Goal: Task Accomplishment & Management: Use online tool/utility

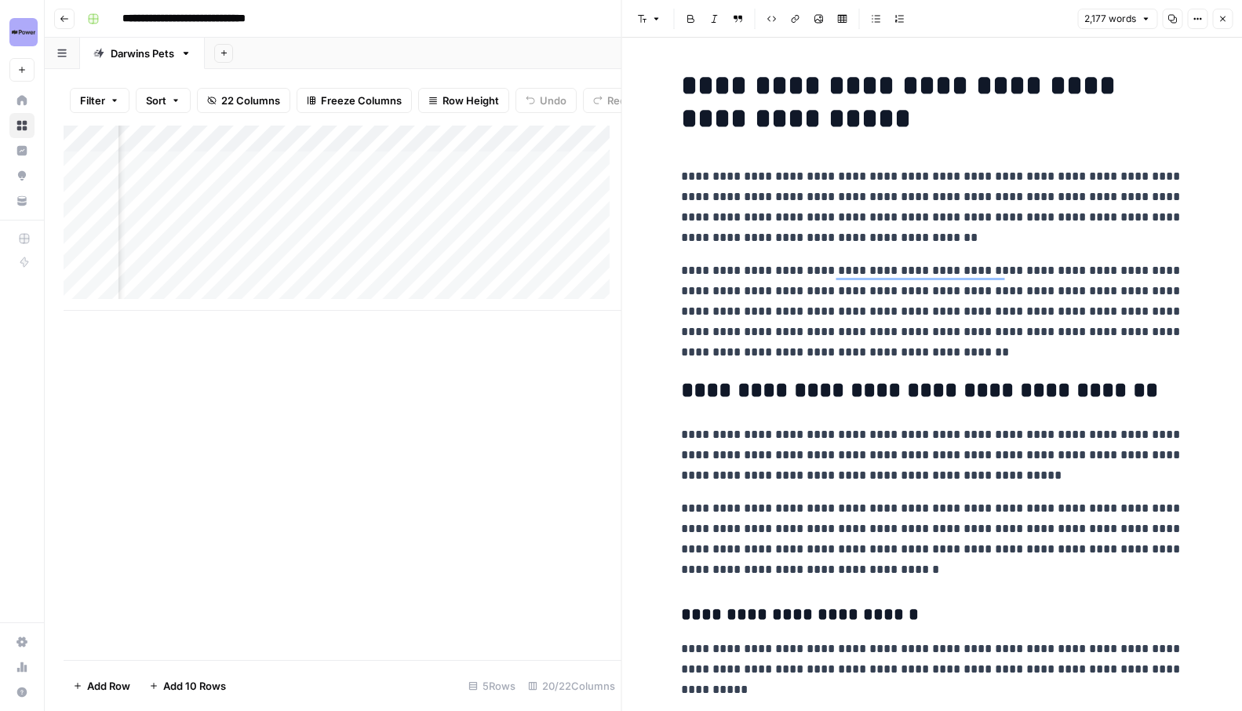
scroll to position [4387, 0]
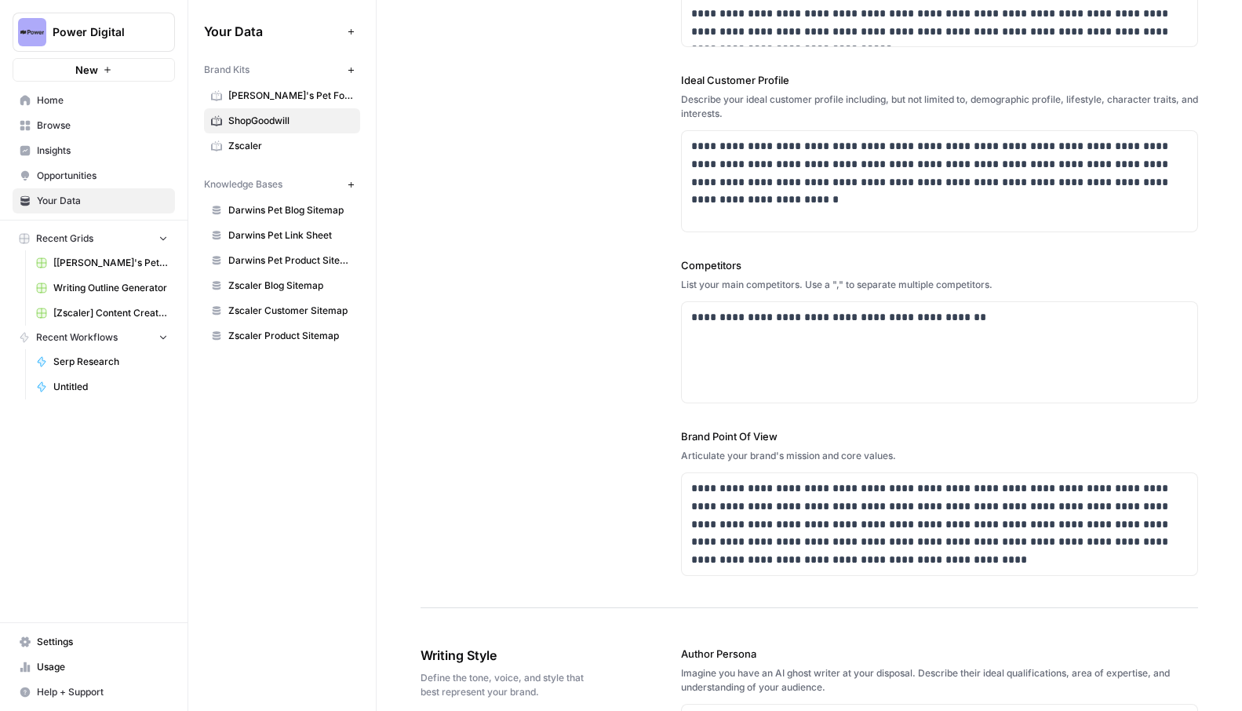
scroll to position [489, 0]
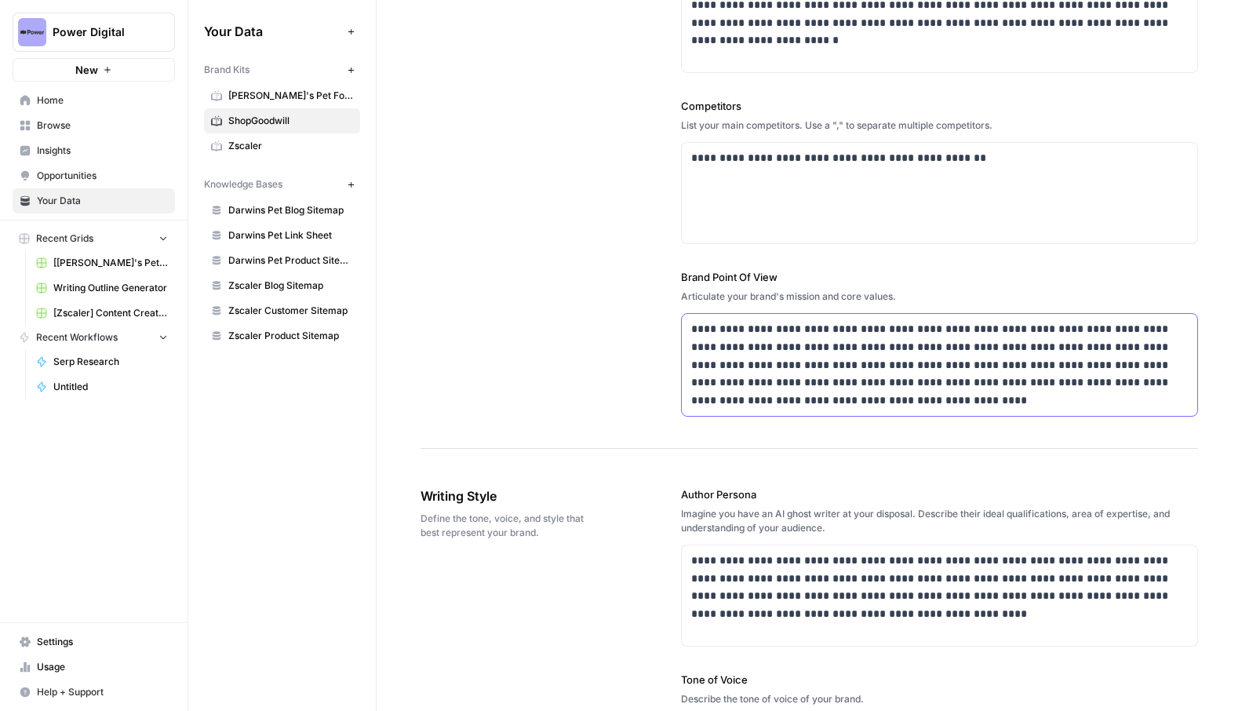
click at [841, 382] on p "**********" at bounding box center [935, 364] width 488 height 89
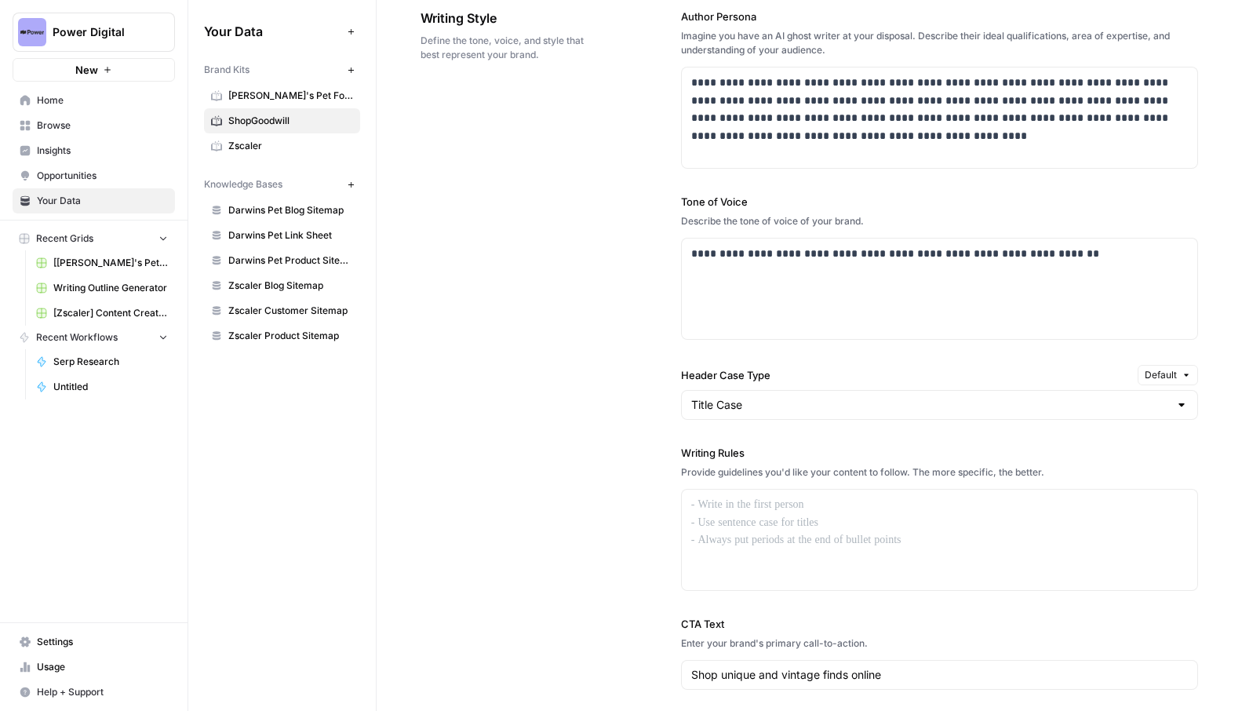
scroll to position [773, 0]
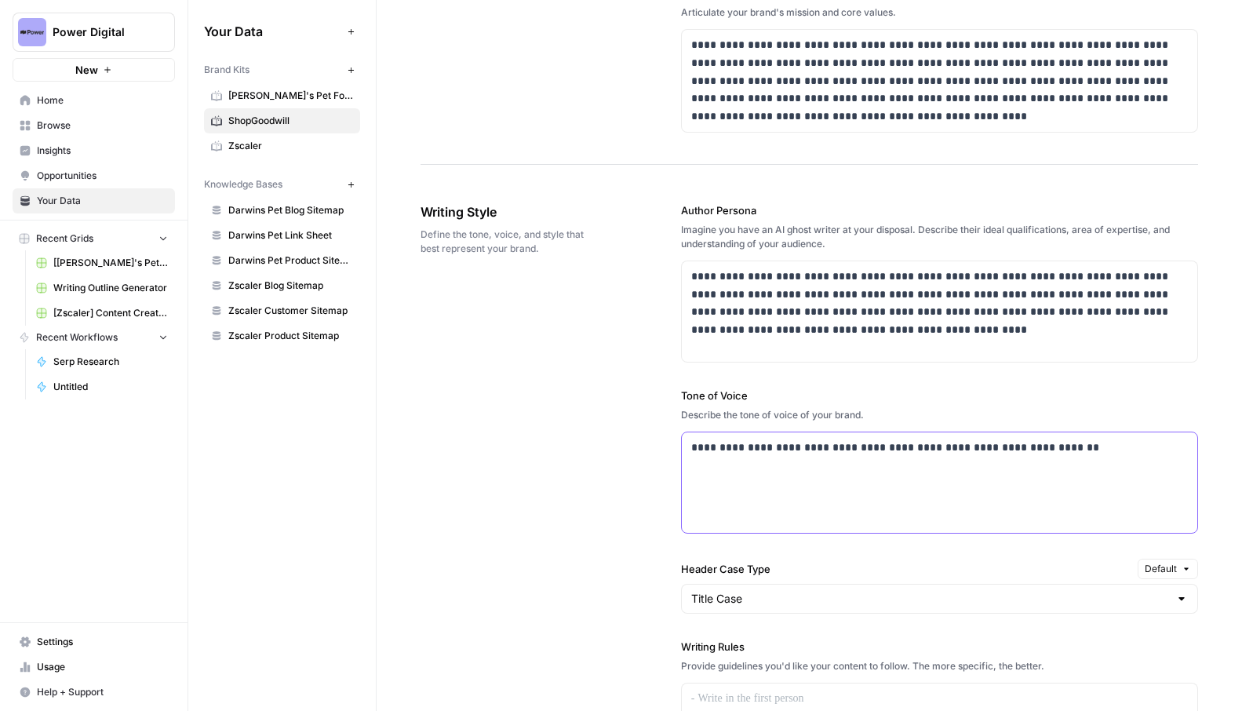
click at [1027, 453] on p "**********" at bounding box center [935, 448] width 488 height 18
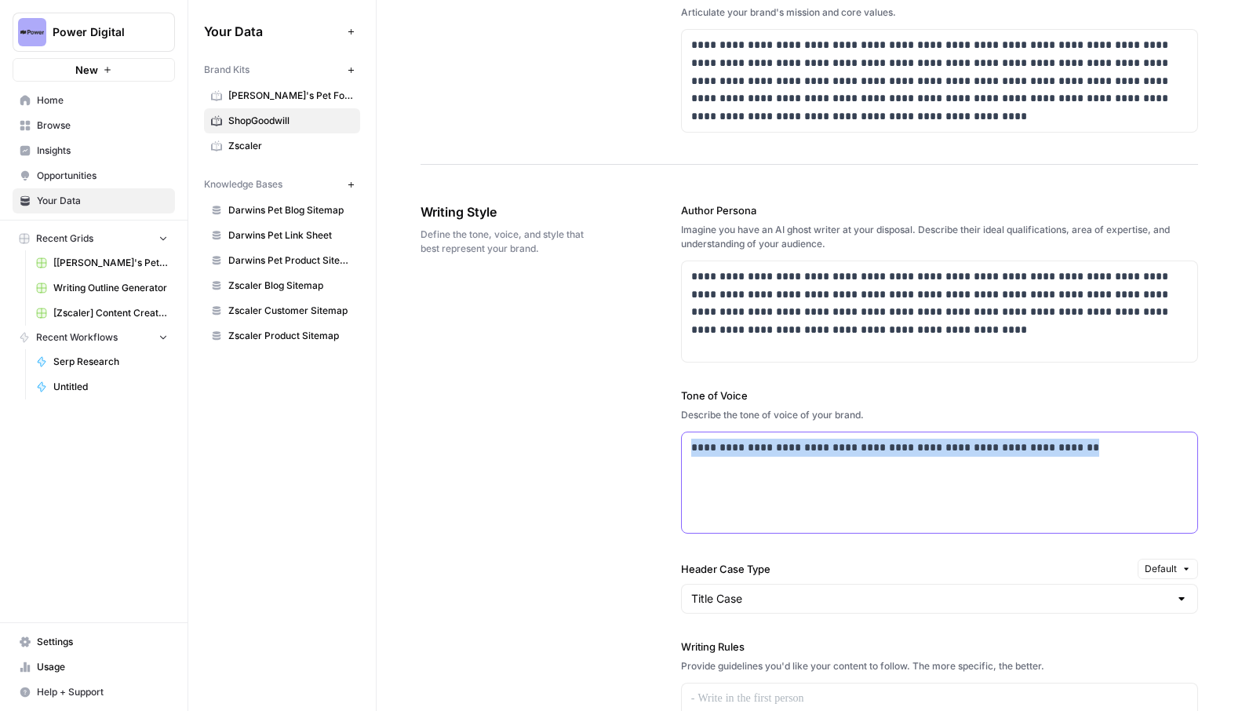
click at [1027, 453] on p "**********" at bounding box center [935, 448] width 488 height 18
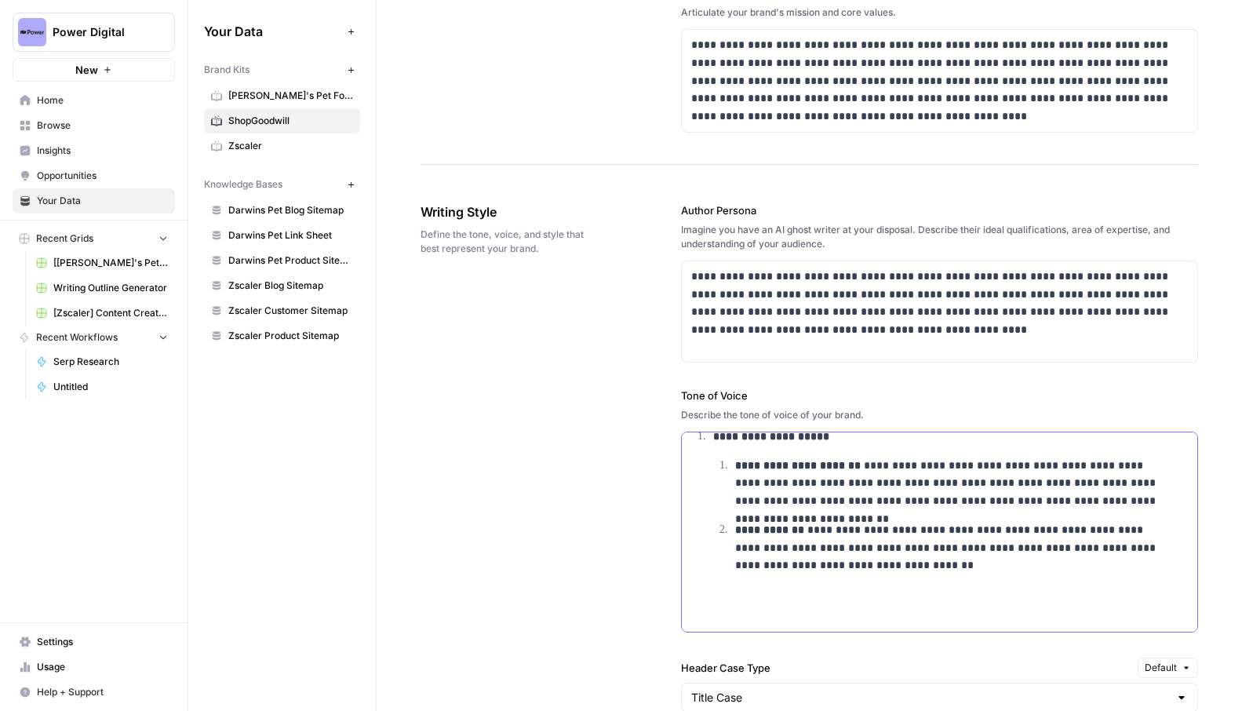
scroll to position [107, 0]
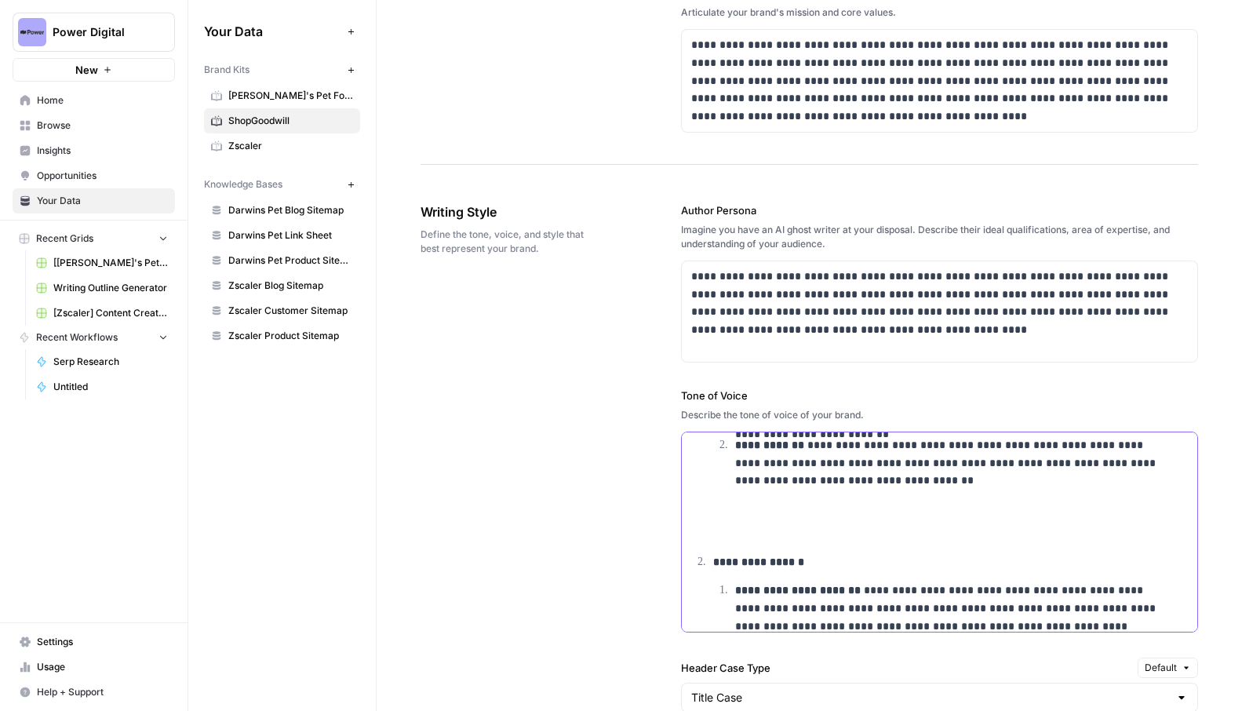
click at [739, 509] on p at bounding box center [929, 522] width 476 height 36
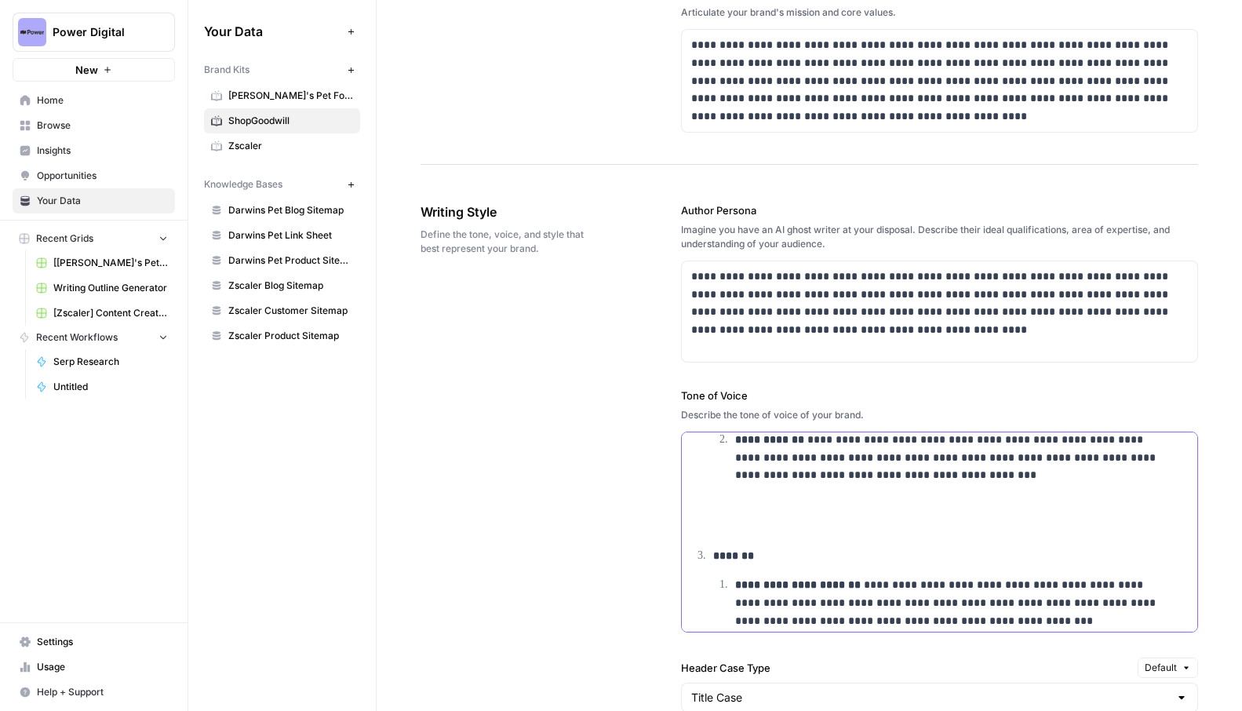
click at [785, 509] on p at bounding box center [939, 516] width 497 height 36
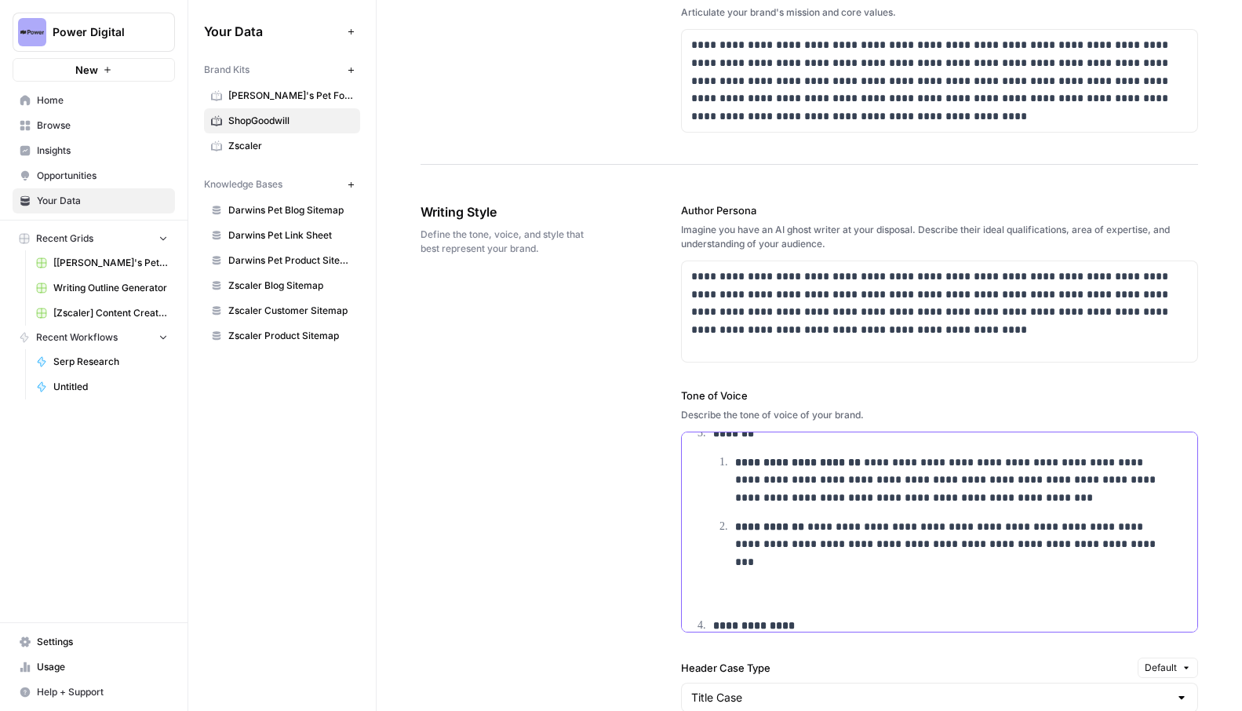
scroll to position [414, 0]
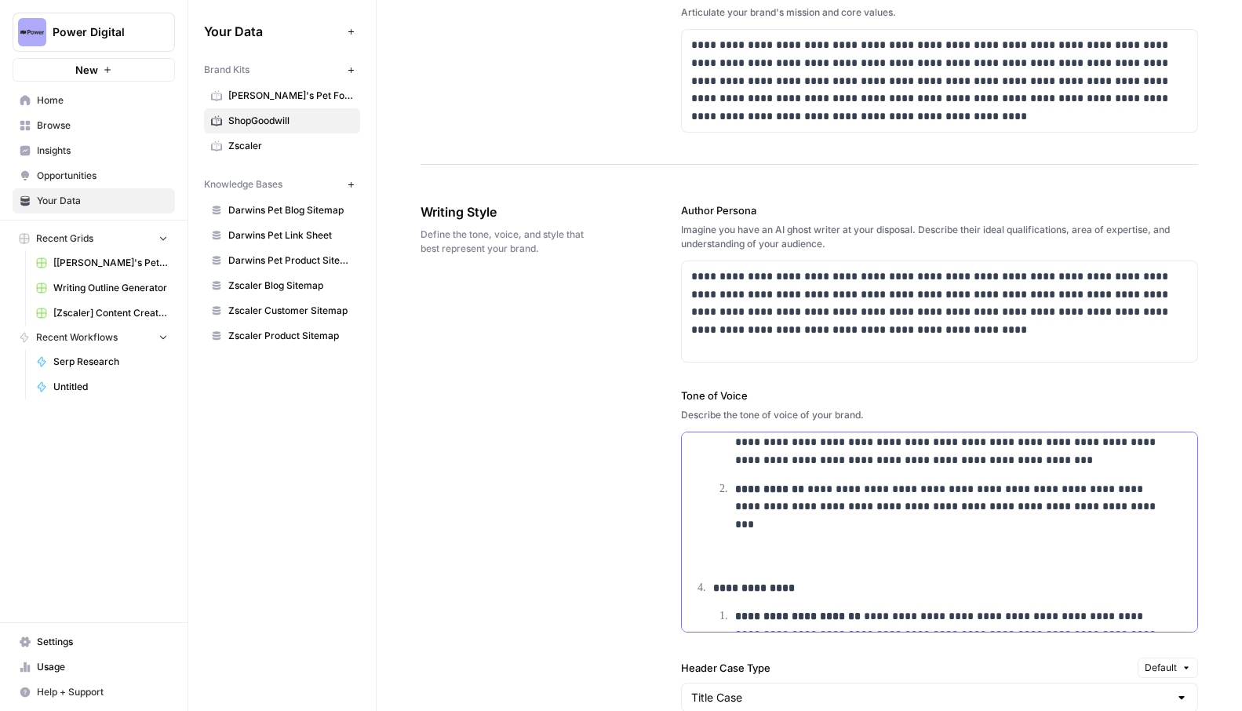
click at [777, 531] on p at bounding box center [939, 548] width 497 height 36
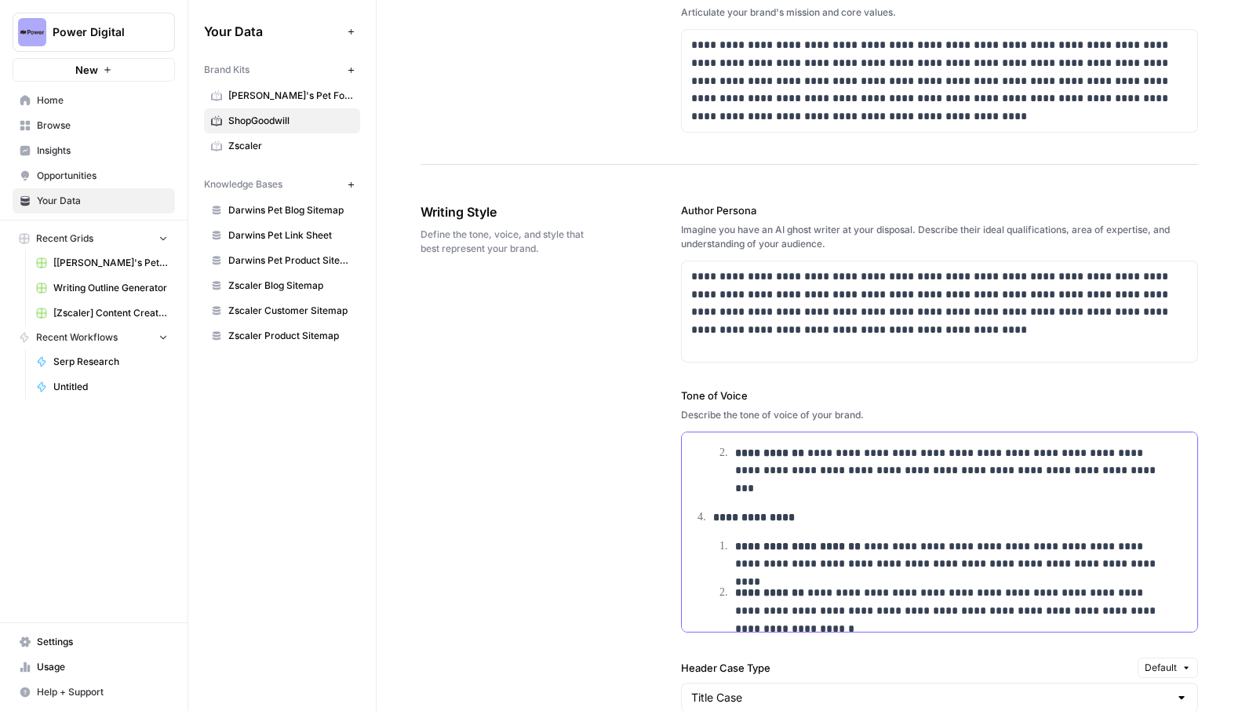
scroll to position [653, 0]
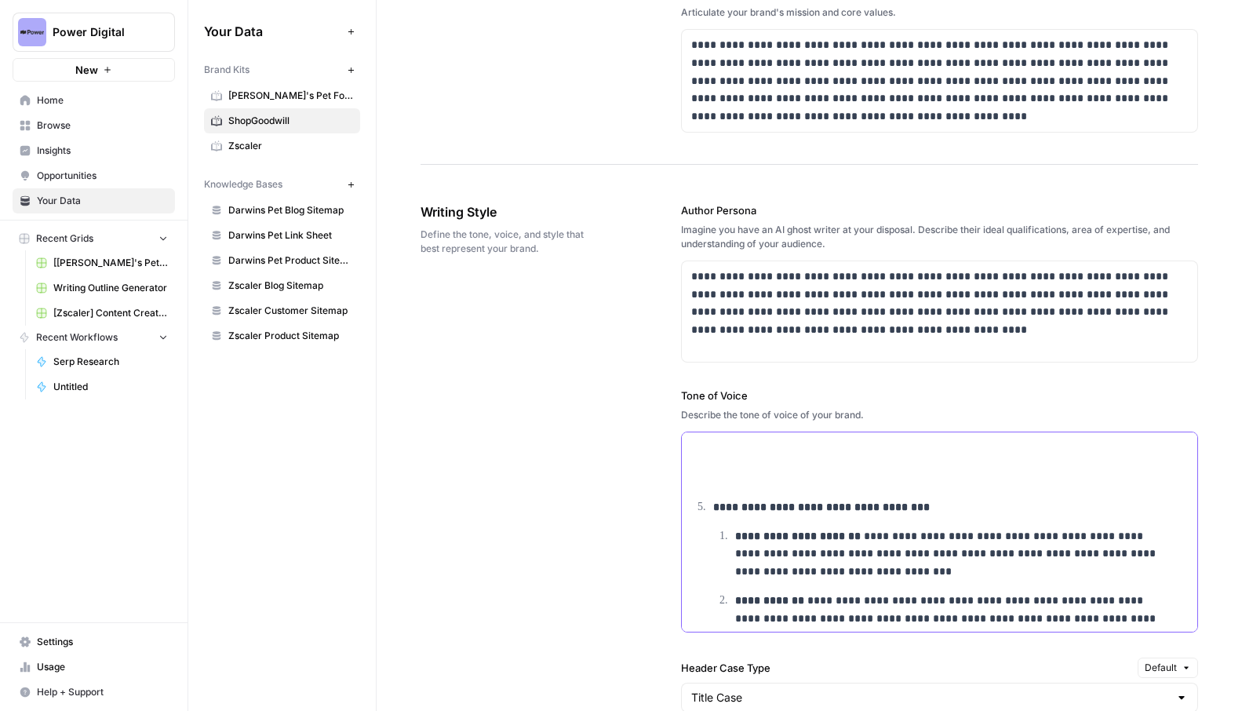
click at [704, 458] on p at bounding box center [939, 467] width 497 height 36
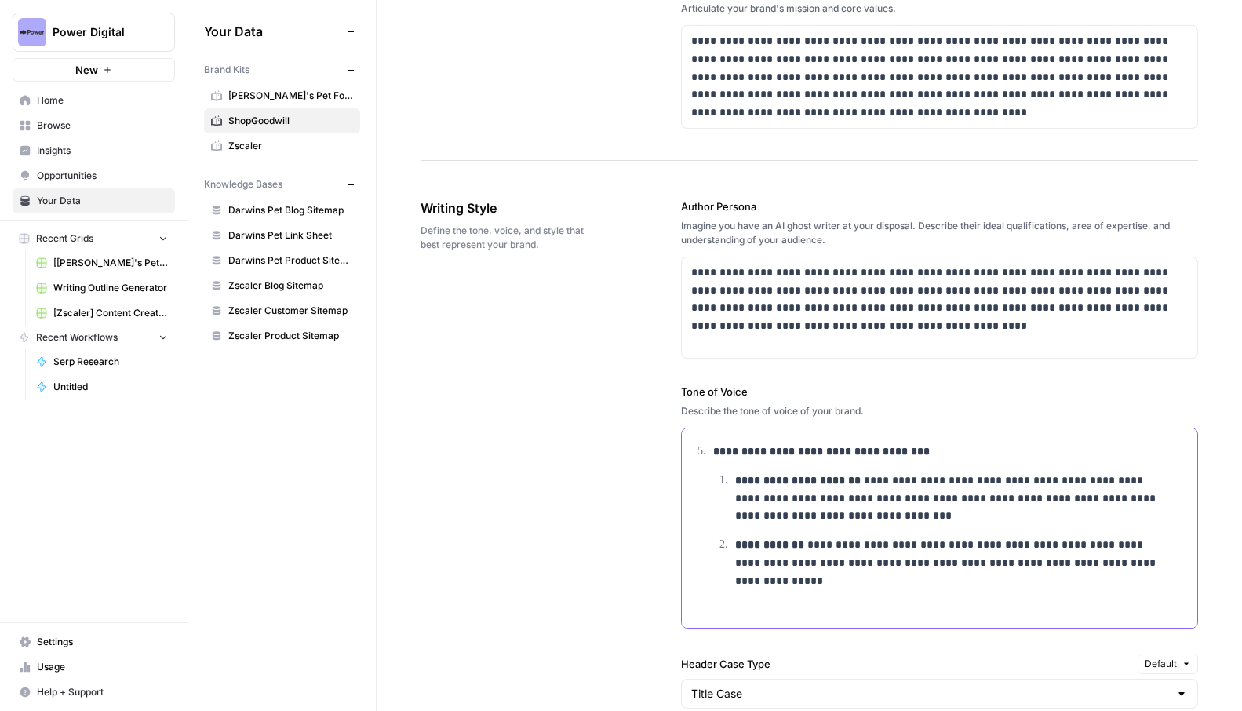
scroll to position [601, 0]
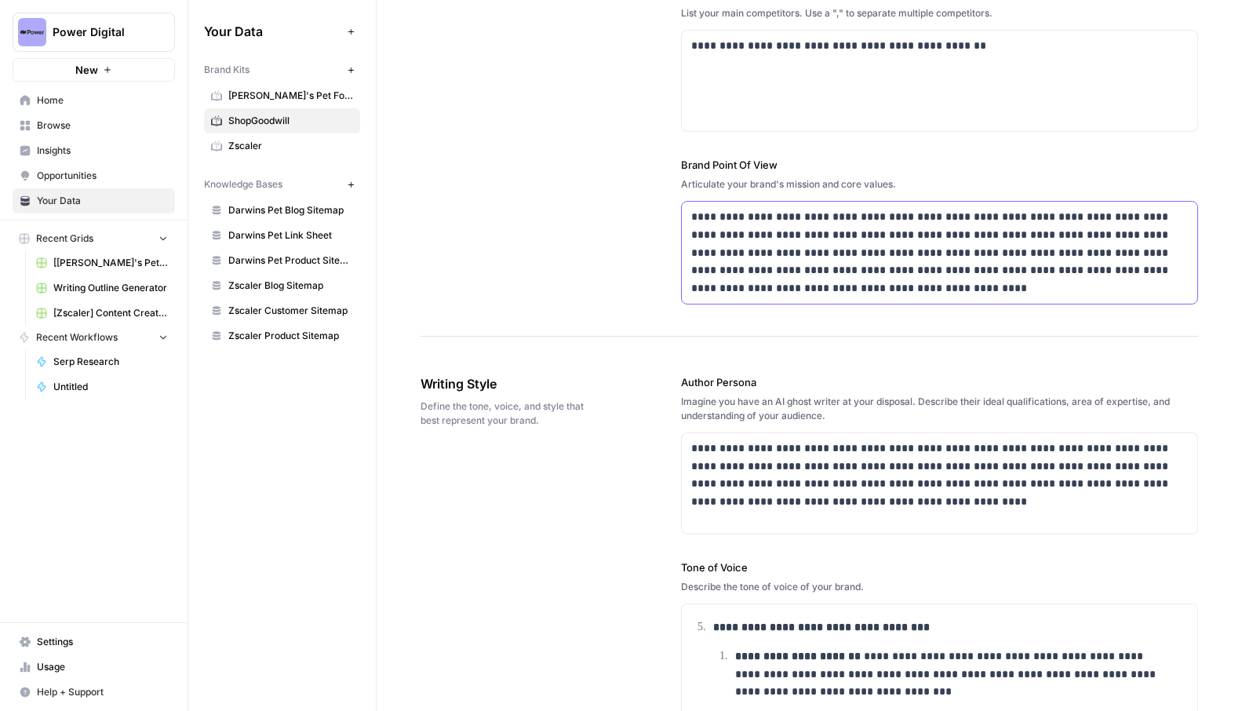
click at [951, 289] on p "**********" at bounding box center [935, 252] width 488 height 89
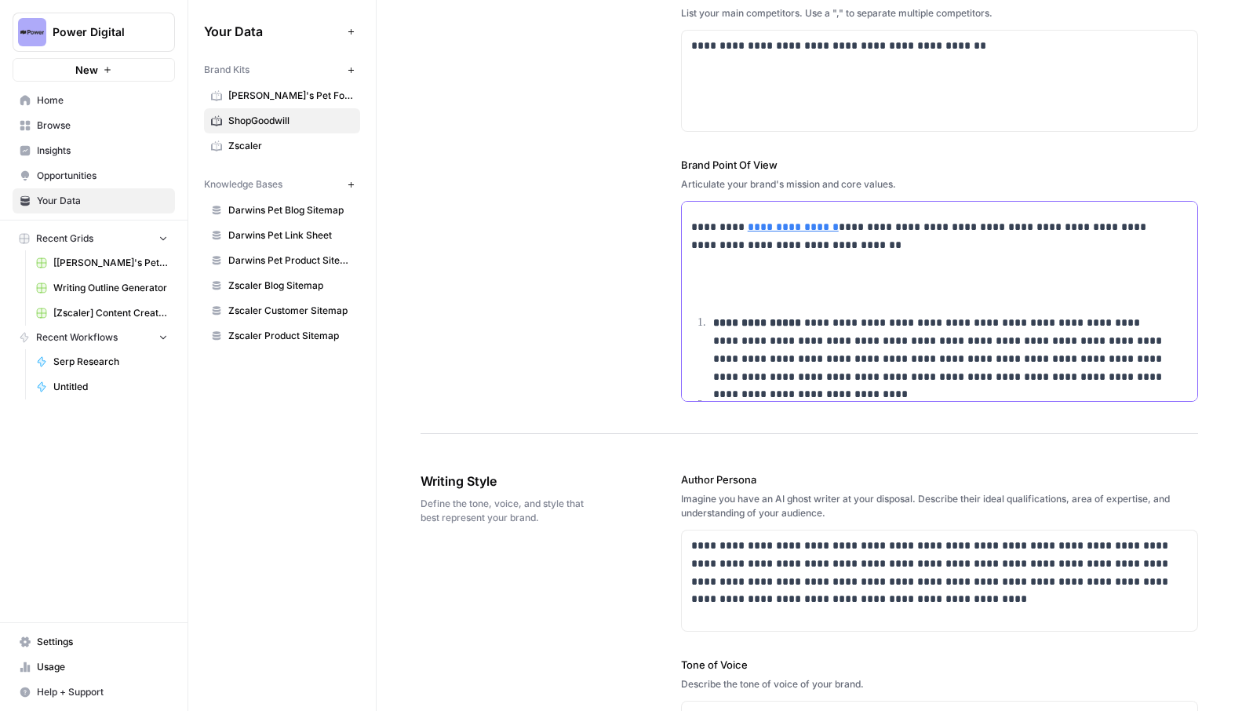
scroll to position [0, 0]
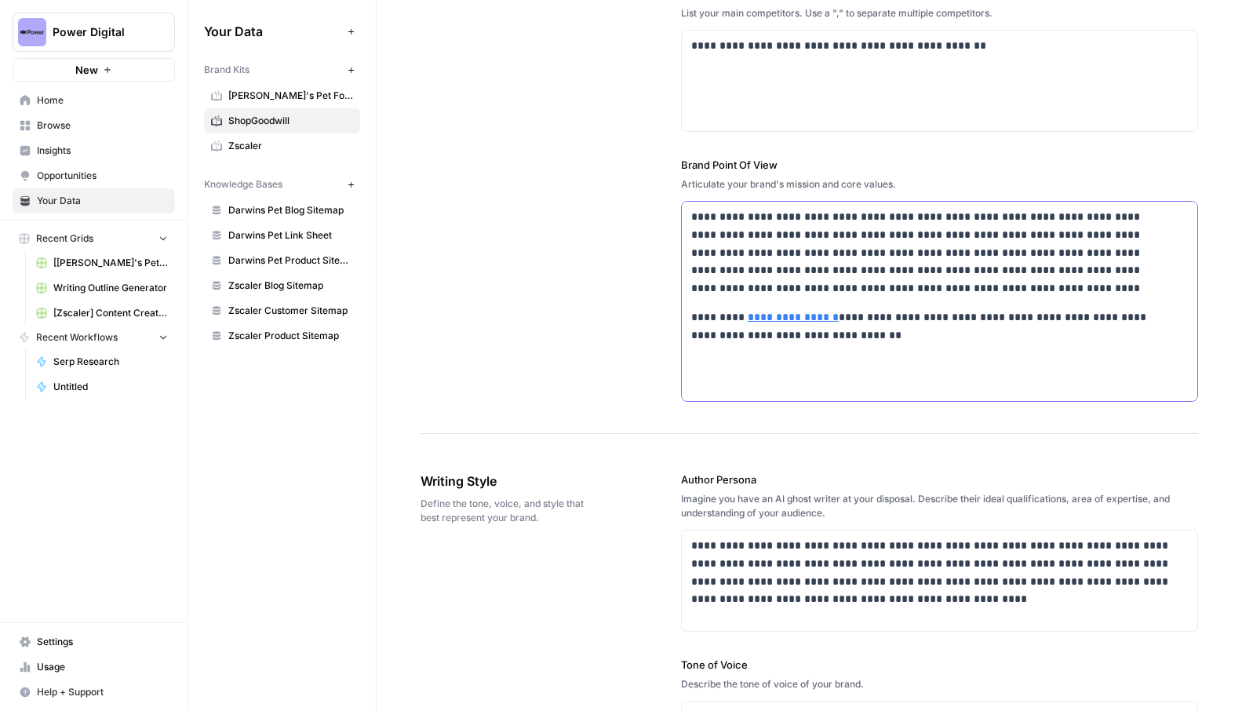
click at [837, 375] on p at bounding box center [939, 373] width 497 height 36
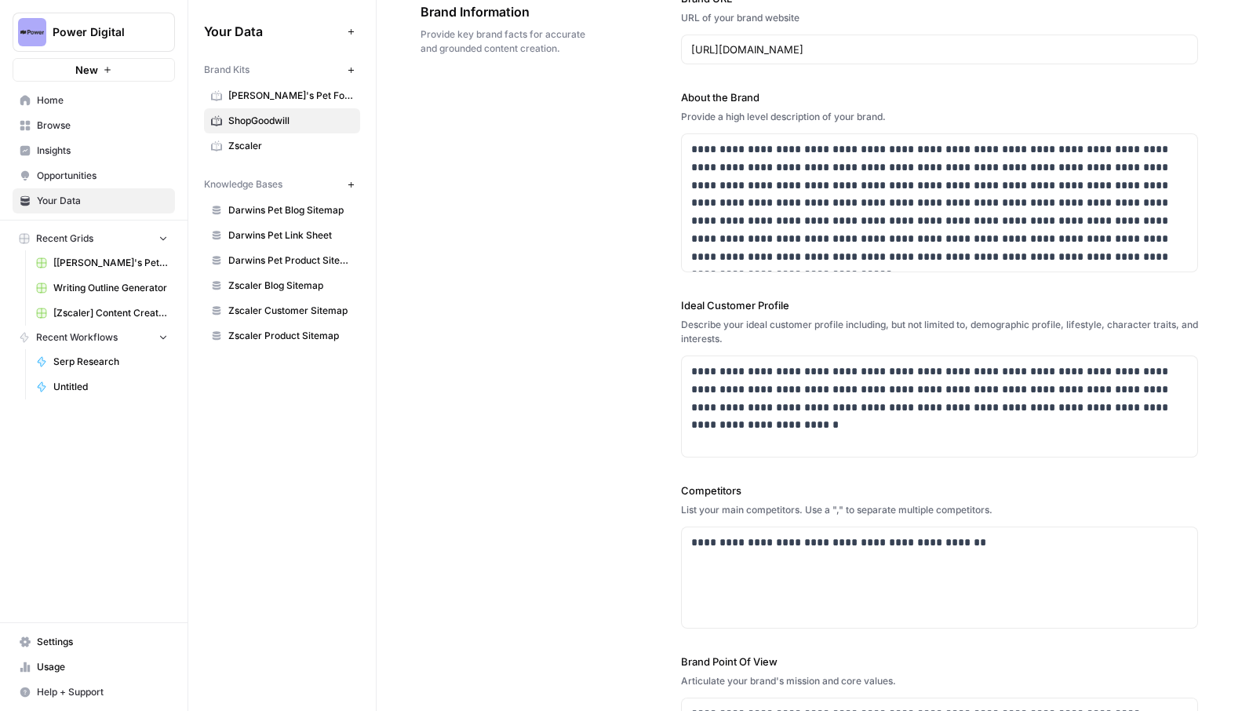
scroll to position [589, 0]
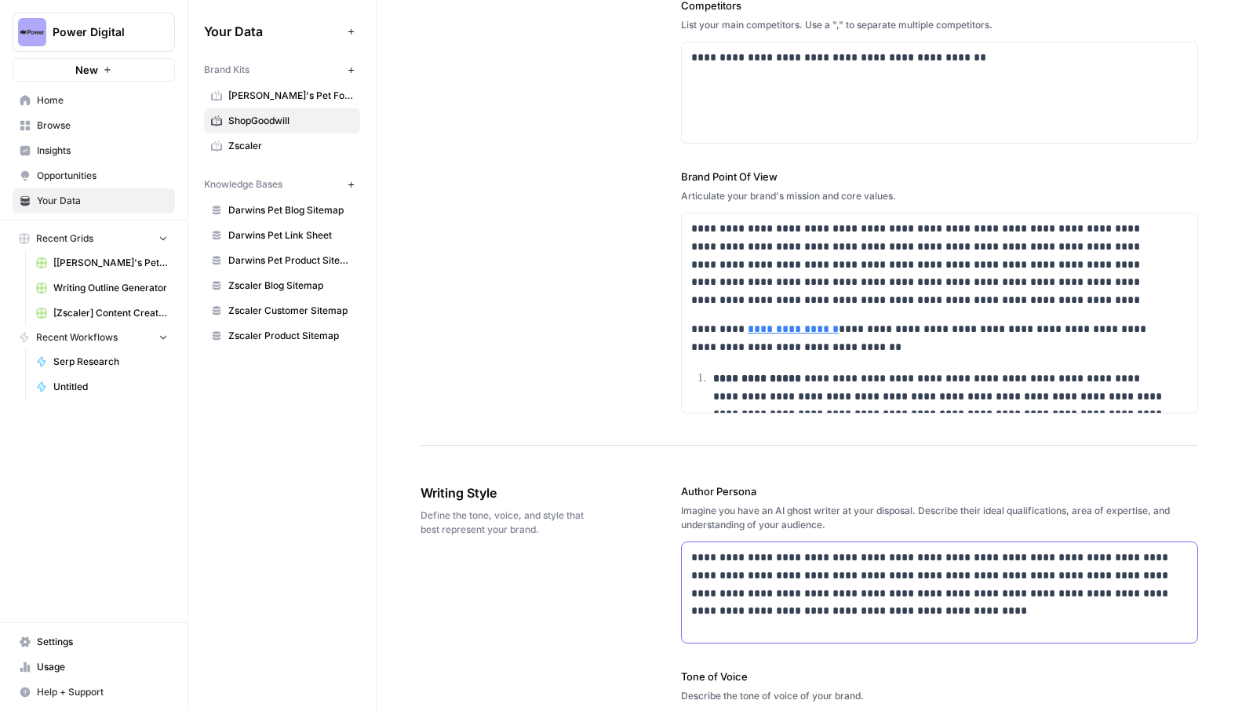
click at [941, 613] on p "**********" at bounding box center [935, 584] width 488 height 71
drag, startPoint x: 1027, startPoint y: 592, endPoint x: 995, endPoint y: 593, distance: 31.4
click at [995, 593] on p "**********" at bounding box center [935, 584] width 488 height 71
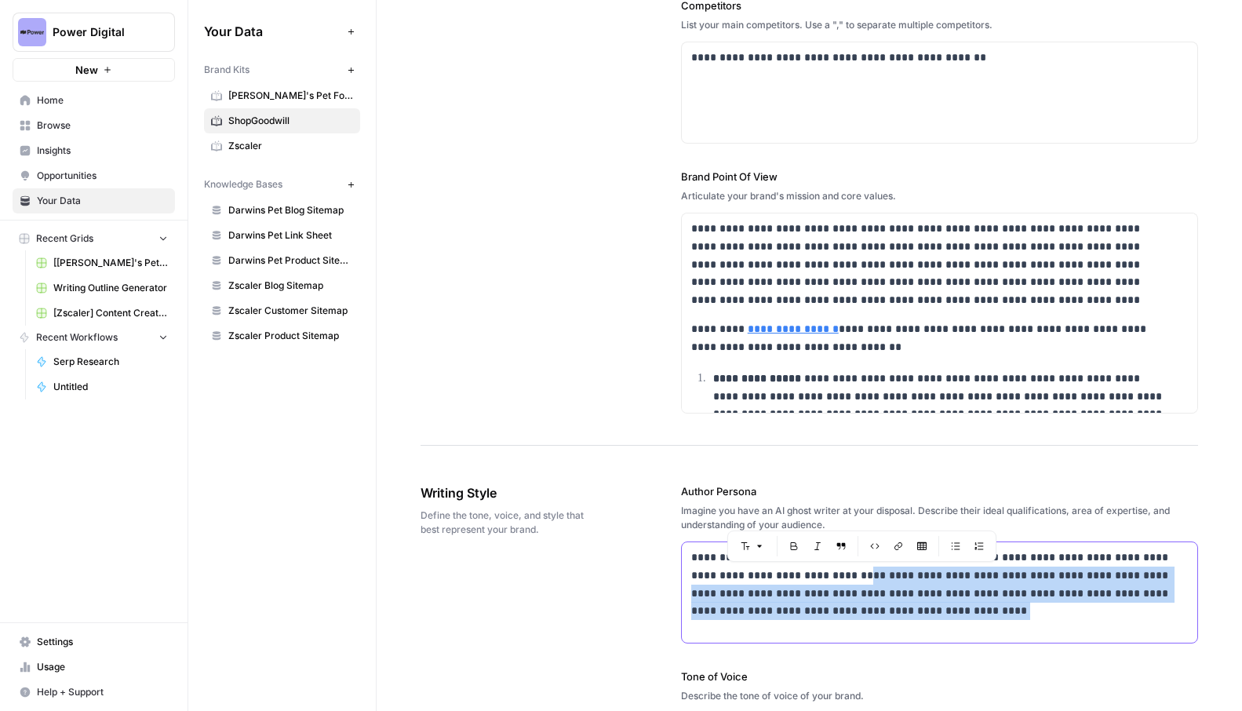
drag, startPoint x: 948, startPoint y: 607, endPoint x: 824, endPoint y: 571, distance: 128.9
click at [824, 571] on p "**********" at bounding box center [935, 584] width 488 height 71
click at [857, 603] on p "**********" at bounding box center [935, 584] width 488 height 71
drag, startPoint x: 885, startPoint y: 599, endPoint x: 803, endPoint y: 578, distance: 85.1
click at [803, 578] on p "**********" at bounding box center [935, 584] width 488 height 71
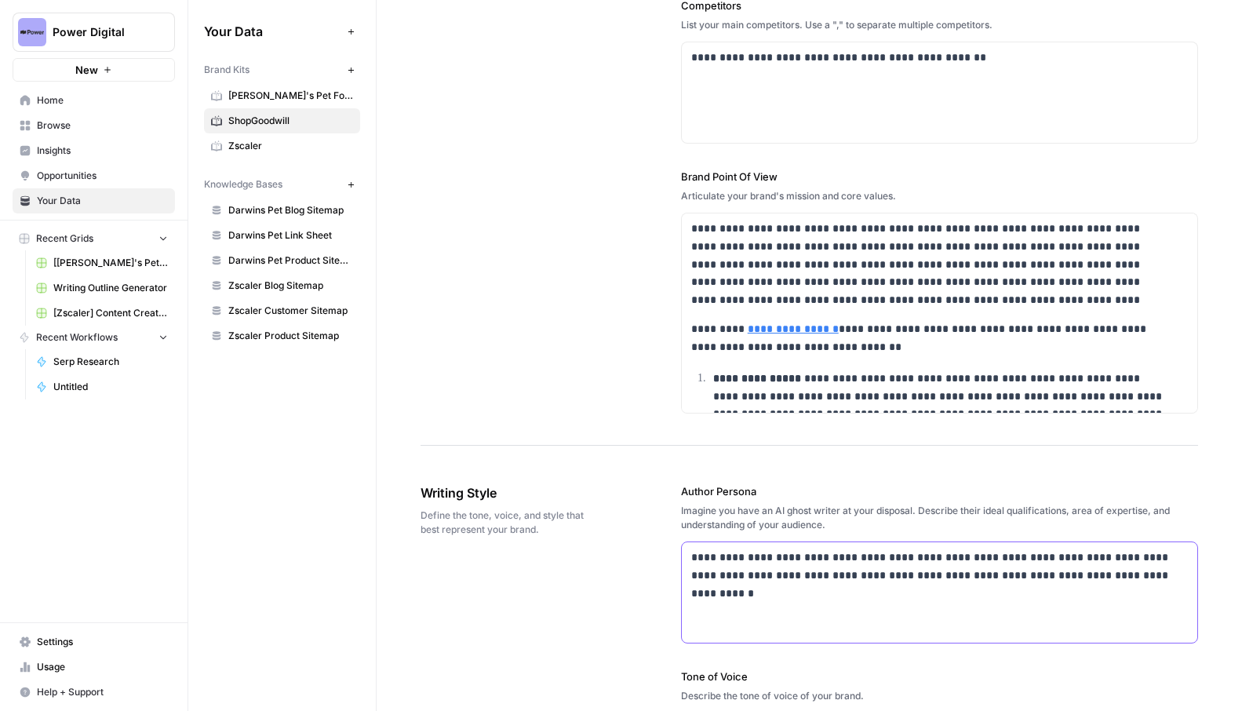
click at [813, 574] on p "**********" at bounding box center [935, 567] width 488 height 36
click at [811, 592] on p "**********" at bounding box center [935, 575] width 488 height 53
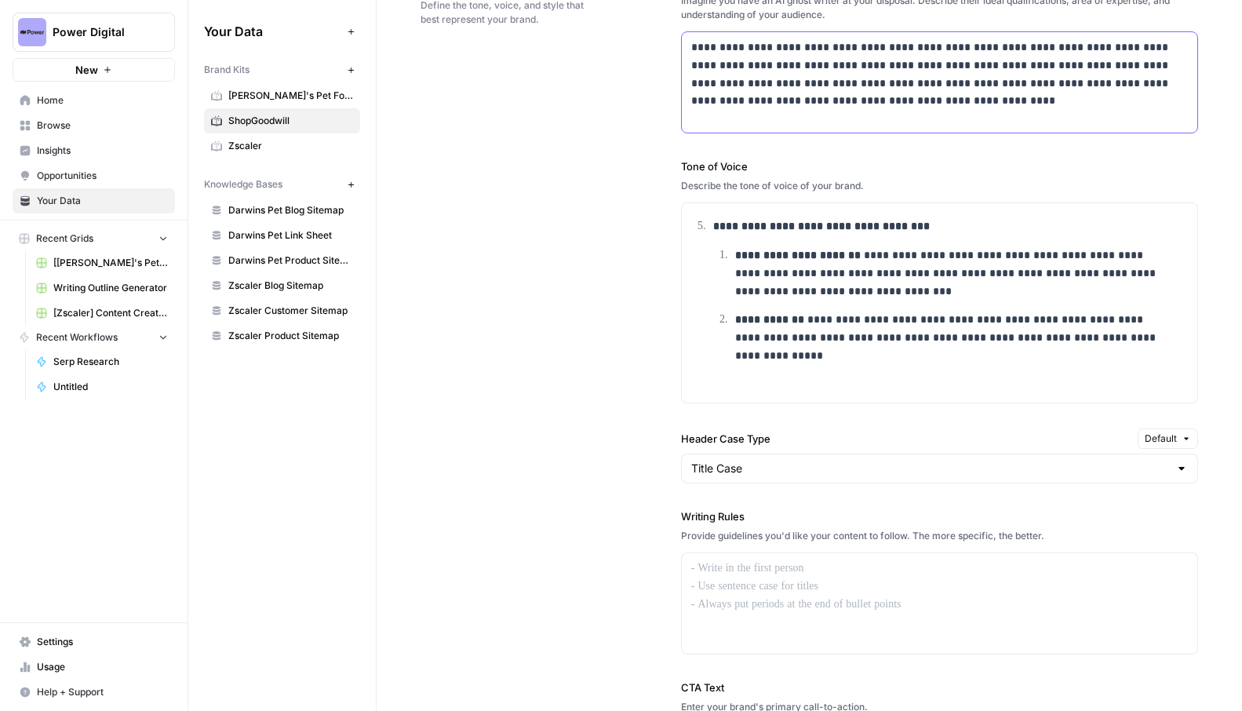
scroll to position [1217, 0]
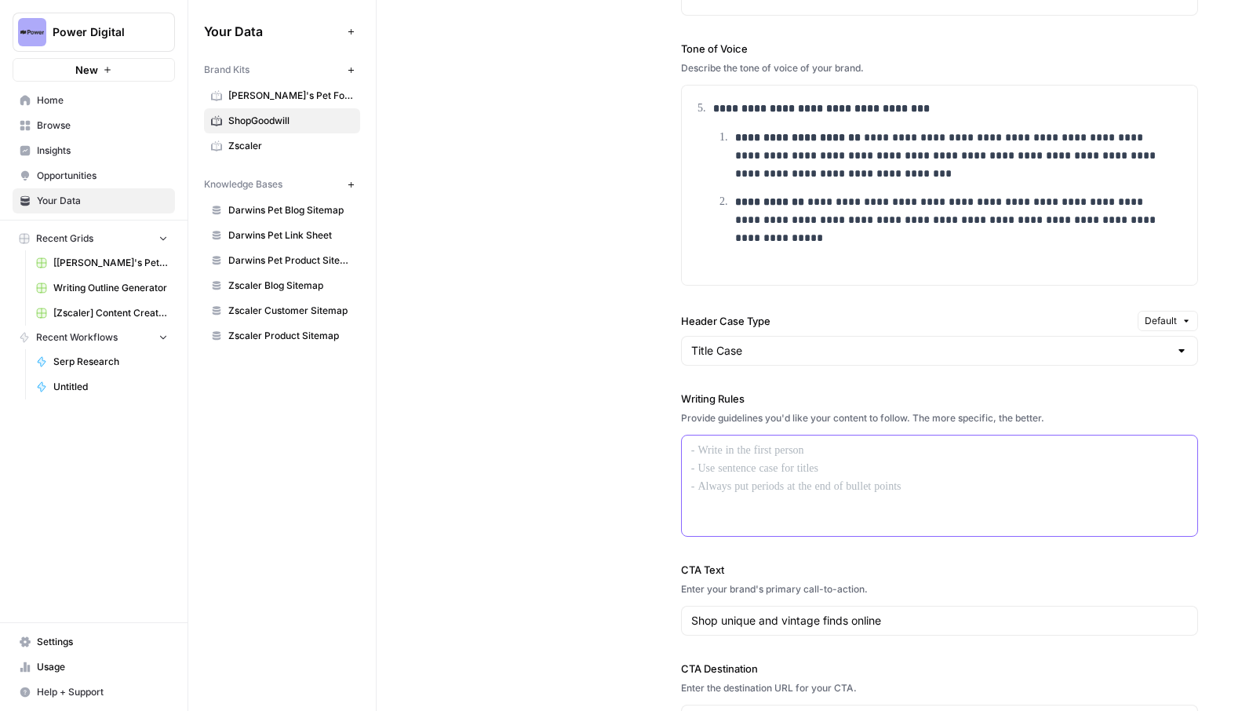
click at [769, 476] on div at bounding box center [940, 486] width 516 height 100
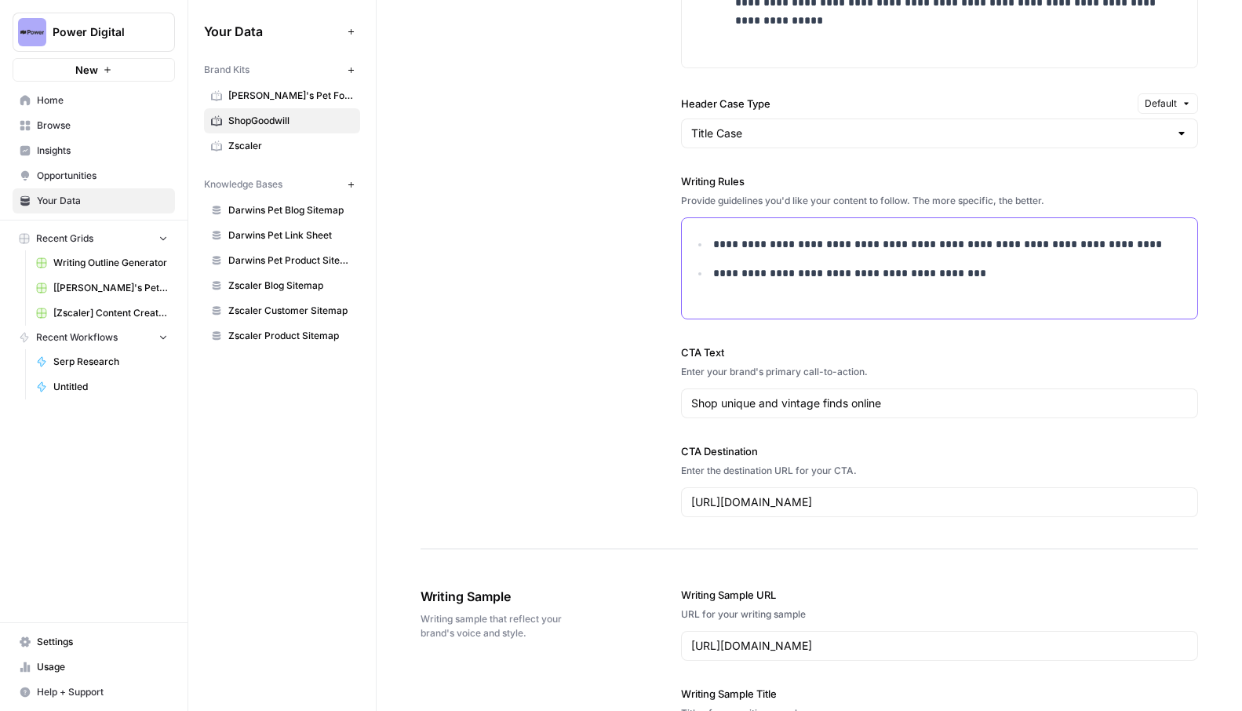
scroll to position [1498, 0]
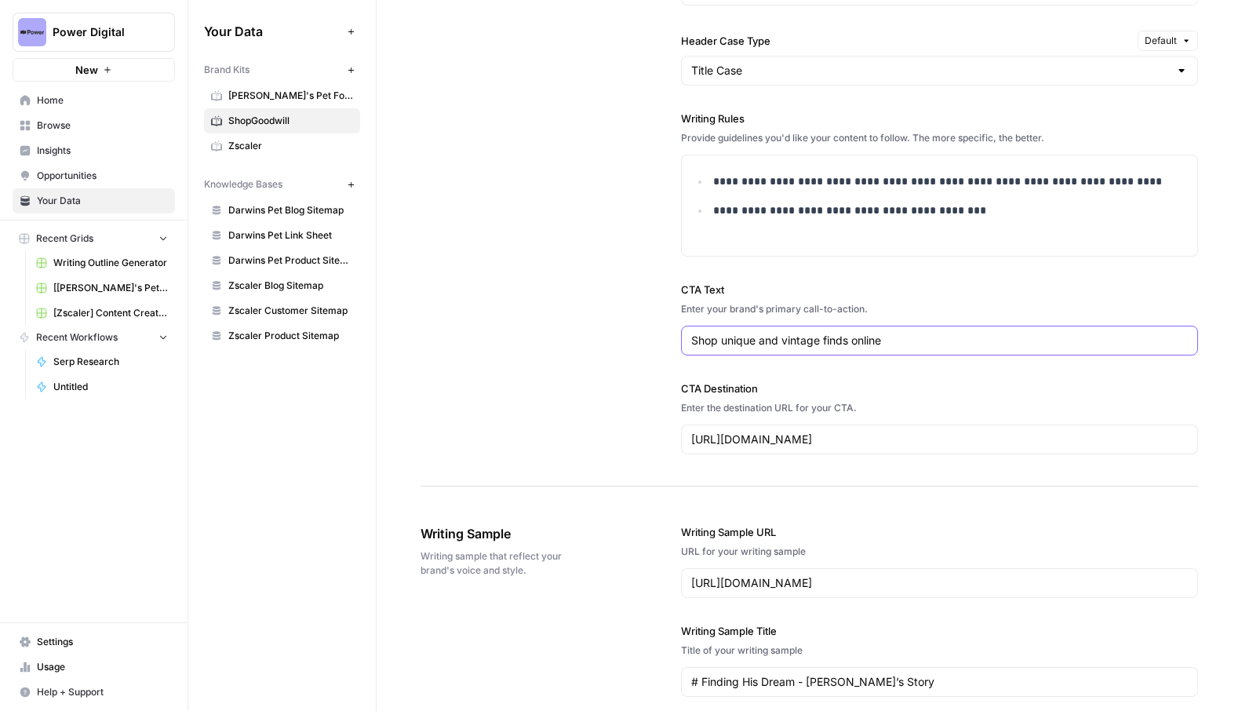
drag, startPoint x: 848, startPoint y: 342, endPoint x: 821, endPoint y: 345, distance: 26.8
click at [821, 345] on input "Shop unique and vintage finds online" at bounding box center [939, 341] width 497 height 16
click at [928, 343] on input "Shop unique and vintage items online" at bounding box center [939, 341] width 497 height 16
type input "Shop unique and vintage items online"
click at [582, 338] on div "**********" at bounding box center [810, 15] width 778 height 943
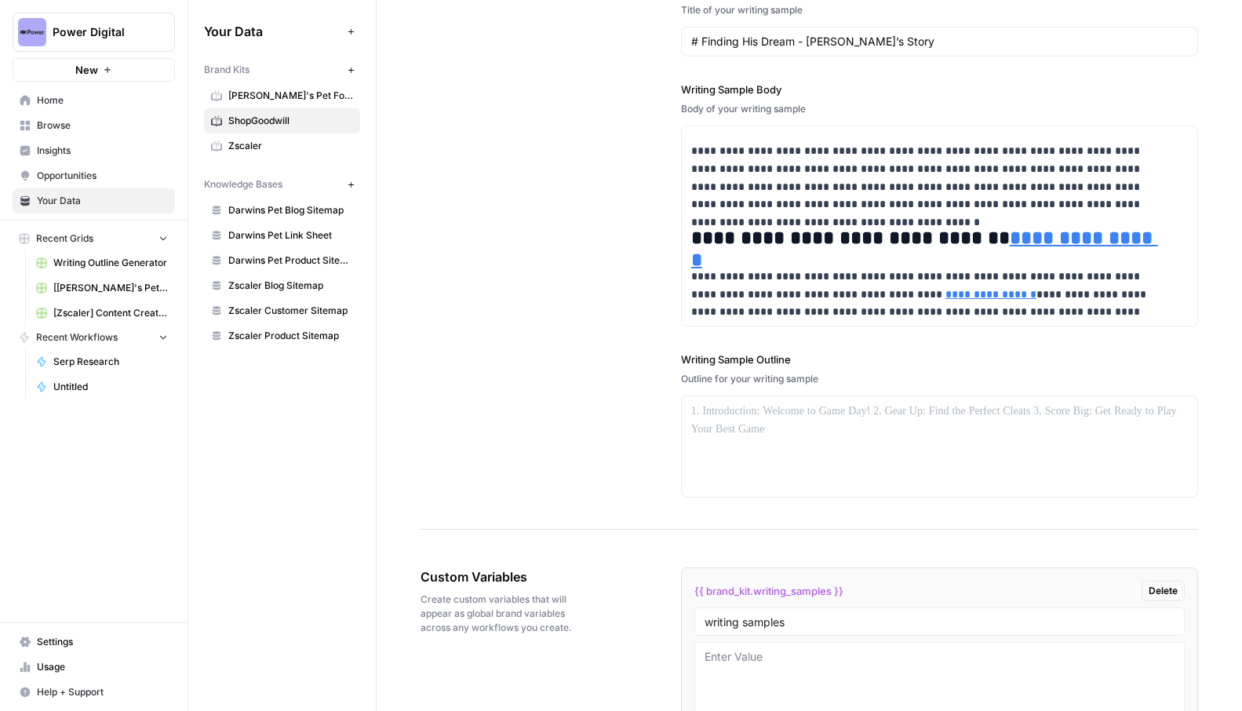
scroll to position [2884, 0]
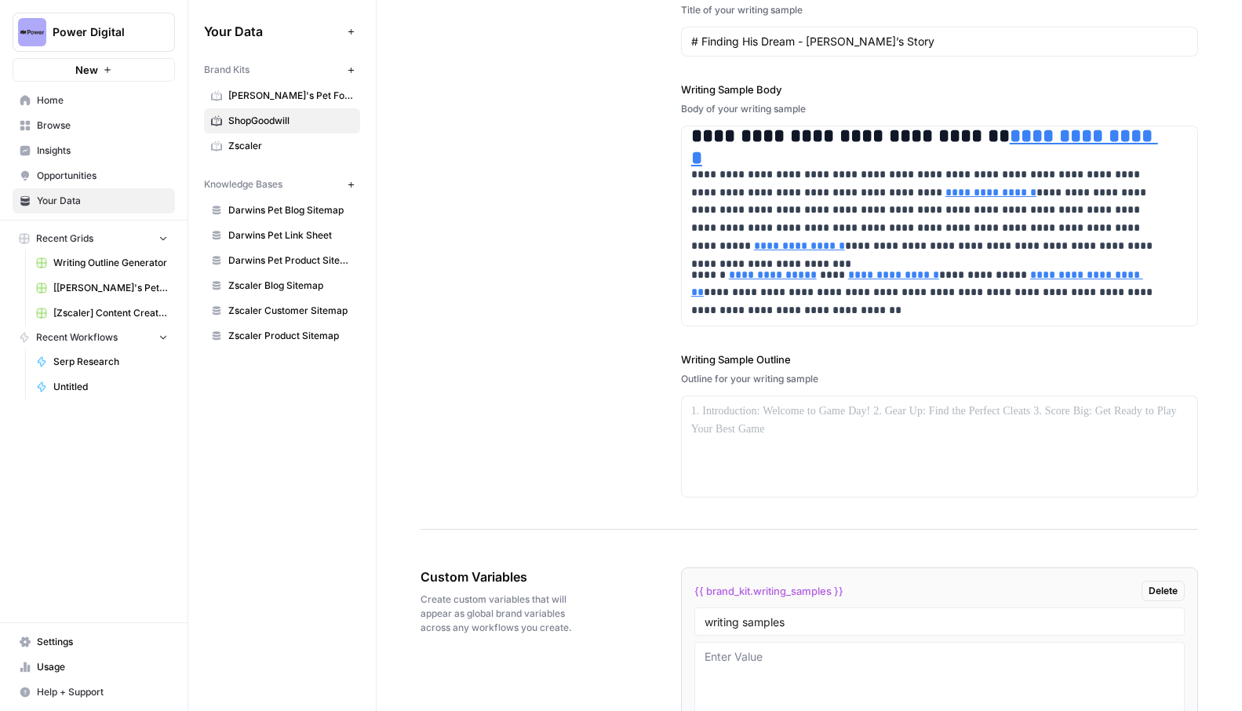
type input "https://shopgoodwill.com/register"
click at [753, 423] on div at bounding box center [940, 446] width 516 height 100
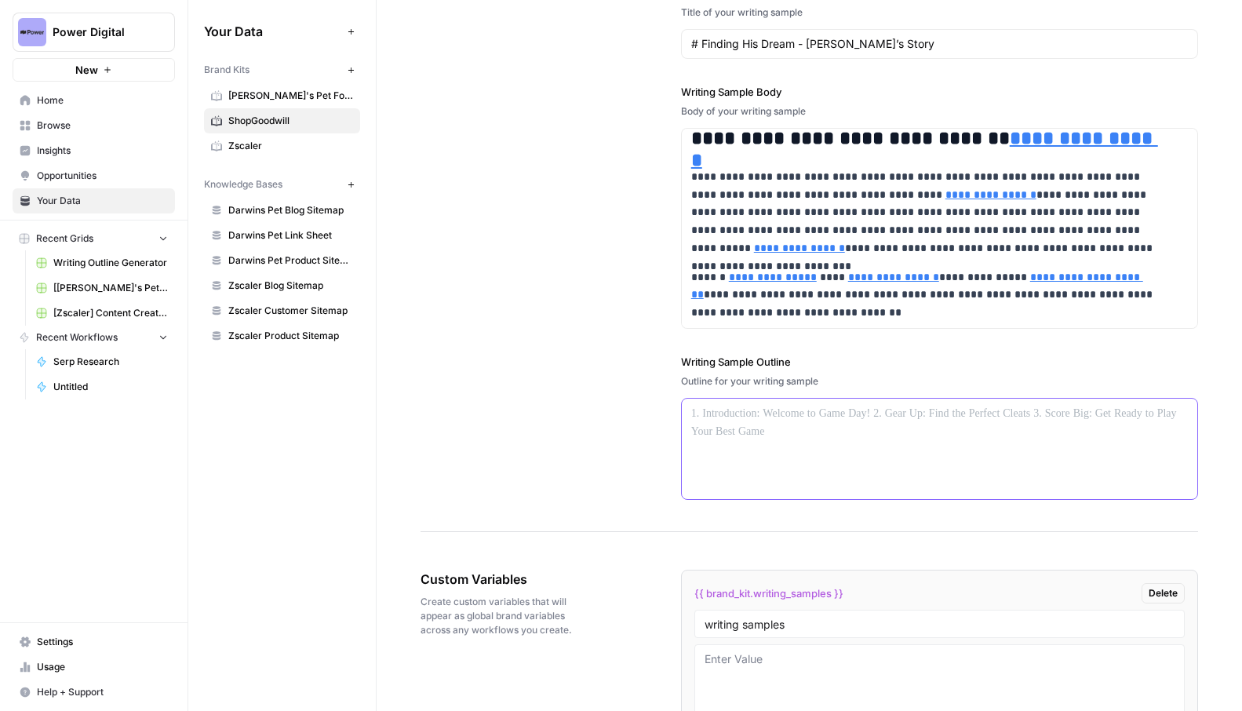
scroll to position [2203, 0]
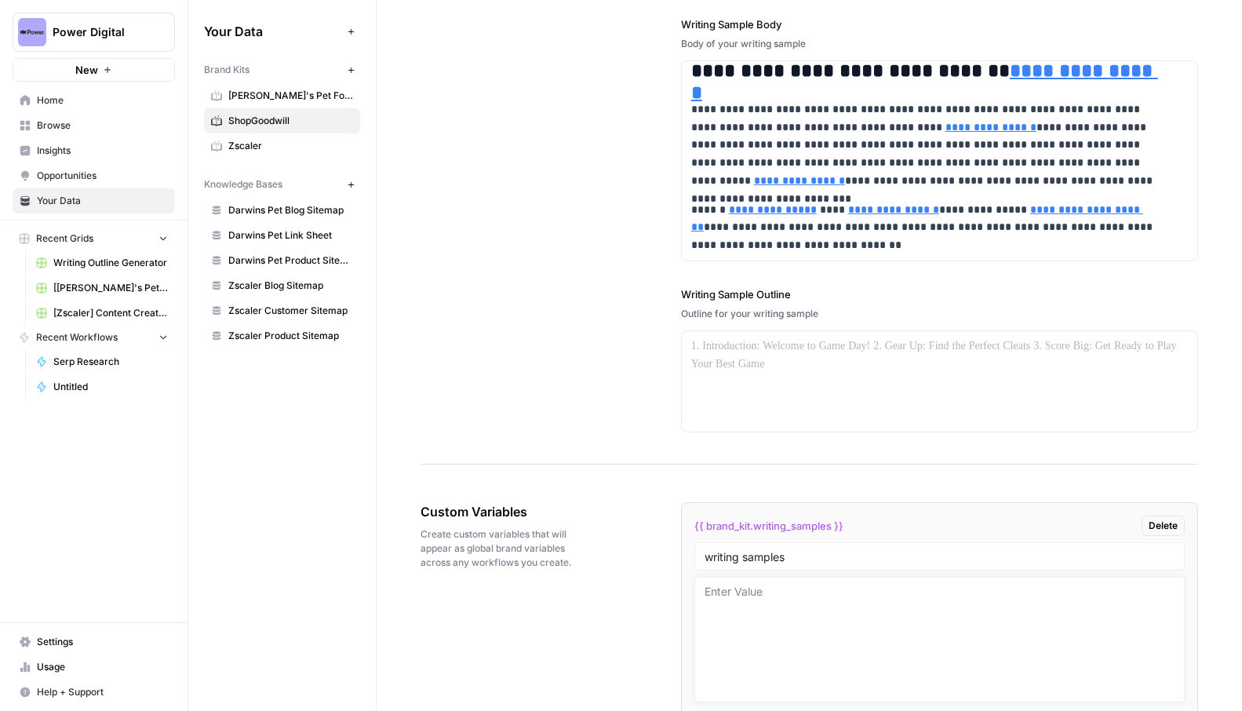
click at [743, 597] on textarea at bounding box center [940, 639] width 470 height 111
paste textarea "12 Most Valuable Baseball Cards Worth Money People call baseball America’s past…"
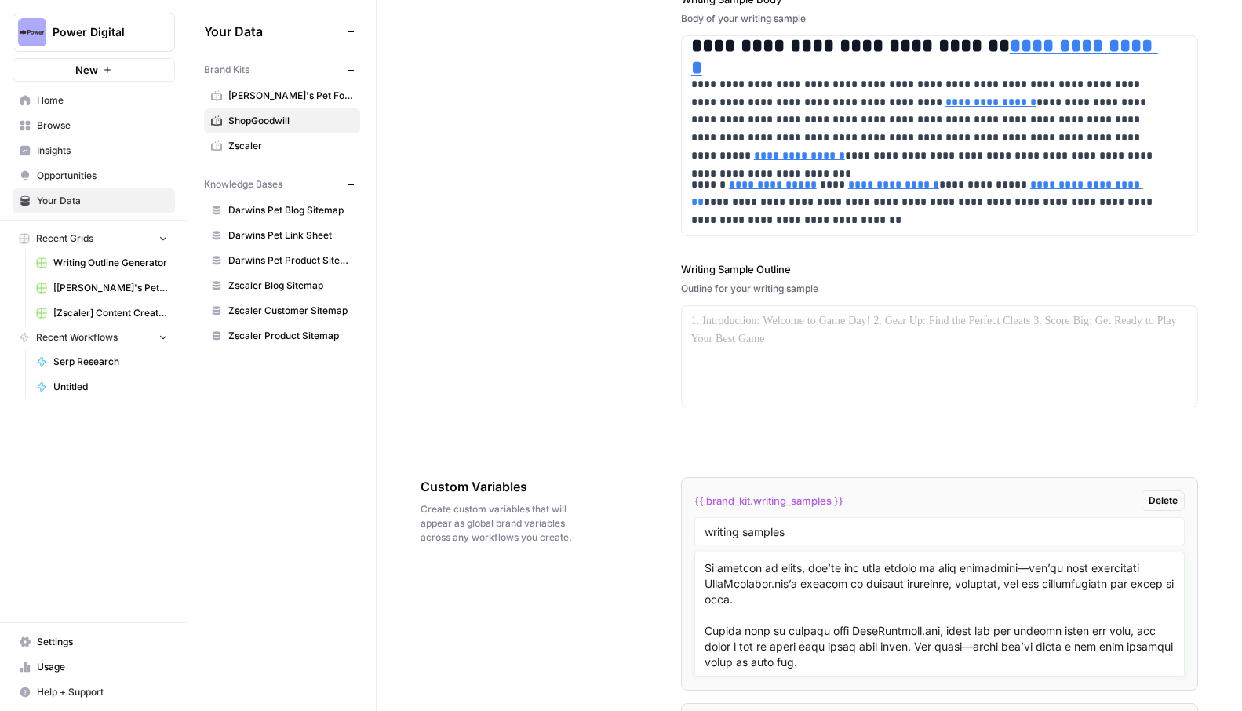
scroll to position [2776, 0]
paste textarea "-----------"
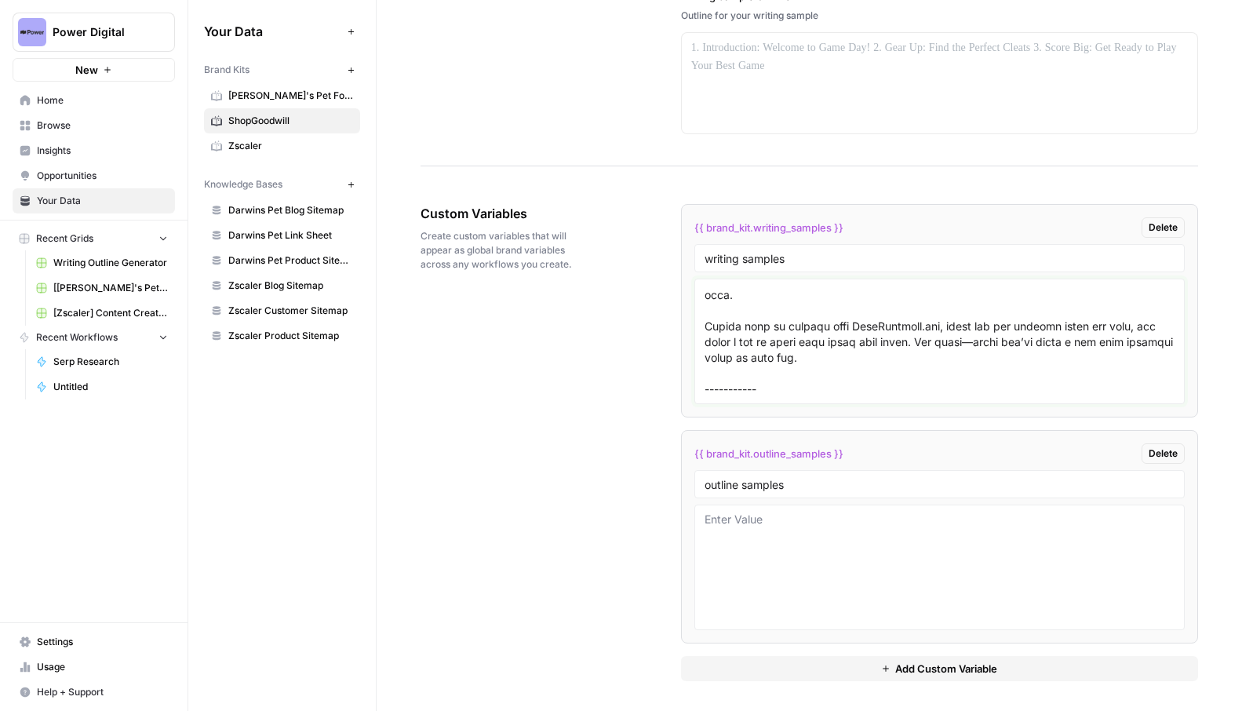
scroll to position [2503, 0]
paste textarea "For the friend who’s always throwing the best gatherings or the family member w…"
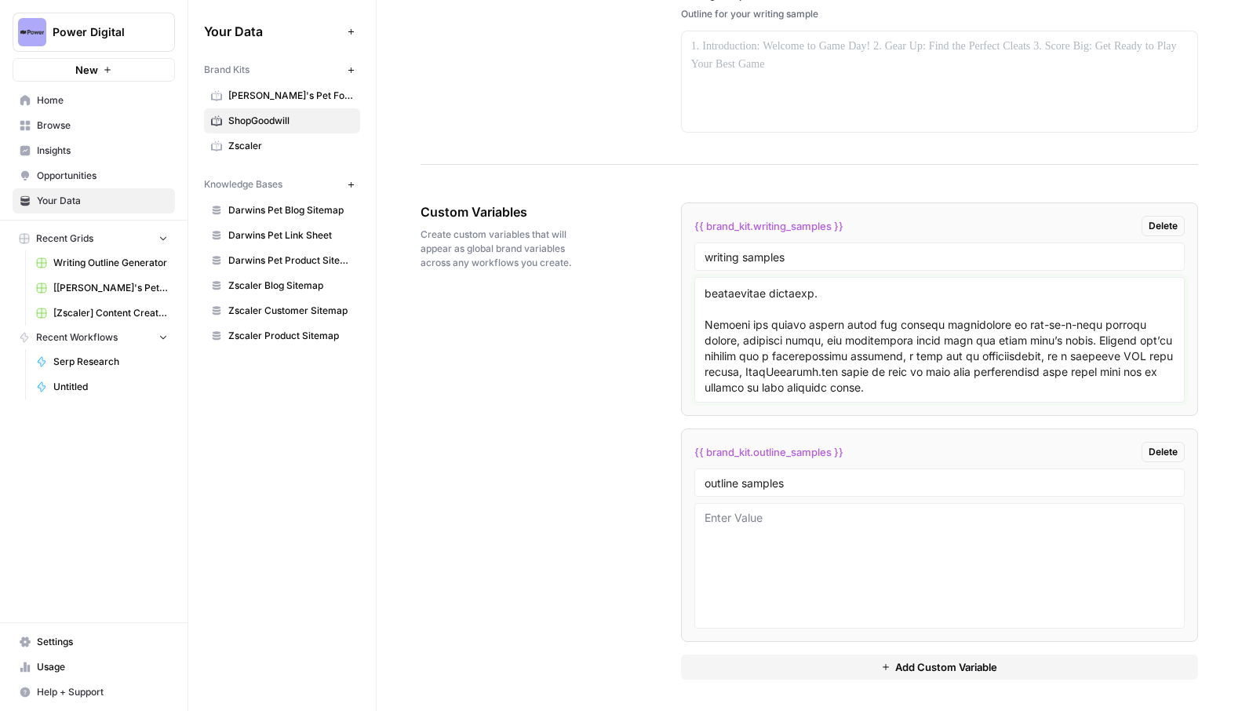
scroll to position [4911, 0]
paste textarea "-----------"
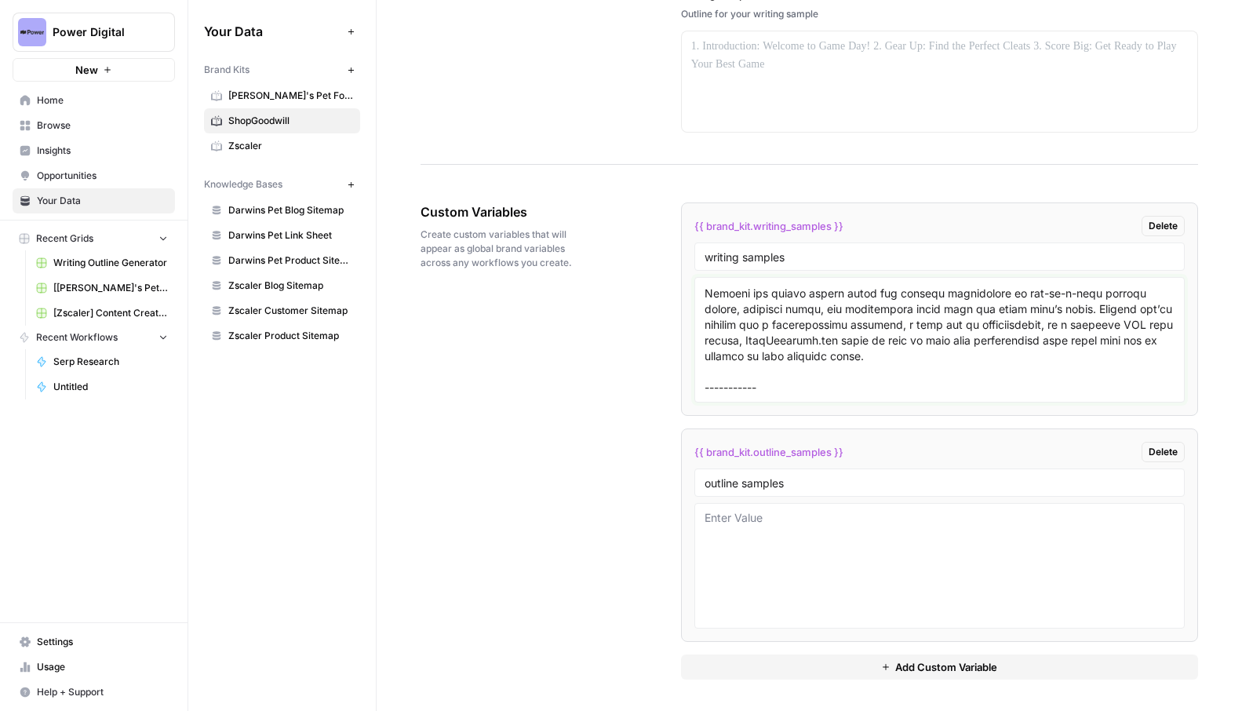
scroll to position [4942, 0]
paste textarea "What to Buy at Thrift Stores: 15 Best Things Thrift shopping is not just shoppi…"
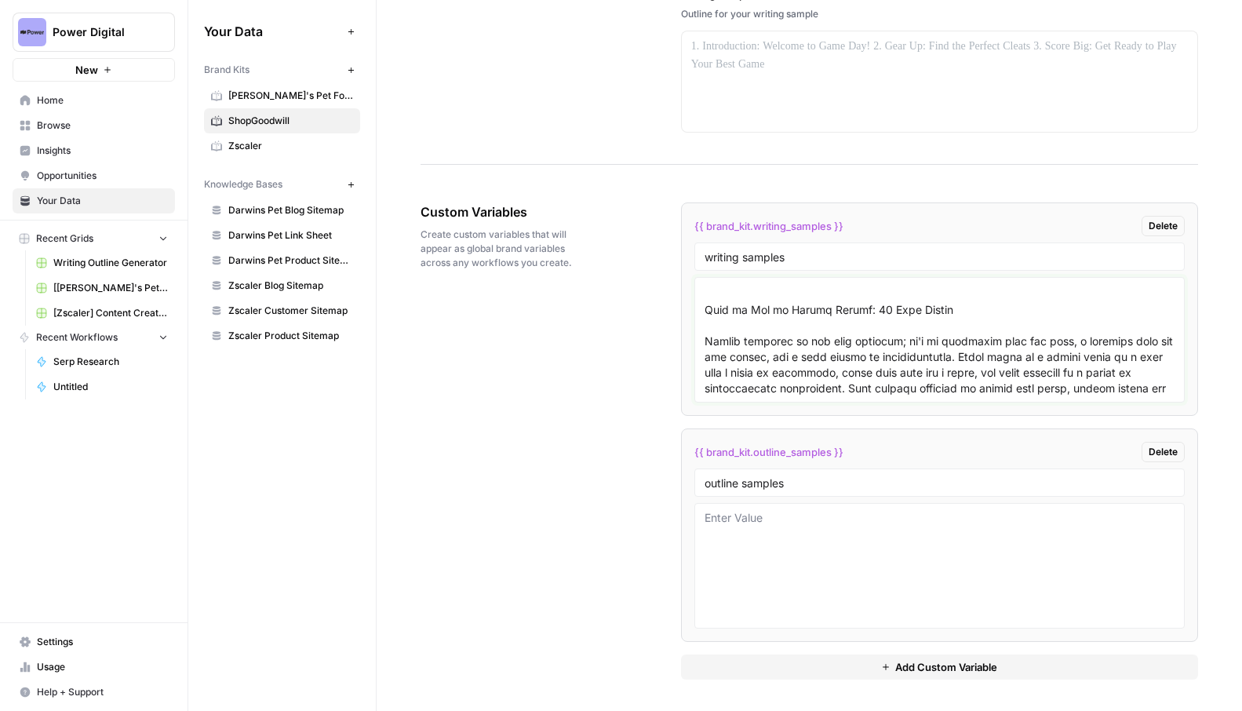
scroll to position [6920, 0]
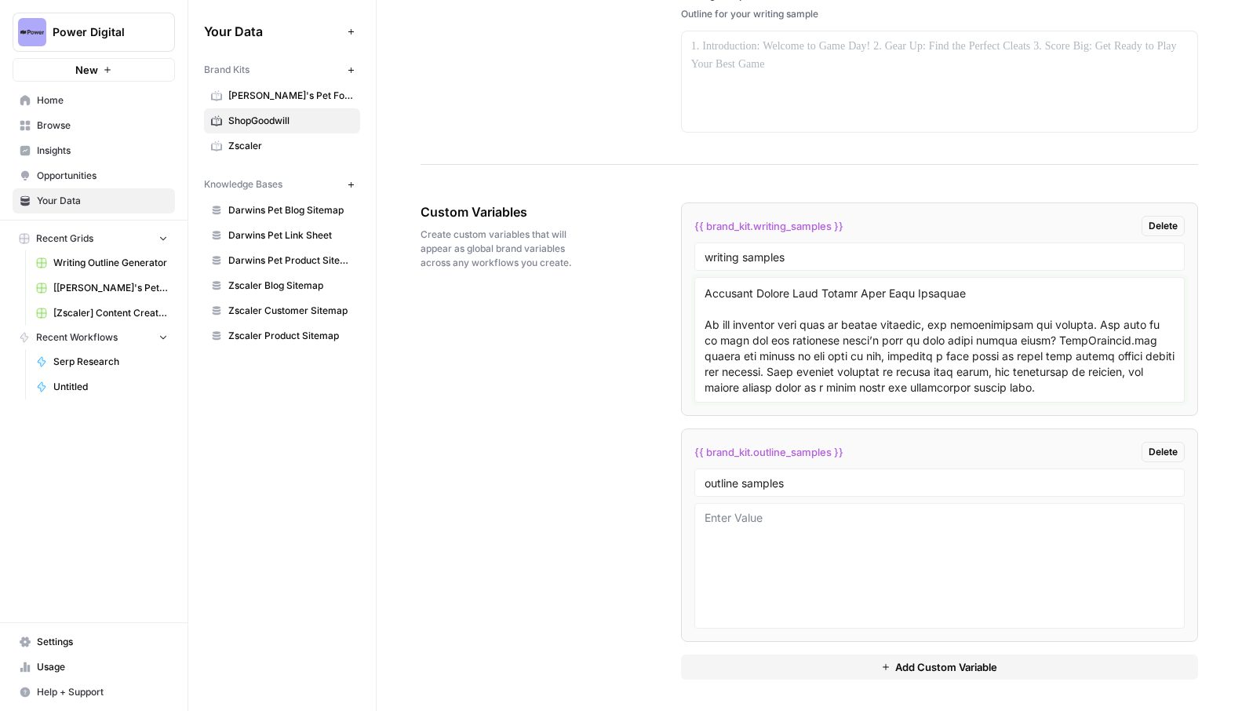
type textarea "12 Most Valuable Baseball Cards Worth Money People call baseball America’s past…"
click at [750, 545] on textarea at bounding box center [940, 565] width 470 height 111
paste textarea "12 Most Valuable Baseball Cards Worth Money How Baseball Cards Gain Value Playe…"
type textarea "12 Most Valuable Baseball Cards Worth Money How Baseball Cards Gain Value Playe…"
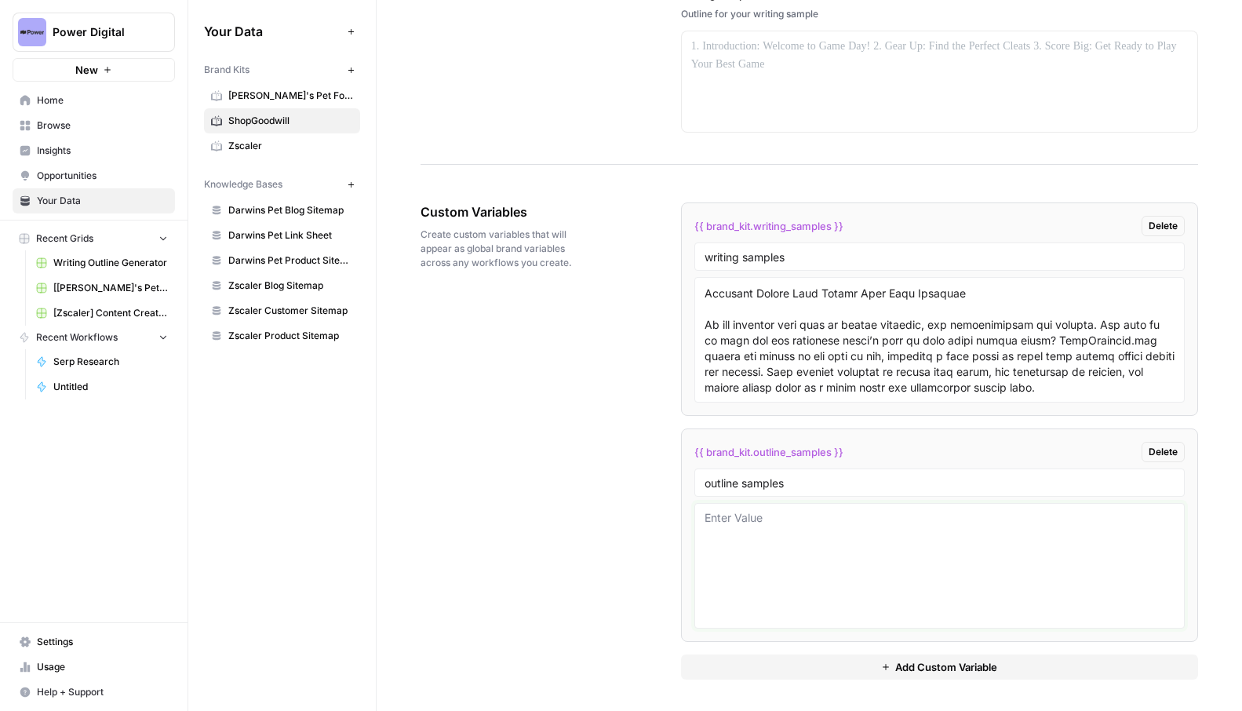
scroll to position [0, 0]
click at [741, 539] on textarea at bounding box center [940, 565] width 470 height 111
paste textarea "12 Most Valuable Baseball Cards Worth Money How Baseball Cards Gain Value Playe…"
paste textarea "-----------"
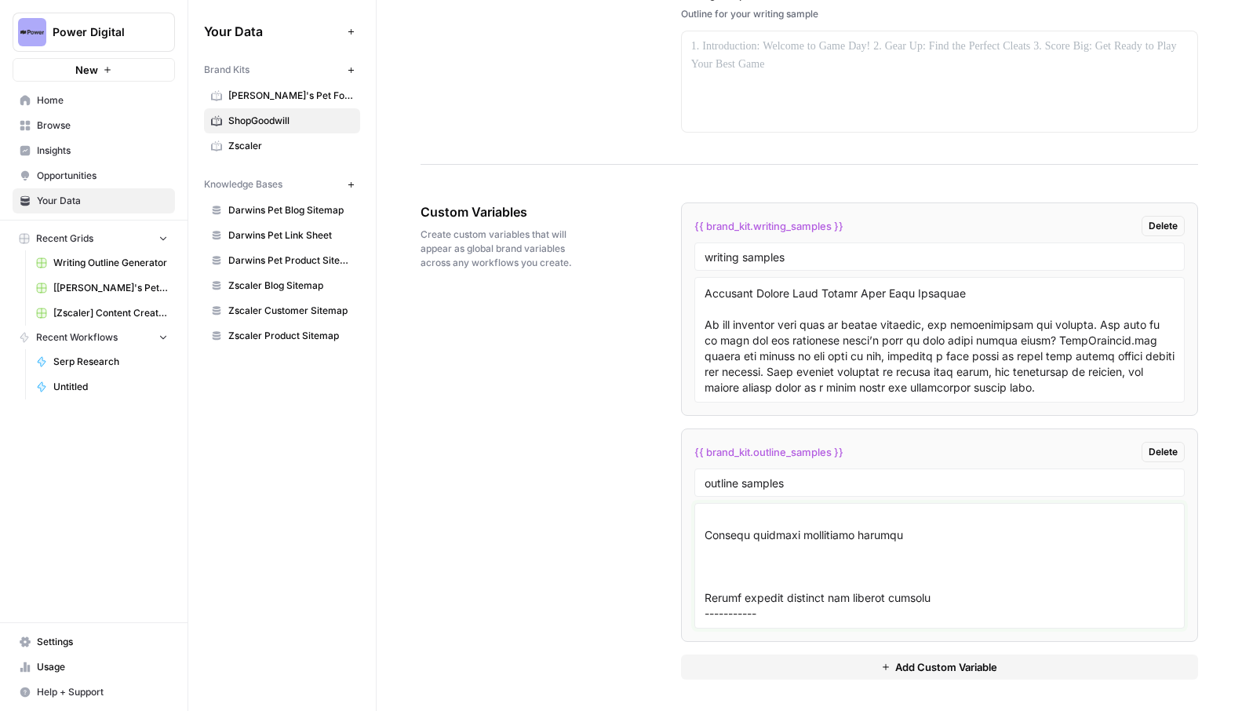
scroll to position [3435, 0]
paste textarea "12 Gifts for People Who Like to Host: Thoughtful Gift Ideas Introduction Challe…"
click at [735, 611] on textarea at bounding box center [940, 565] width 470 height 111
click at [733, 602] on textarea at bounding box center [940, 565] width 470 height 111
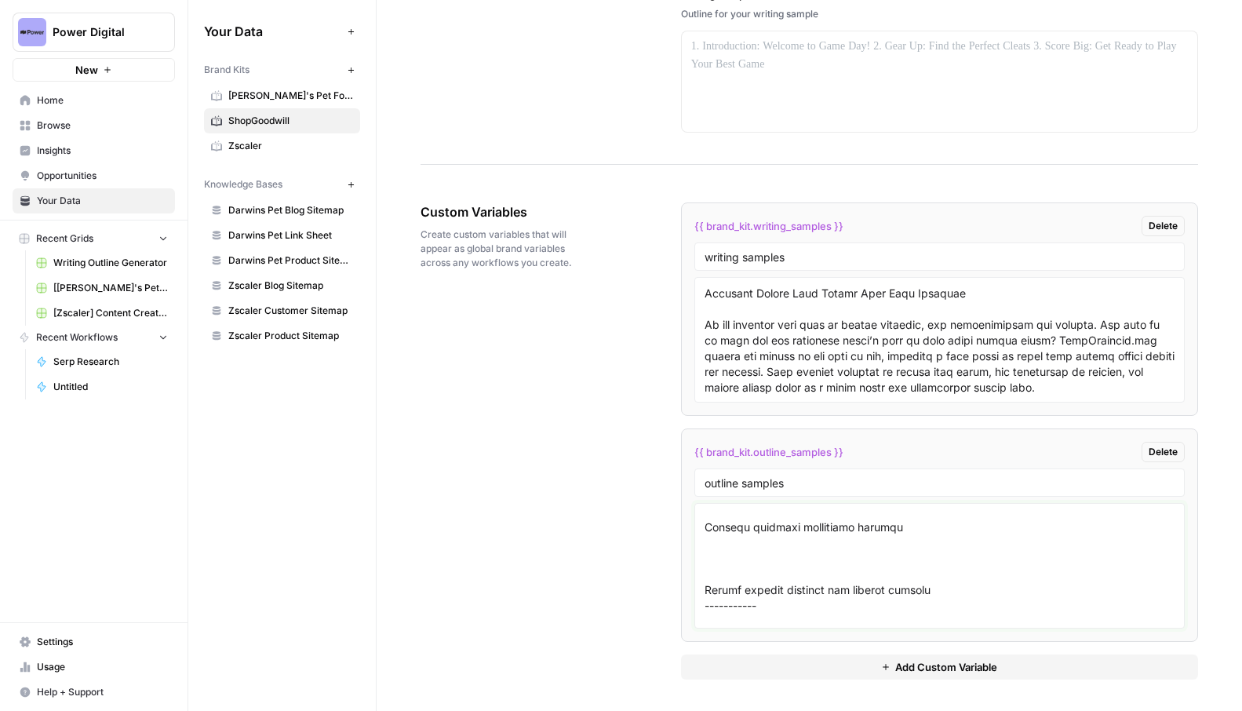
click at [733, 602] on textarea at bounding box center [940, 565] width 470 height 111
click at [972, 596] on textarea at bounding box center [940, 565] width 470 height 111
click at [972, 594] on textarea at bounding box center [940, 565] width 470 height 111
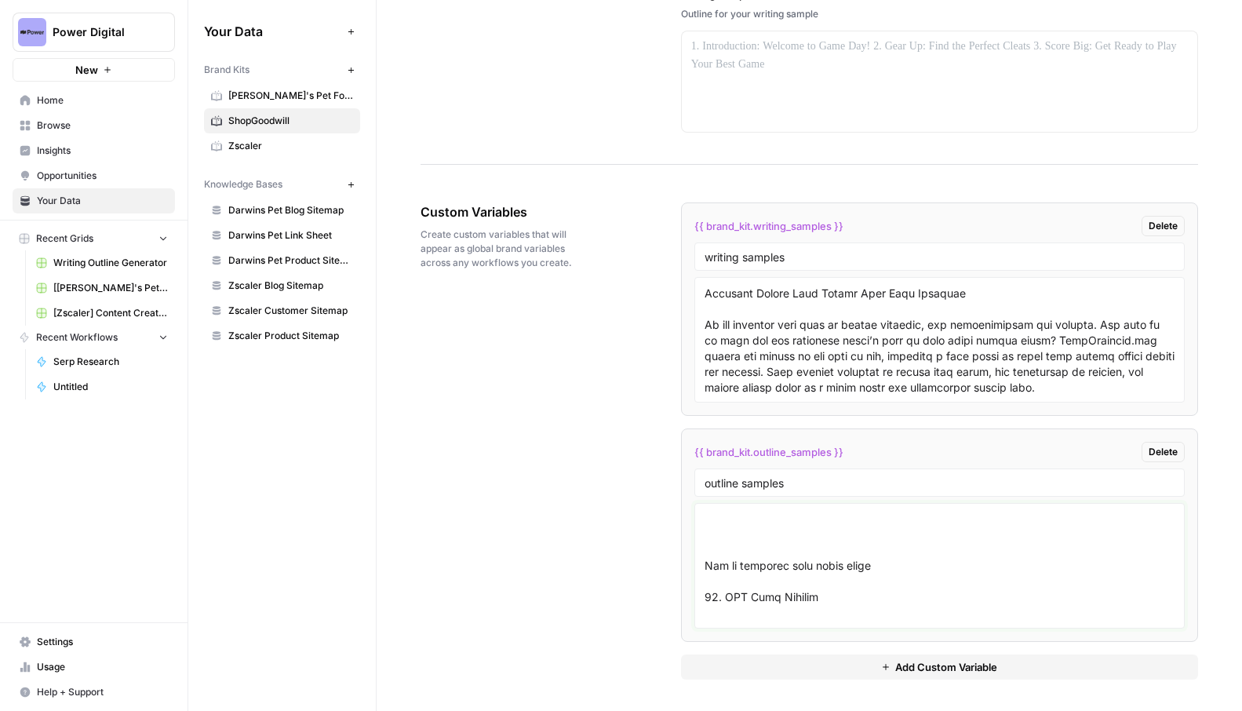
scroll to position [7125, 0]
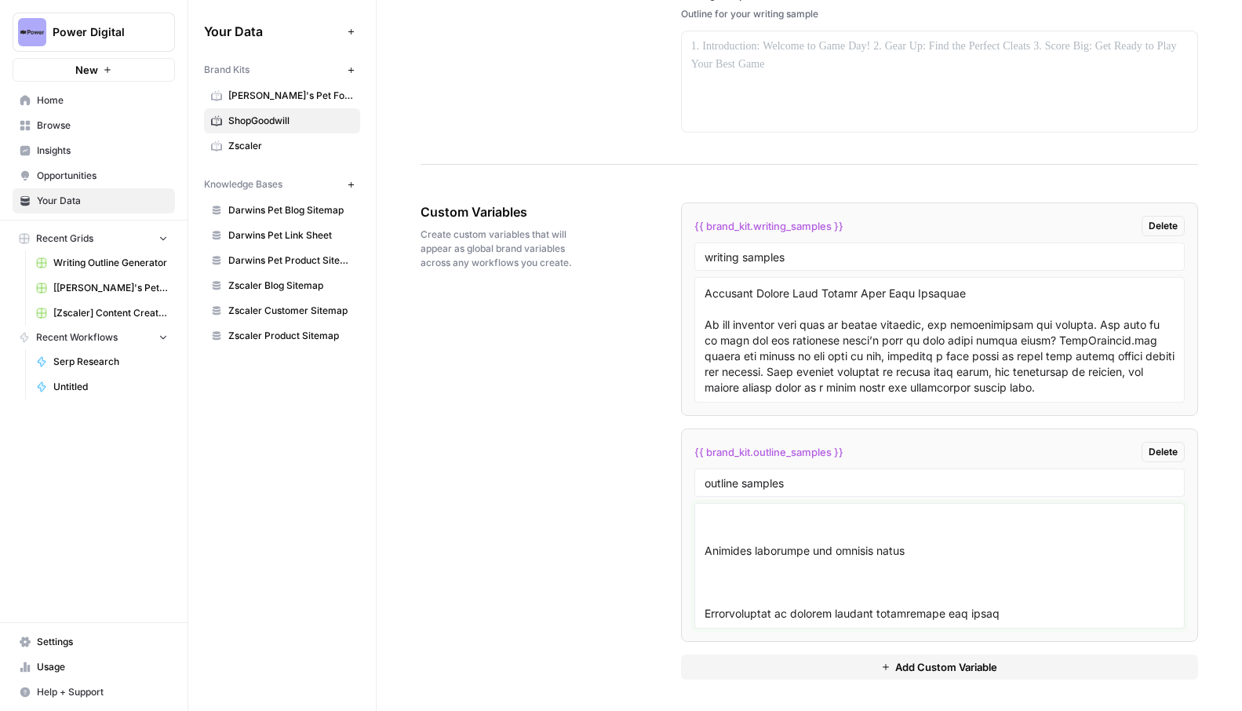
click at [974, 600] on textarea at bounding box center [940, 565] width 470 height 111
paste textarea "-----------"
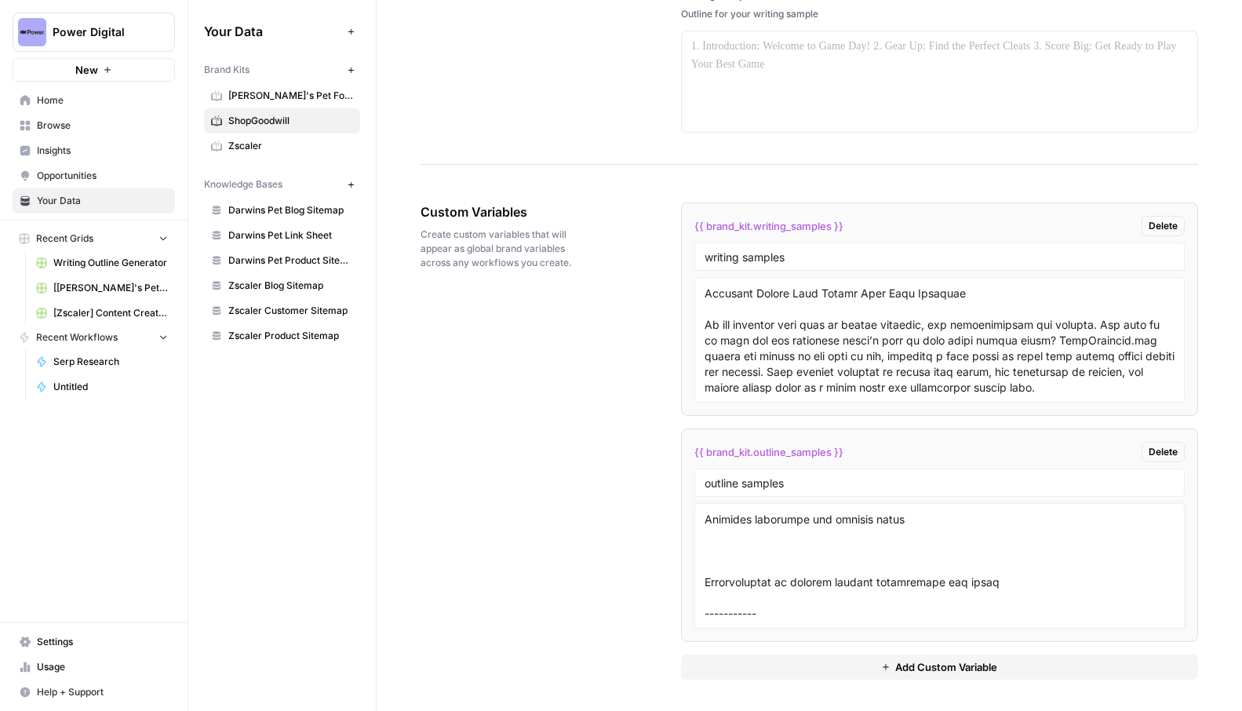
scroll to position [7140, 0]
paste textarea "What to Buy at Thrift Stores: 15 Best Things — Shopgoodwill.com Introduction Th…"
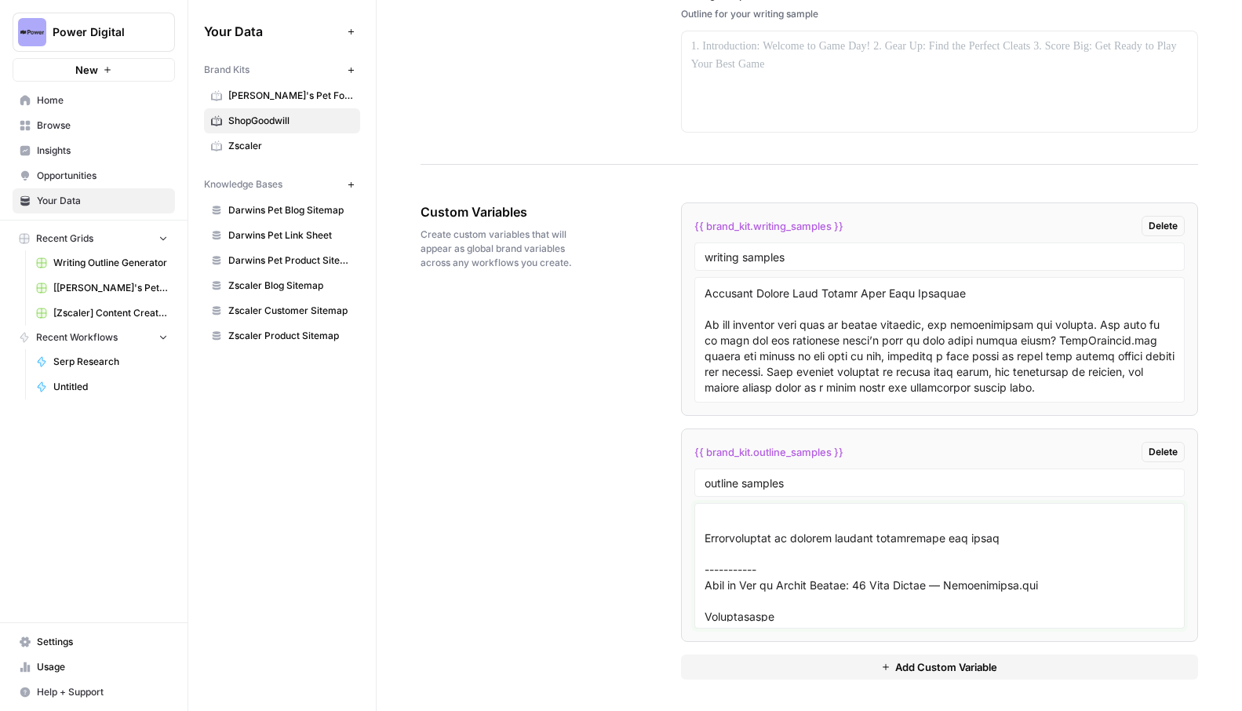
type textarea "12 Most Valuable Baseball Cards Worth Money How Baseball Cards Gain Value Playe…"
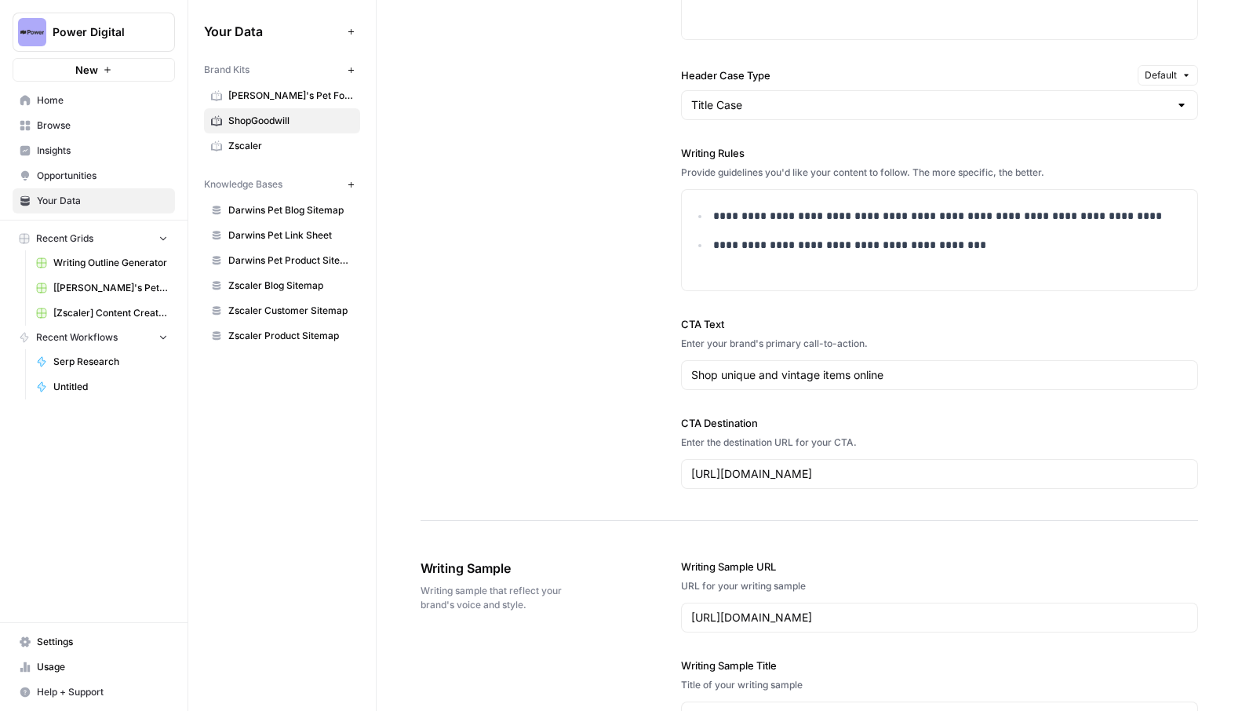
scroll to position [1432, 0]
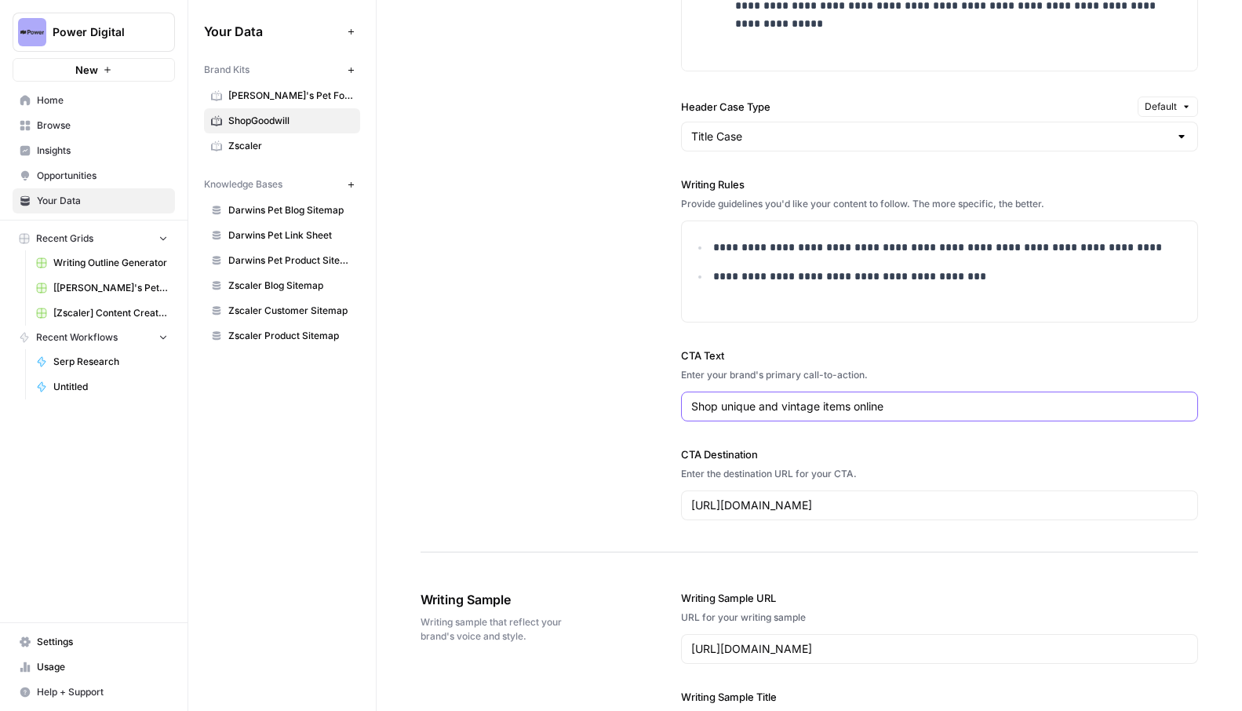
click at [721, 407] on input "Shop unique and vintage items online" at bounding box center [939, 407] width 497 height 16
type input "Shop and bid on unique and vintage items online"
click at [108, 195] on span "Your Data" at bounding box center [102, 201] width 131 height 14
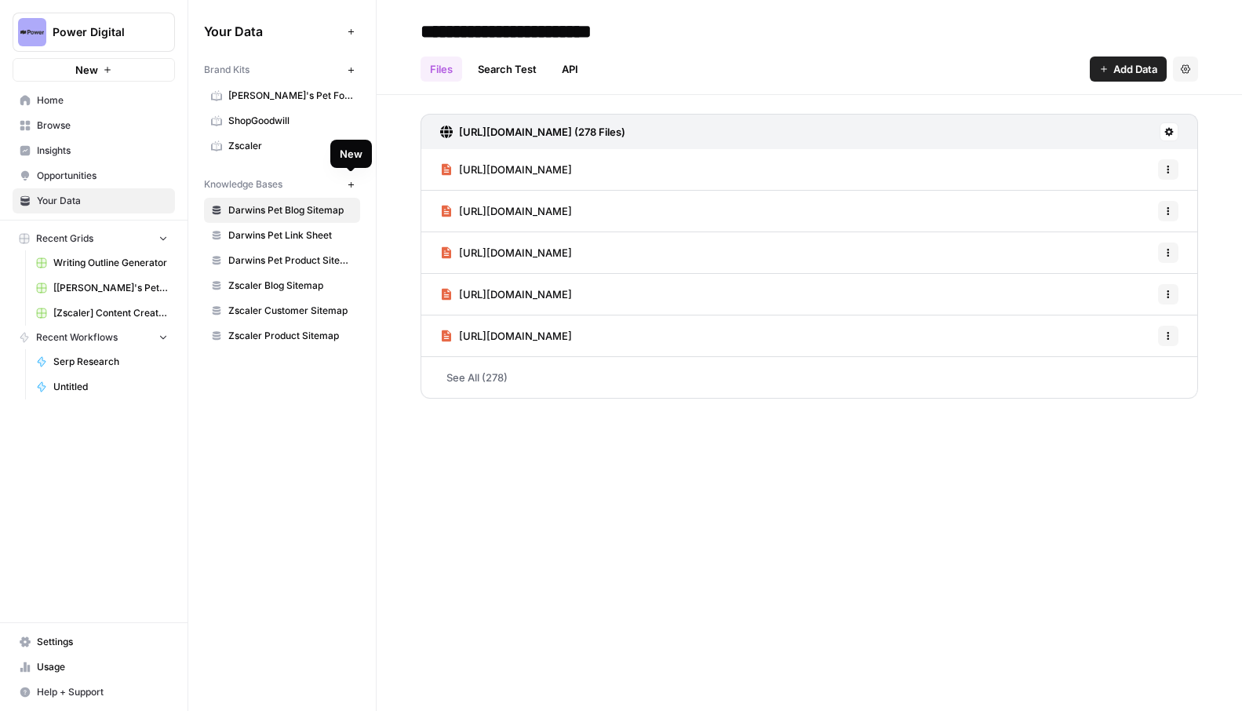
click at [347, 181] on icon "button" at bounding box center [351, 185] width 9 height 9
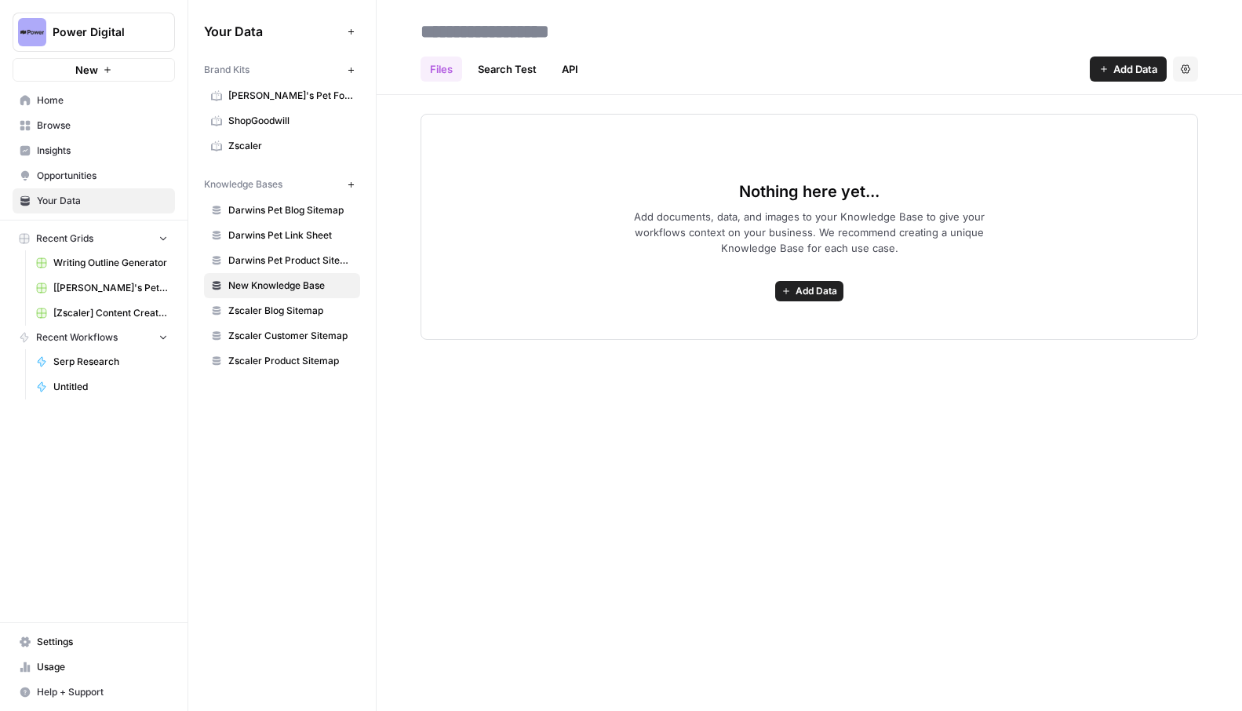
click at [78, 203] on span "Your Data" at bounding box center [102, 201] width 131 height 14
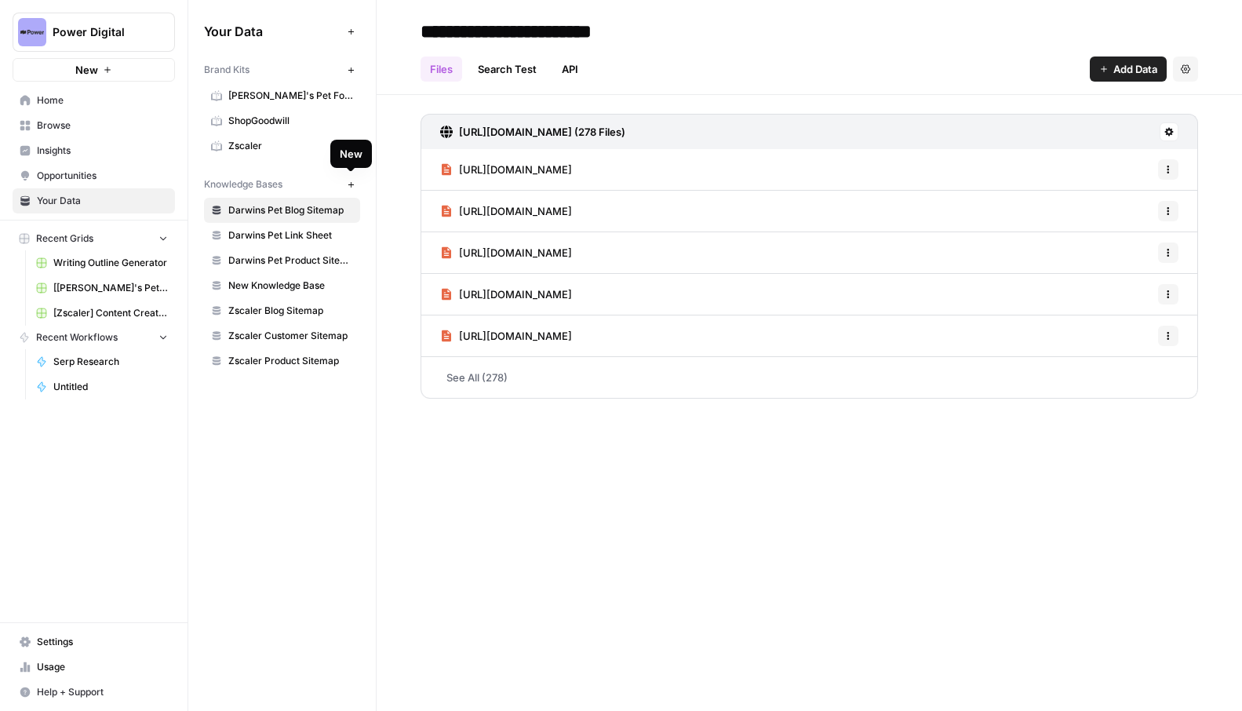
click at [356, 184] on button "New" at bounding box center [350, 184] width 19 height 19
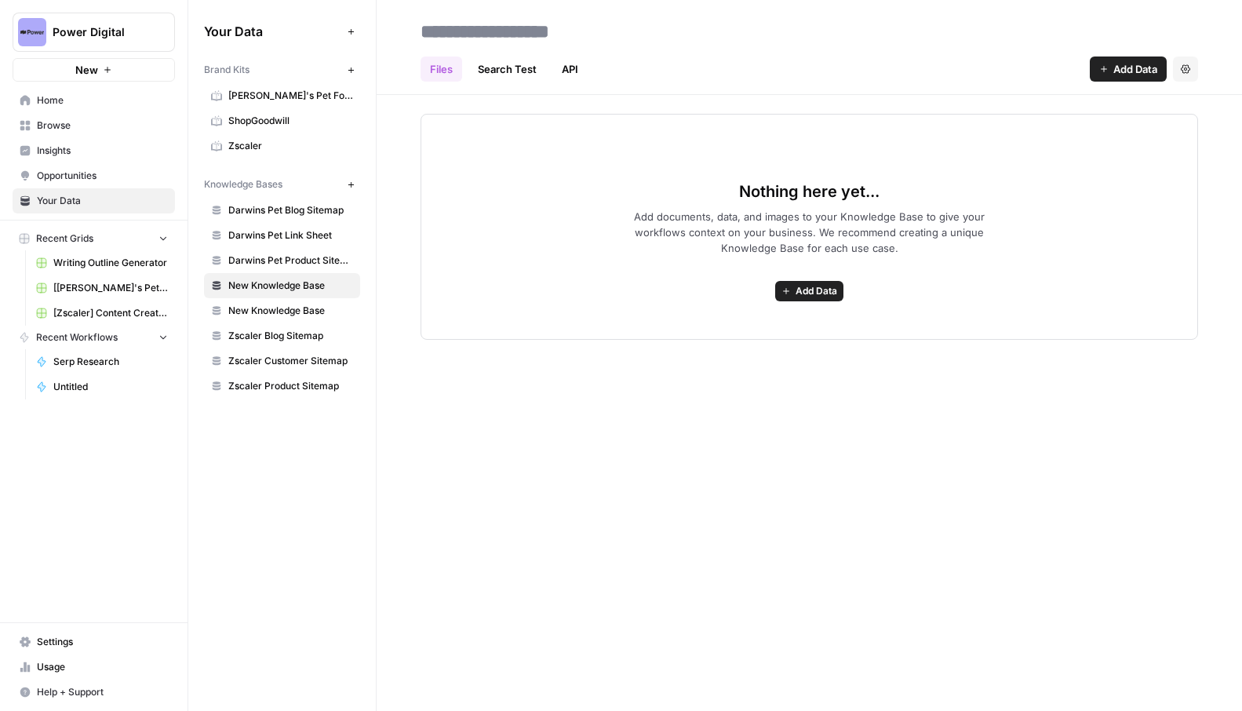
click at [808, 291] on span "Add Data" at bounding box center [817, 291] width 42 height 14
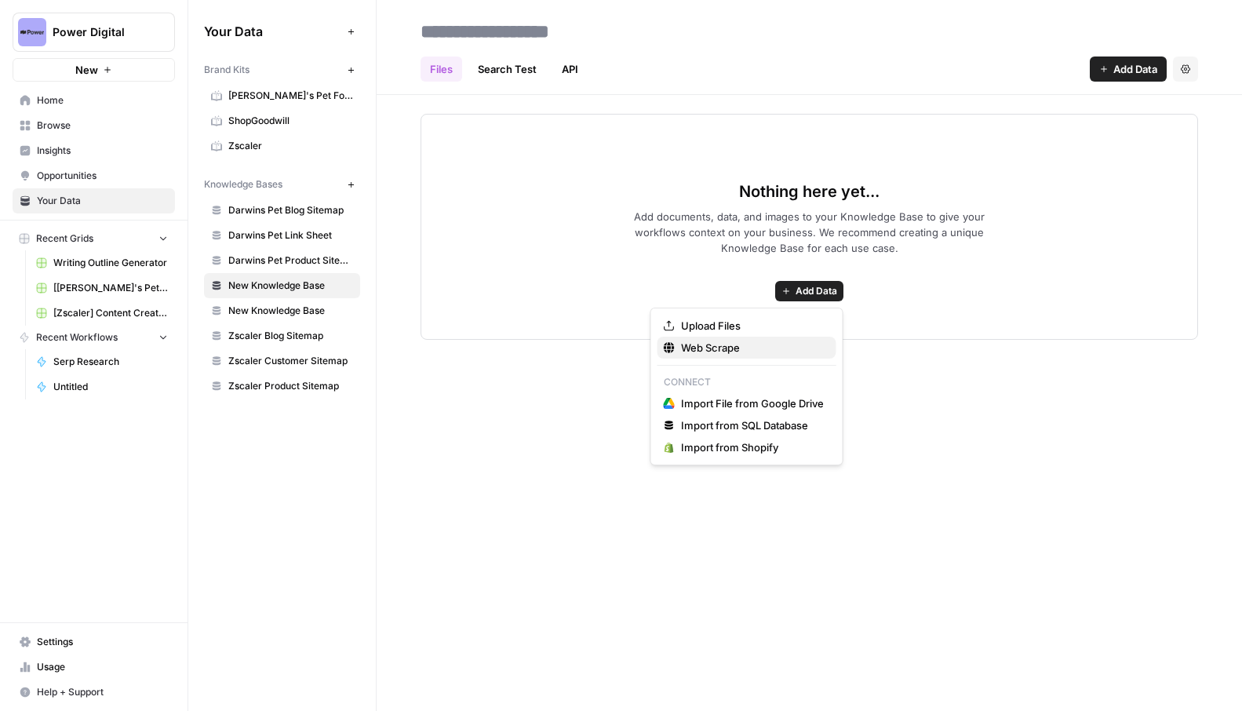
click at [779, 344] on span "Web Scrape" at bounding box center [752, 348] width 143 height 16
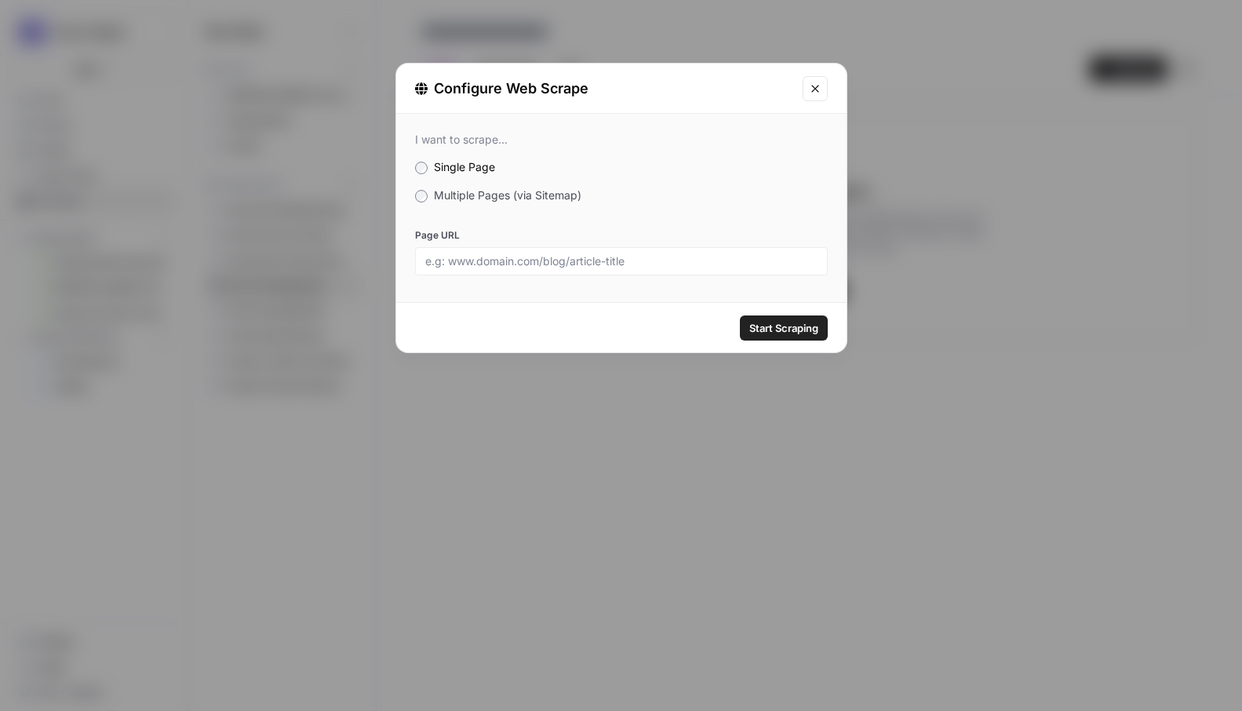
click at [816, 83] on icon "Close modal" at bounding box center [815, 88] width 13 height 13
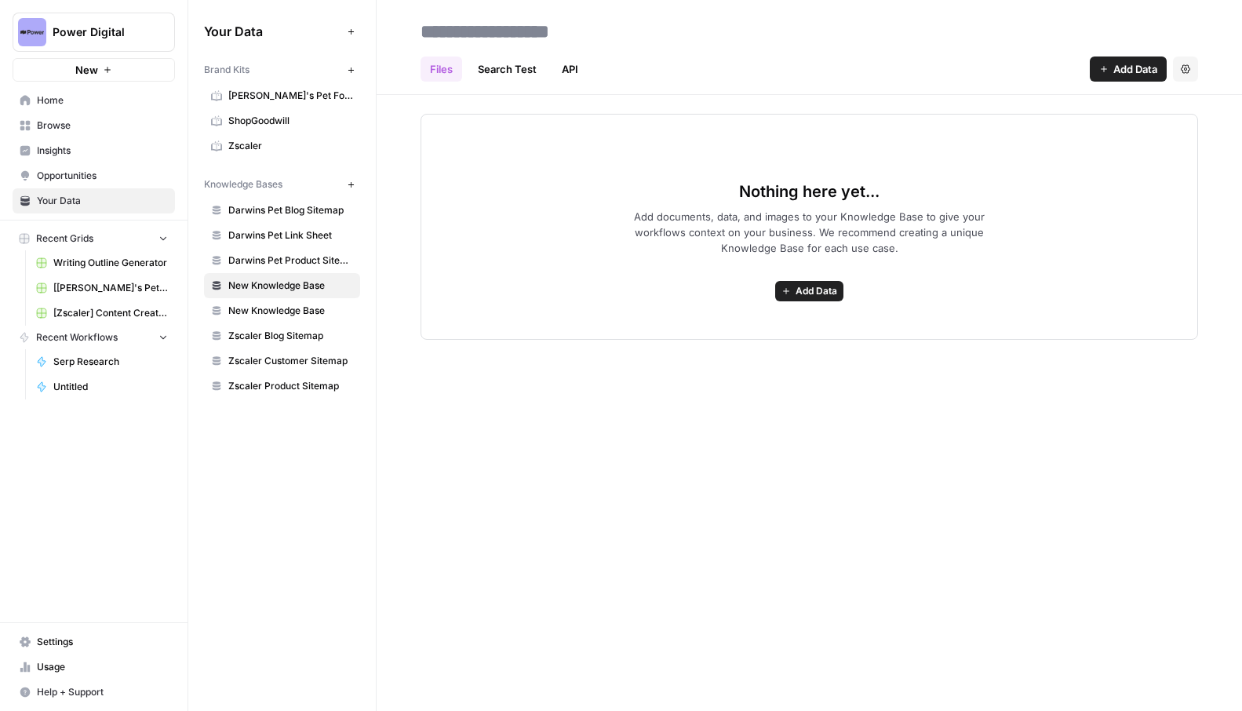
click at [518, 68] on link "Search Test" at bounding box center [508, 69] width 78 height 25
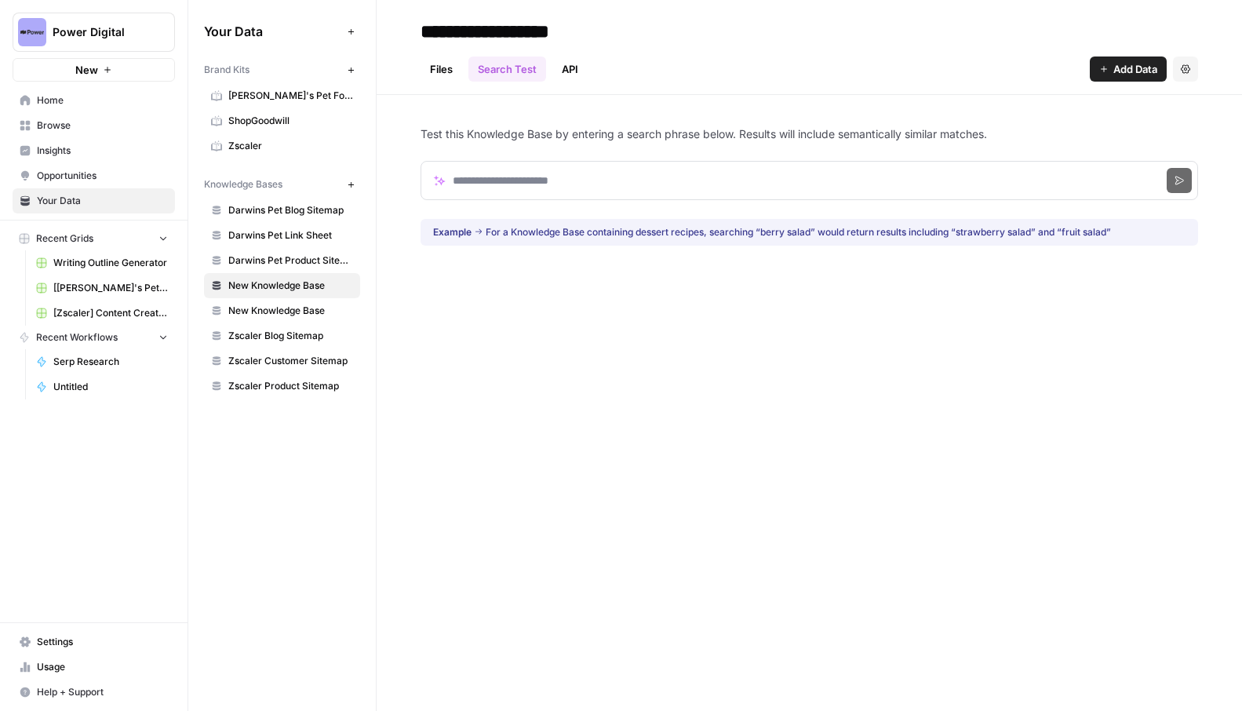
click at [557, 67] on link "API" at bounding box center [570, 69] width 35 height 25
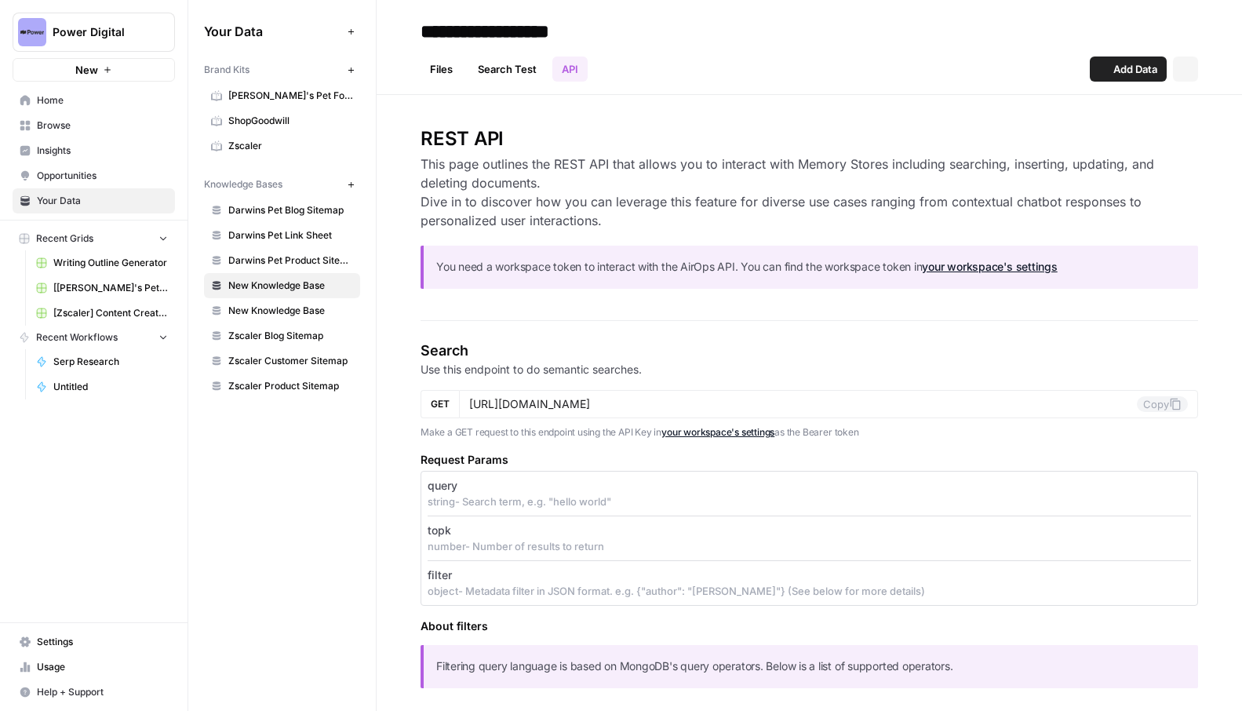
click at [437, 72] on link "Files" at bounding box center [442, 69] width 42 height 25
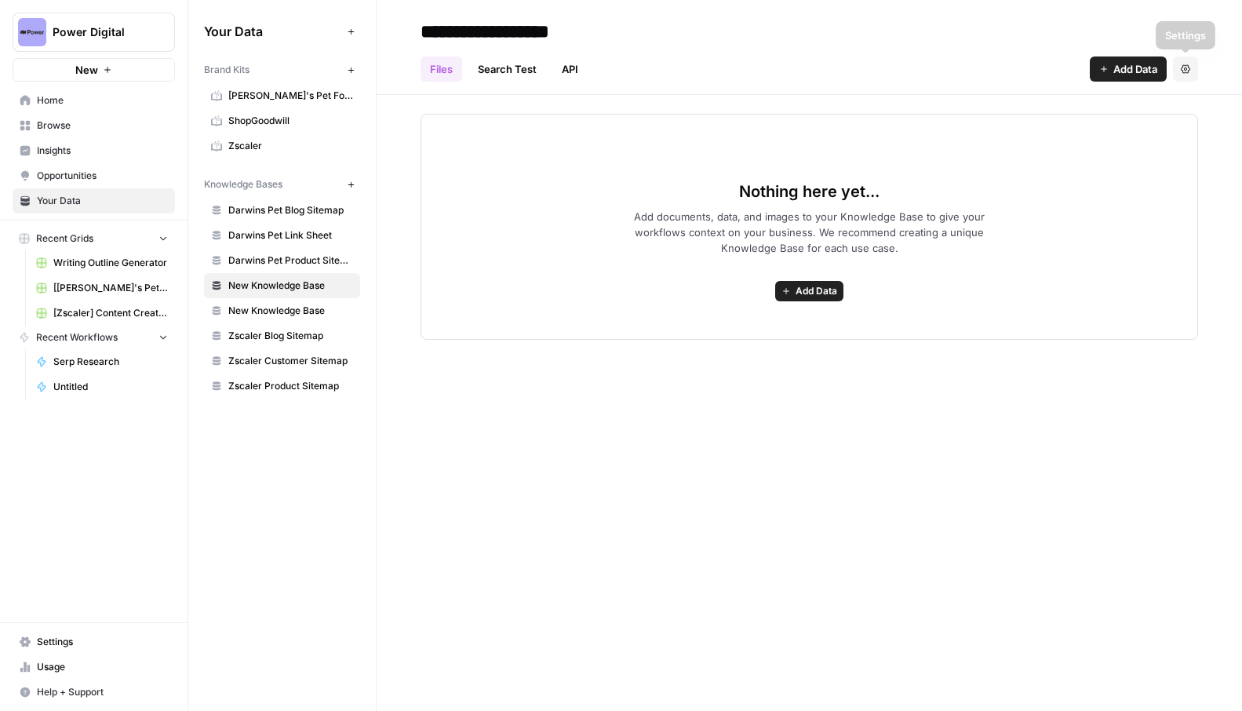
click at [1140, 68] on span "Add Data" at bounding box center [1136, 69] width 44 height 16
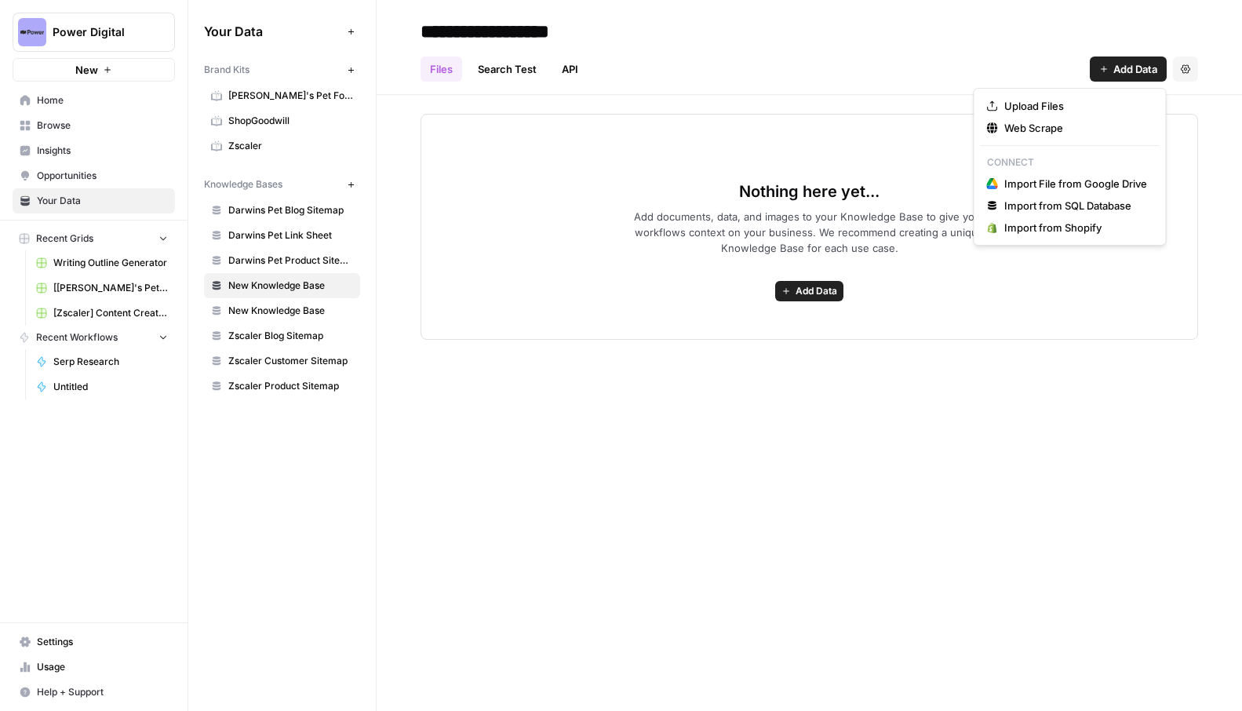
click at [779, 332] on div "Nothing here yet... Add documents, data, and images to your Knowledge Base to g…" at bounding box center [810, 227] width 778 height 226
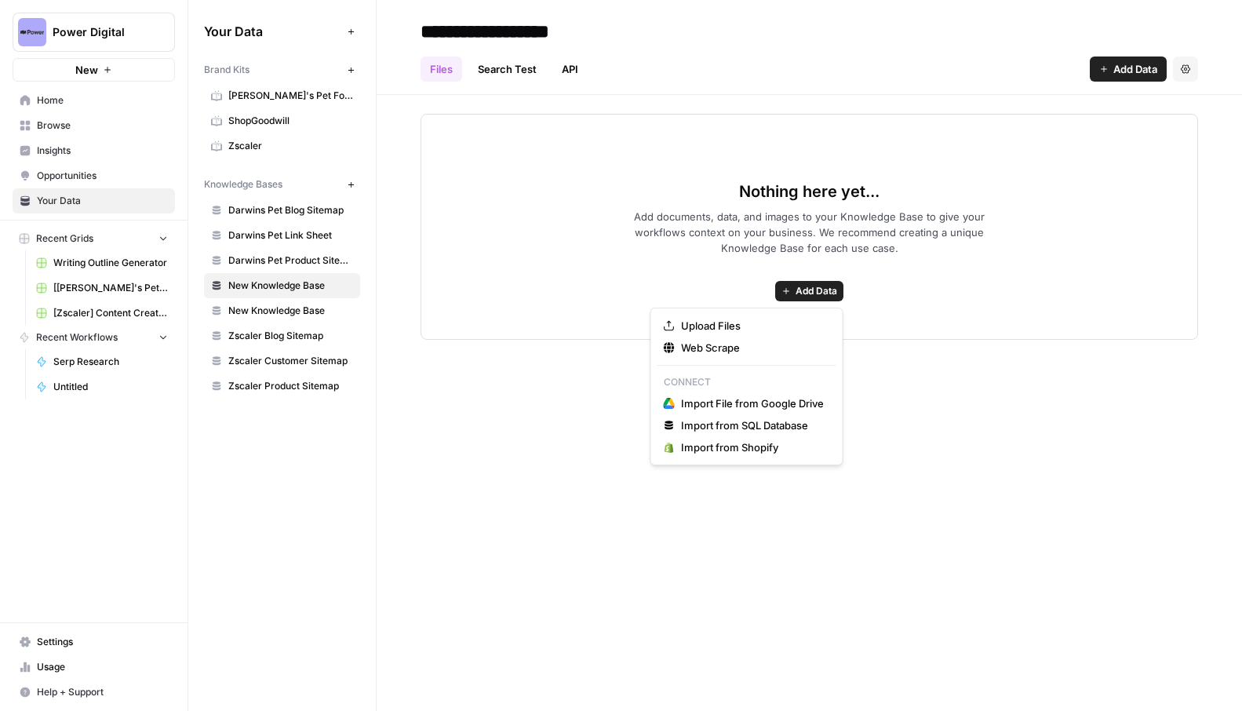
click at [810, 290] on span "Add Data" at bounding box center [817, 291] width 42 height 14
click at [766, 351] on span "Web Scrape" at bounding box center [752, 348] width 143 height 16
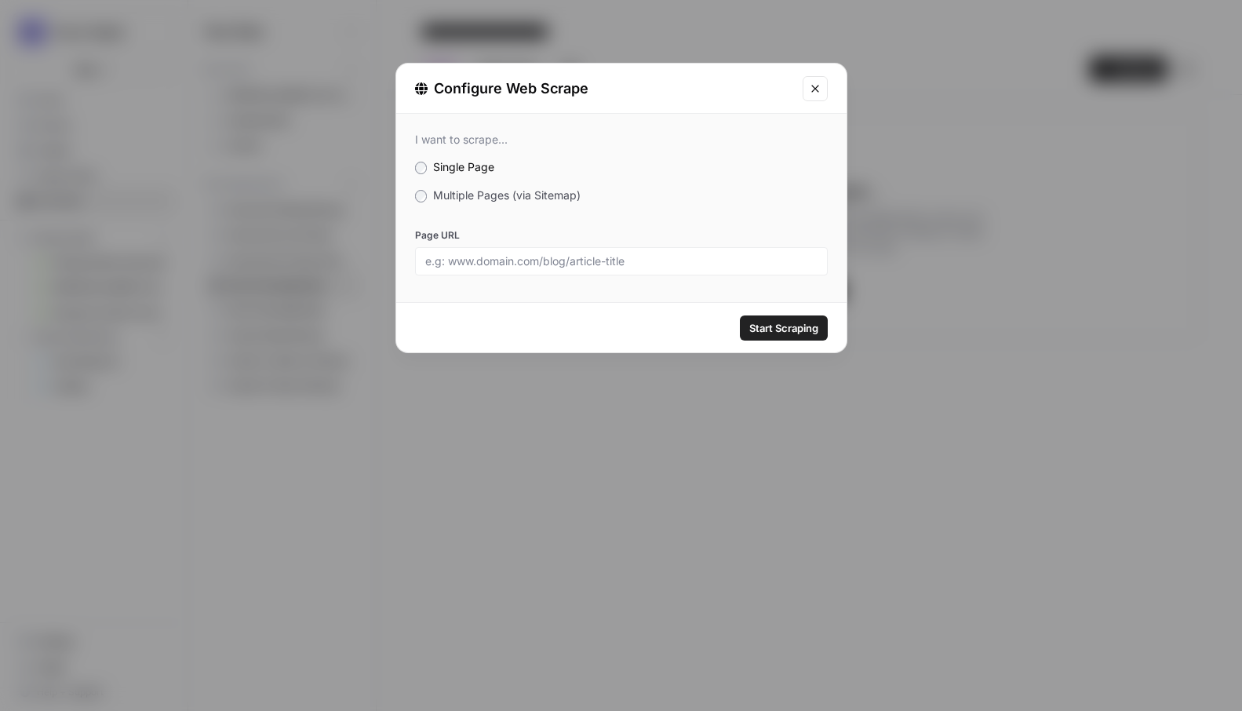
click at [507, 203] on div "I want to scrape... Single Page Multiple Pages (via Sitemap) Page URL" at bounding box center [621, 204] width 451 height 181
click at [507, 198] on span "Multiple Pages (via Sitemap)" at bounding box center [507, 194] width 148 height 13
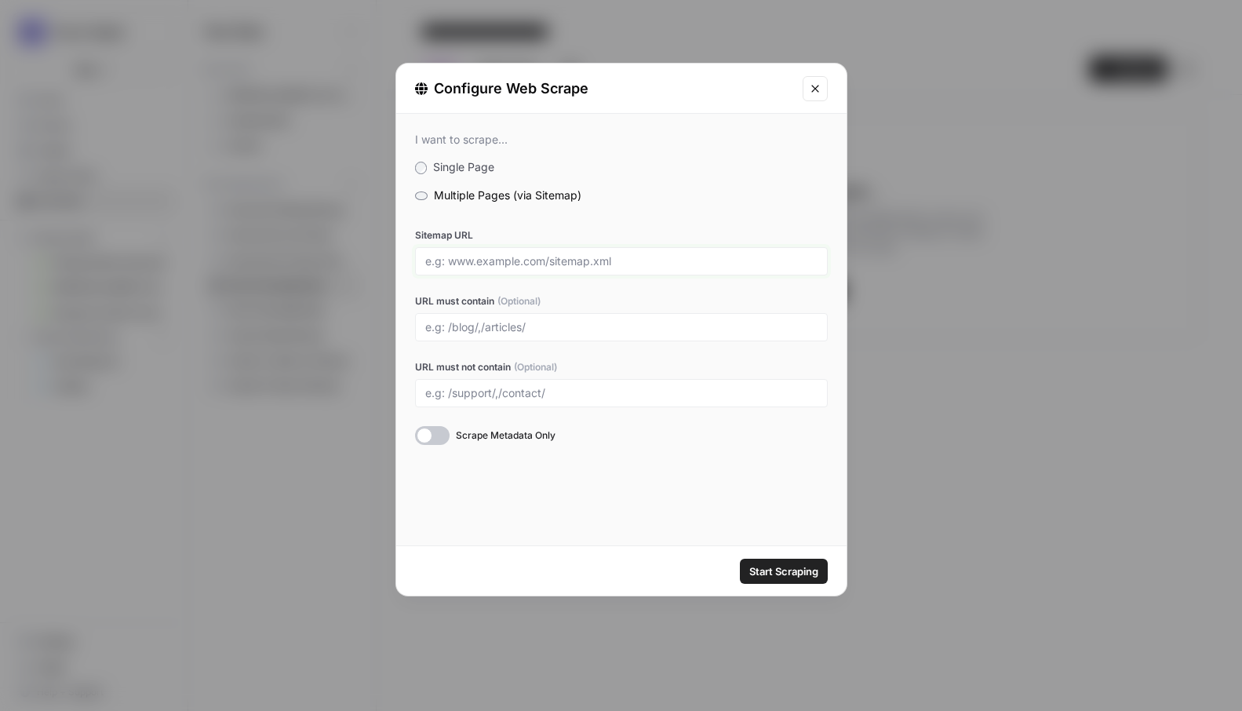
click at [513, 262] on input "Sitemap URL" at bounding box center [621, 261] width 392 height 14
click at [691, 225] on div "I want to scrape... Single Page Multiple Pages (via Sitemap) Sitemap URL URL mu…" at bounding box center [621, 289] width 451 height 350
click at [540, 261] on input "Sitemap URL" at bounding box center [621, 261] width 392 height 14
paste input "https://blog.shopgoodwill.com/sitemap.xml"
type input "https://blog.shopgoodwill.com/sitemap.xml"
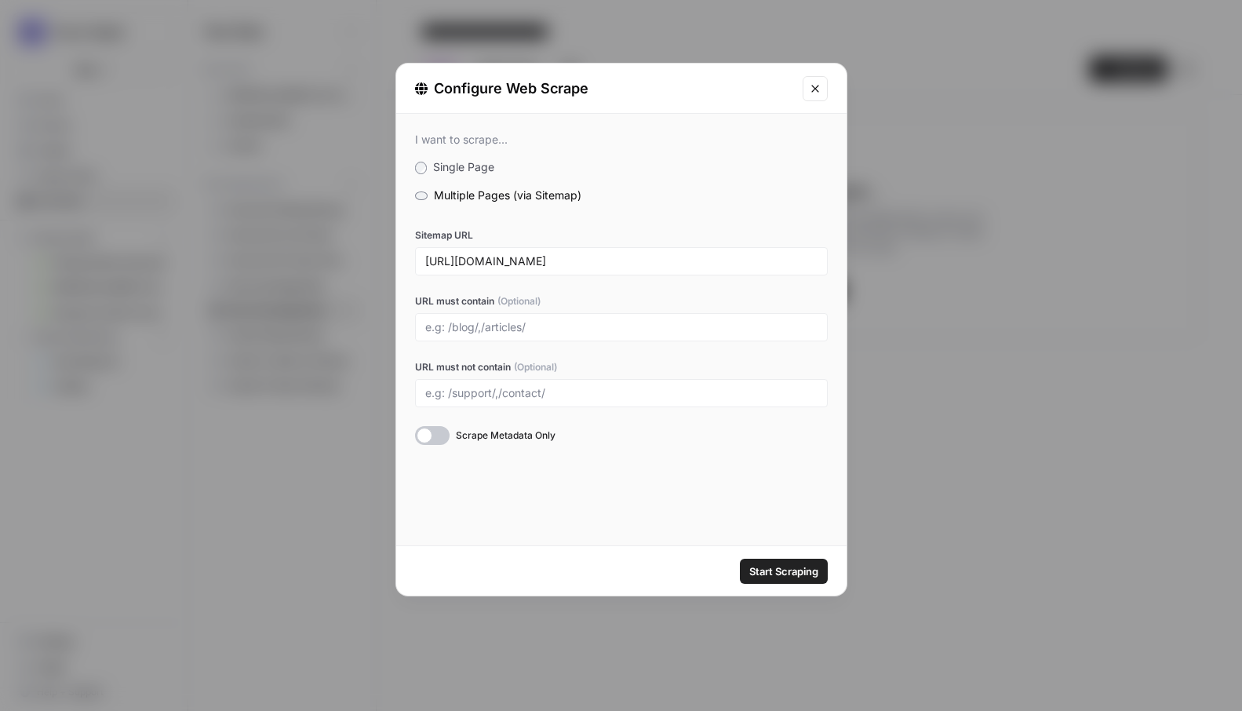
click at [658, 494] on div "I want to scrape... Single Page Multiple Pages (via Sitemap) Sitemap URL https:…" at bounding box center [621, 330] width 451 height 432
click at [523, 442] on span "Scrape Metadata Only" at bounding box center [506, 436] width 100 height 14
click at [523, 439] on span "Scrape Metadata Only" at bounding box center [506, 436] width 100 height 14
click at [582, 330] on input "URL must contain (Optional)" at bounding box center [621, 327] width 392 height 14
click at [786, 569] on span "Start Scraping" at bounding box center [784, 572] width 69 height 16
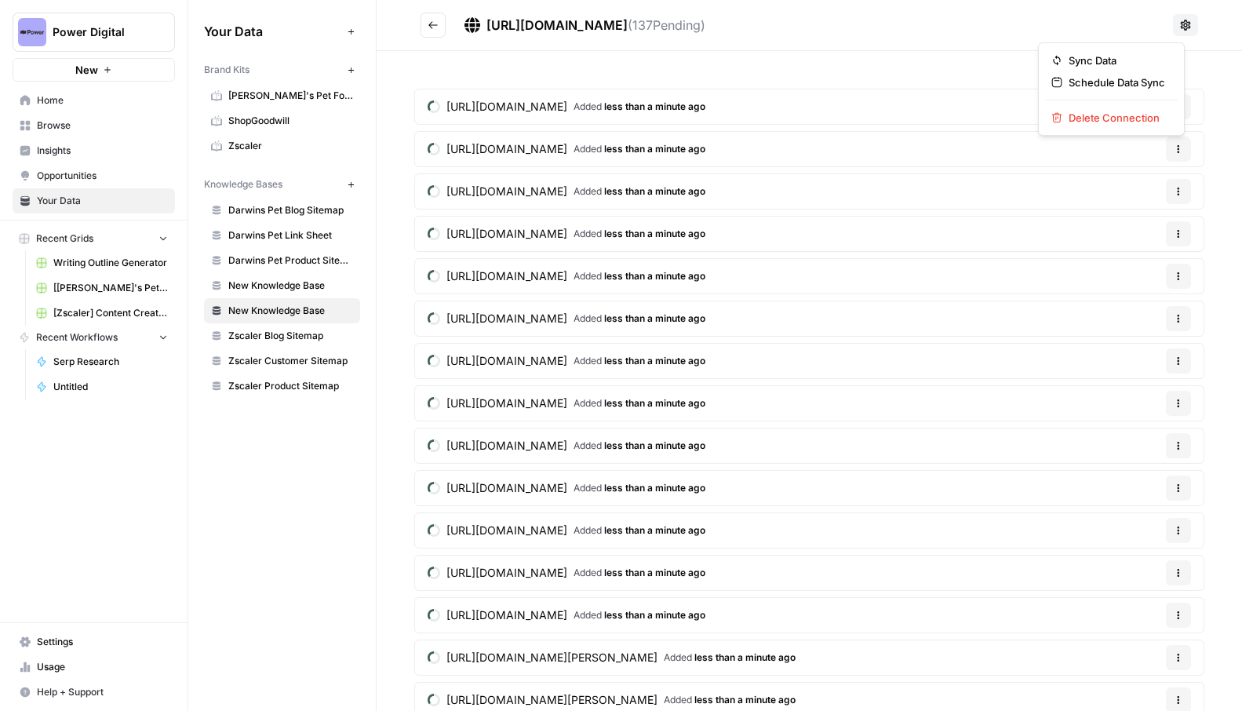
click at [1181, 25] on icon at bounding box center [1186, 25] width 10 height 10
click at [1120, 78] on span "Schedule Data Sync" at bounding box center [1117, 83] width 97 height 16
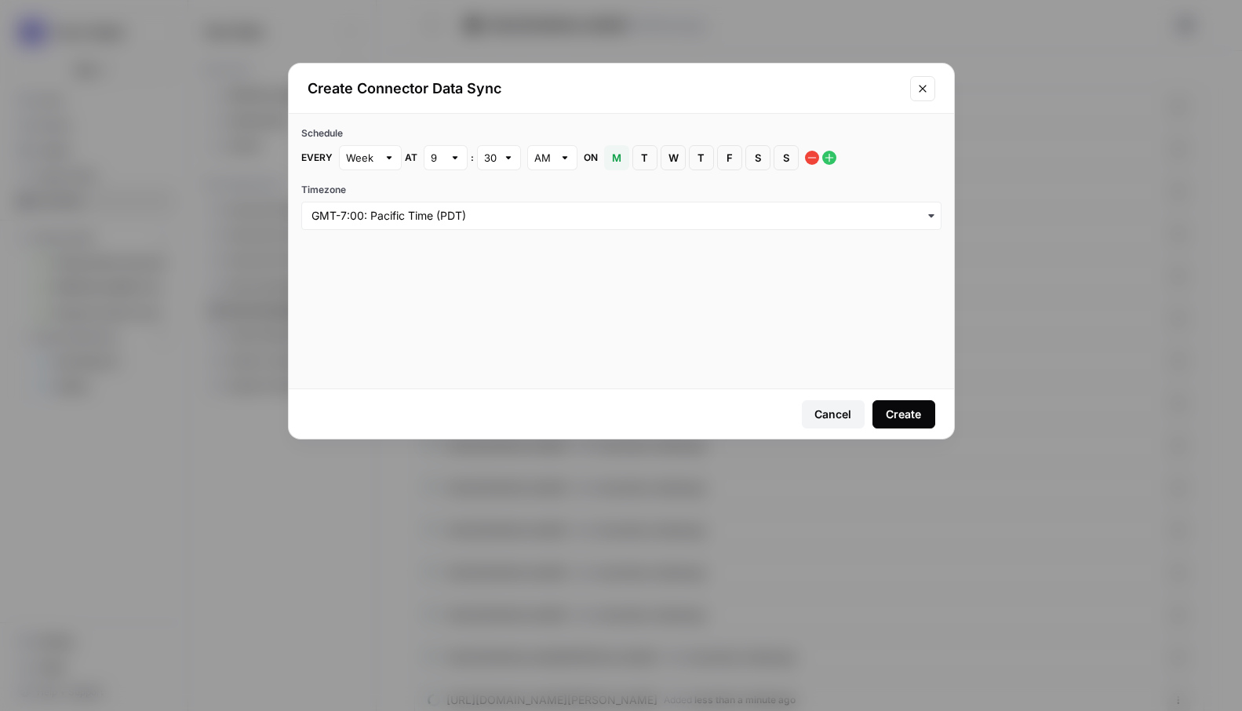
click at [915, 411] on div "Create" at bounding box center [903, 415] width 35 height 16
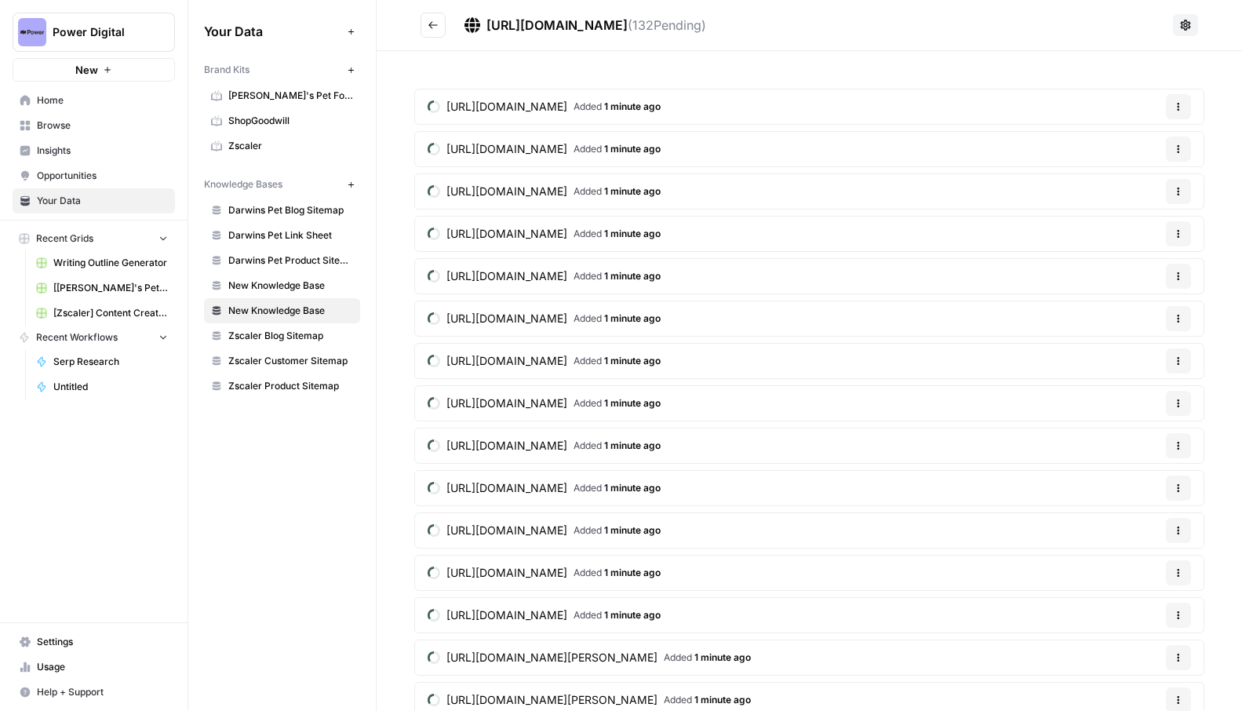
click at [625, 23] on span "https://blog.shopgoodwill.com/sitemap.xml" at bounding box center [557, 25] width 141 height 16
click at [1181, 25] on icon at bounding box center [1186, 25] width 10 height 10
click at [628, 24] on span "https://blog.shopgoodwill.com/sitemap.xml" at bounding box center [557, 25] width 141 height 16
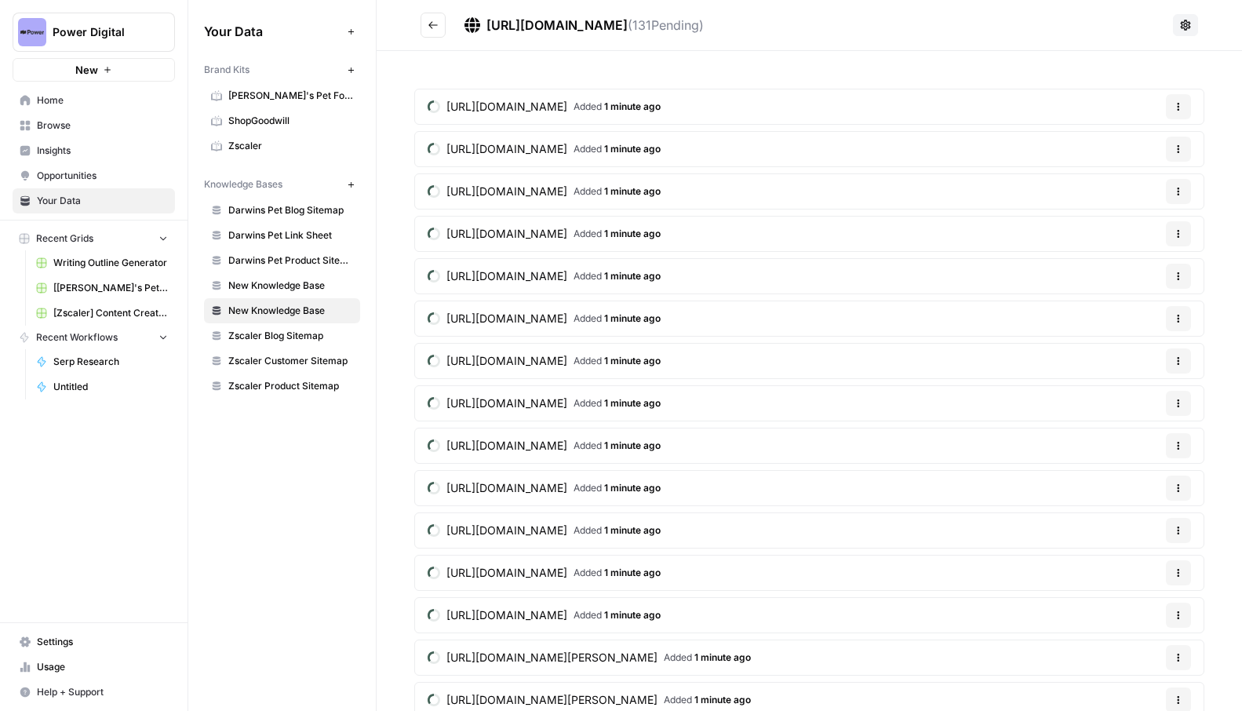
click at [628, 24] on span "https://blog.shopgoodwill.com/sitemap.xml" at bounding box center [557, 25] width 141 height 16
click at [607, 29] on span "https://blog.shopgoodwill.com/sitemap.xml" at bounding box center [557, 25] width 141 height 16
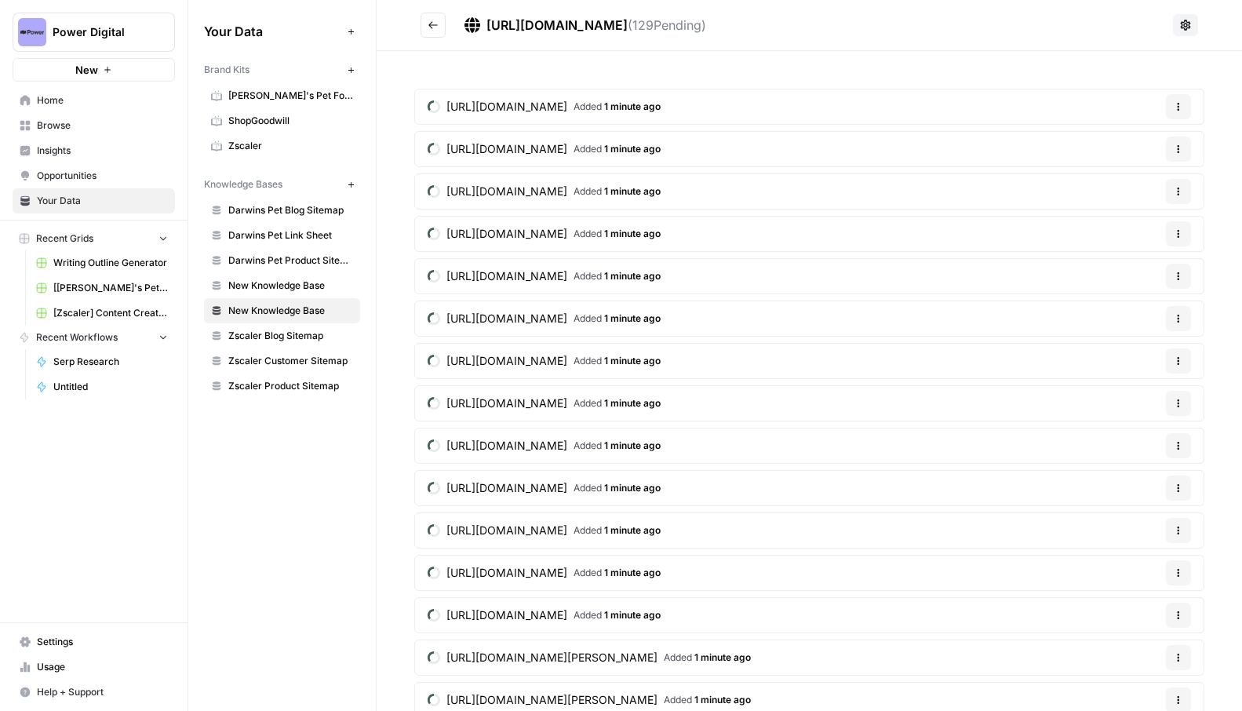
click at [607, 29] on span "https://blog.shopgoodwill.com/sitemap.xml" at bounding box center [557, 25] width 141 height 16
click at [434, 29] on icon "Go back" at bounding box center [433, 25] width 11 height 11
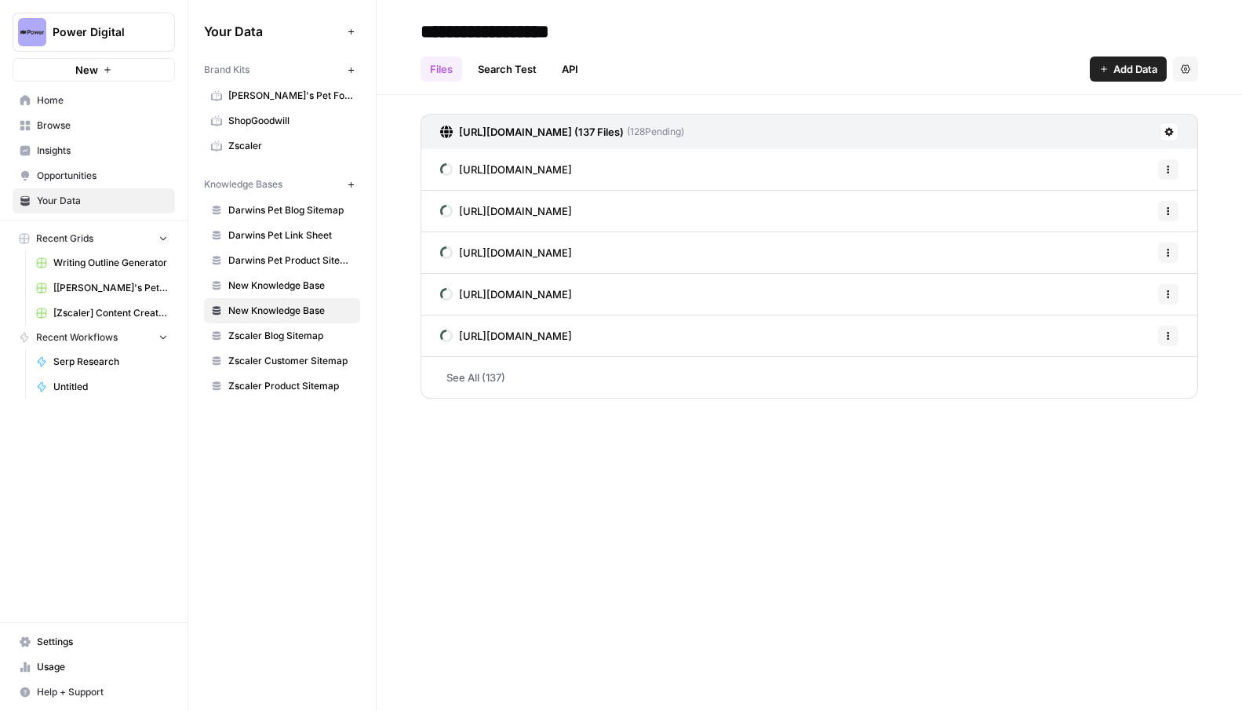
click at [544, 35] on input "**********" at bounding box center [539, 31] width 251 height 31
click at [307, 283] on span "New Knowledge Base" at bounding box center [290, 286] width 125 height 14
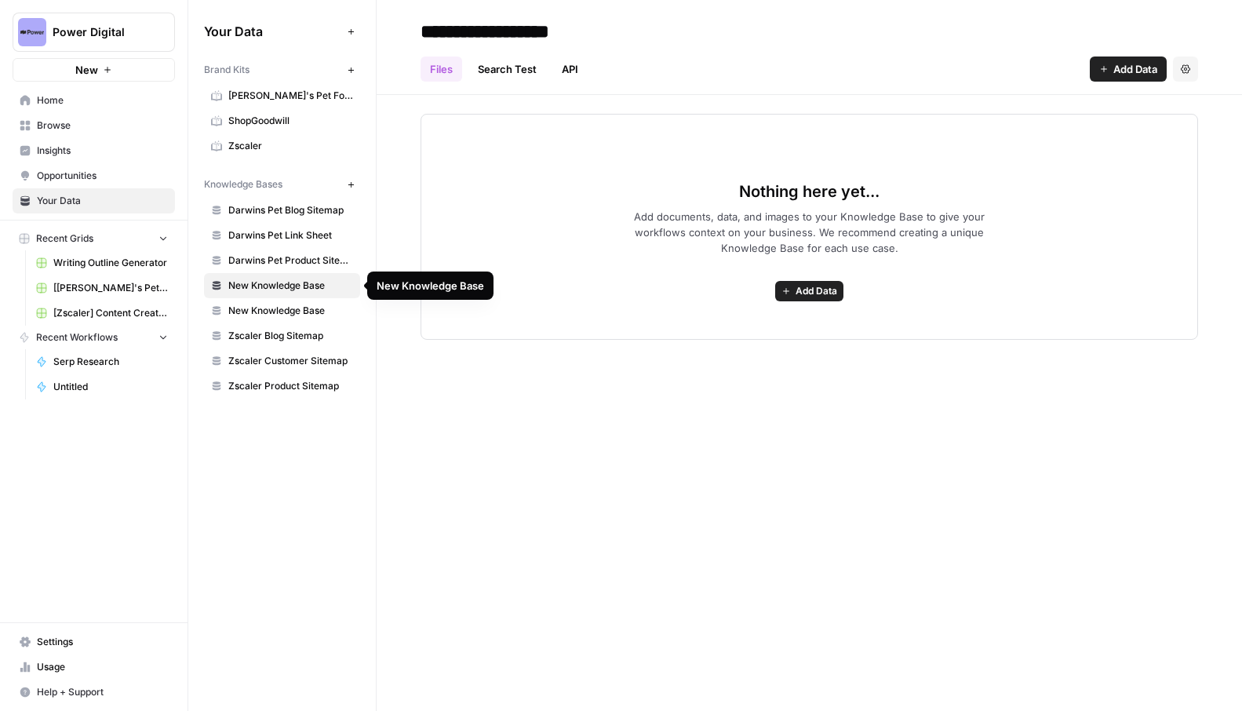
click at [524, 29] on input "**********" at bounding box center [539, 31] width 251 height 31
click at [450, 25] on input "**********" at bounding box center [539, 31] width 251 height 31
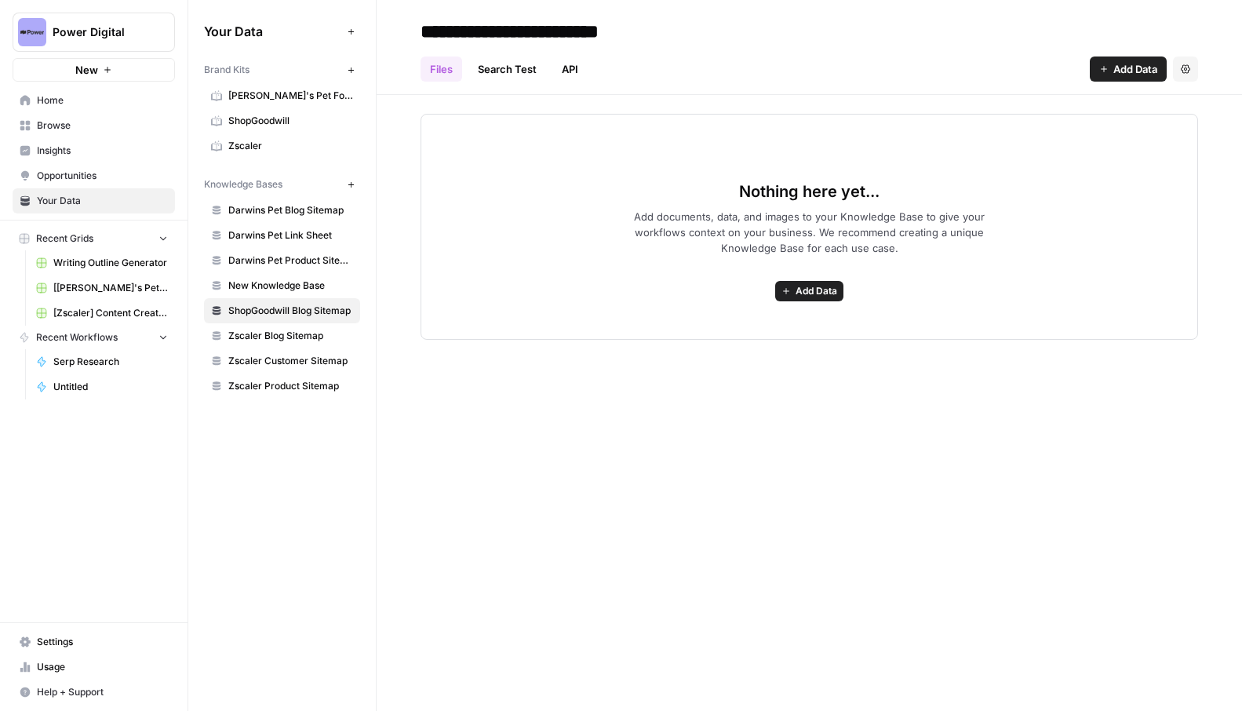
type input "**********"
click at [787, 49] on div "Files Search Test API Add Data Settings" at bounding box center [810, 63] width 778 height 38
click at [265, 288] on span "New Knowledge Base" at bounding box center [290, 286] width 125 height 14
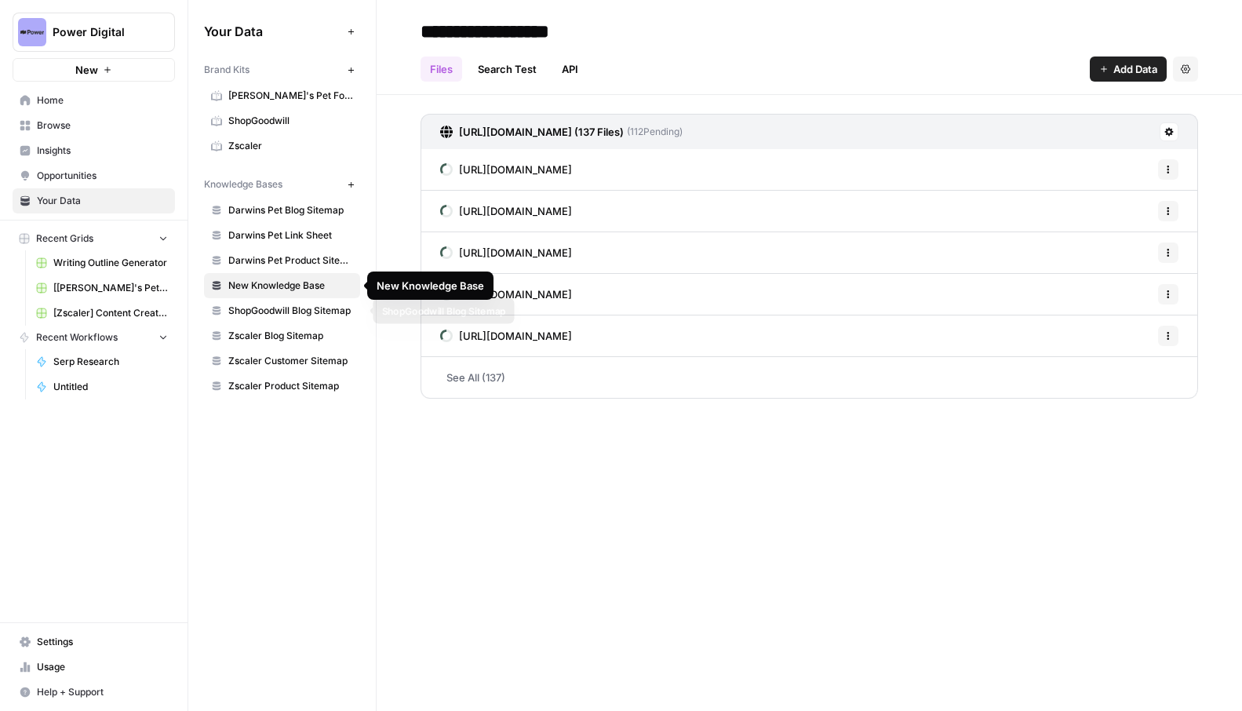
click at [278, 303] on link "ShopGoodwill Blog Sitemap" at bounding box center [282, 310] width 156 height 25
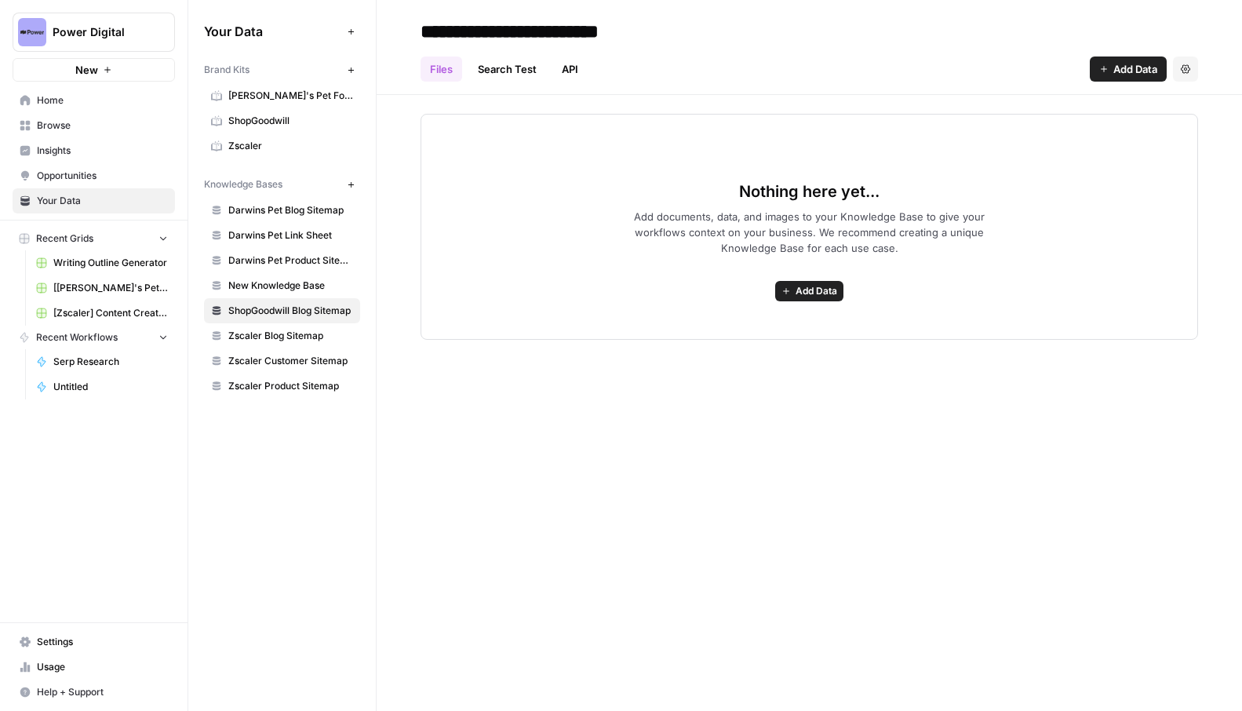
click at [589, 31] on input "**********" at bounding box center [546, 31] width 265 height 31
type input "**********"
click at [261, 281] on span "New Knowledge Base" at bounding box center [290, 286] width 125 height 14
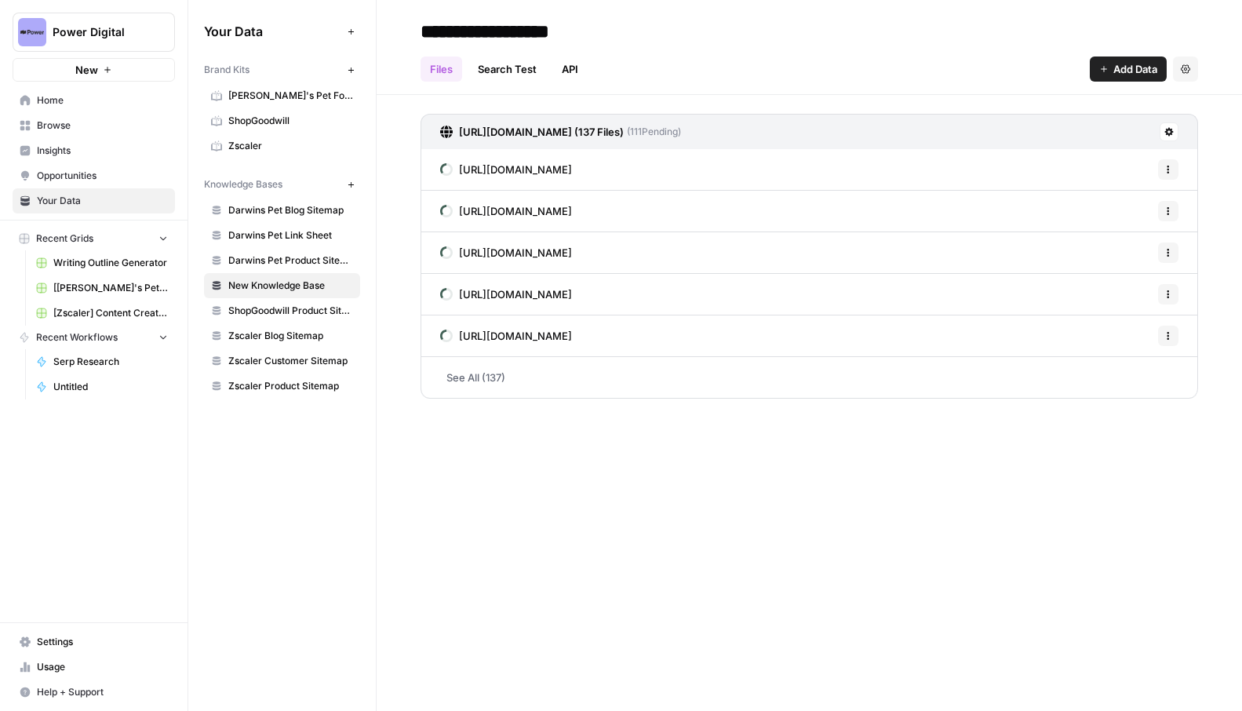
click at [509, 35] on input "**********" at bounding box center [539, 31] width 251 height 31
type input "**********"
click at [706, 56] on div "Files Search Test API Add Data Settings" at bounding box center [810, 63] width 778 height 38
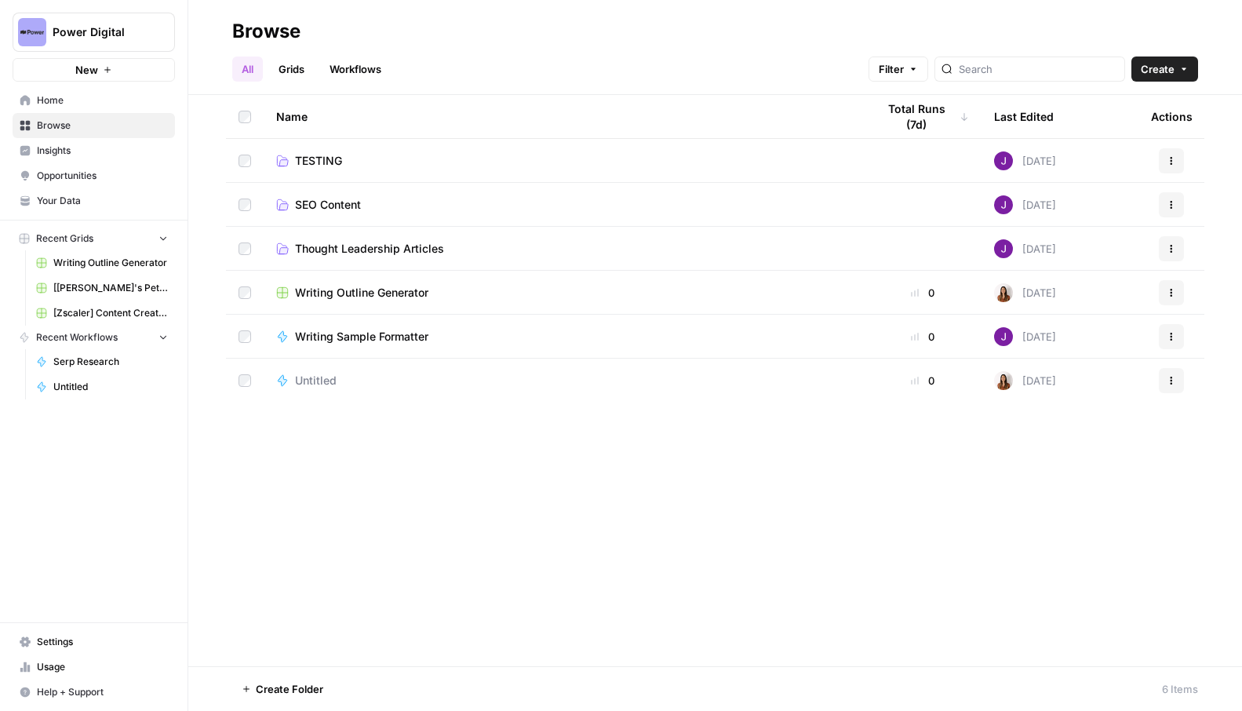
click at [377, 288] on span "Writing Outline Generator" at bounding box center [361, 293] width 133 height 16
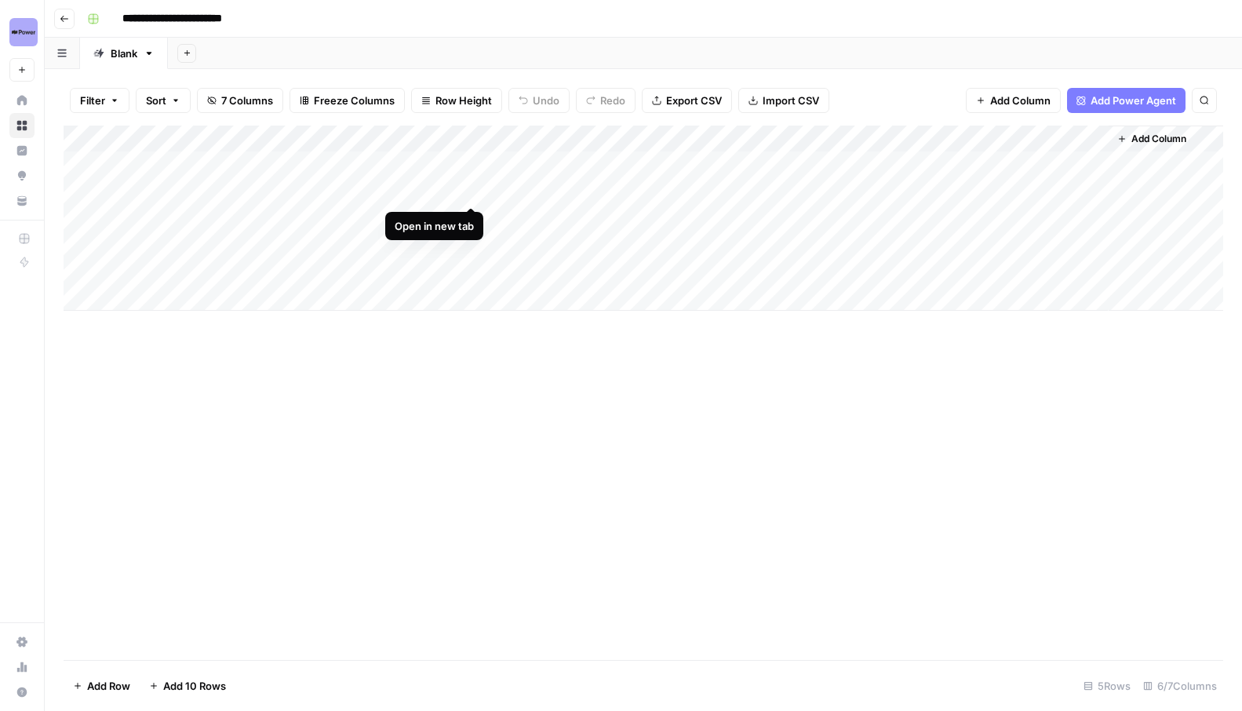
click at [469, 187] on div "Add Column" at bounding box center [644, 218] width 1160 height 185
click at [587, 195] on div "Add Column" at bounding box center [644, 218] width 1160 height 185
click at [407, 218] on div "Add Column" at bounding box center [644, 218] width 1160 height 185
click at [395, 213] on div "Add Column" at bounding box center [644, 218] width 1160 height 185
click at [395, 213] on input at bounding box center [475, 222] width 251 height 19
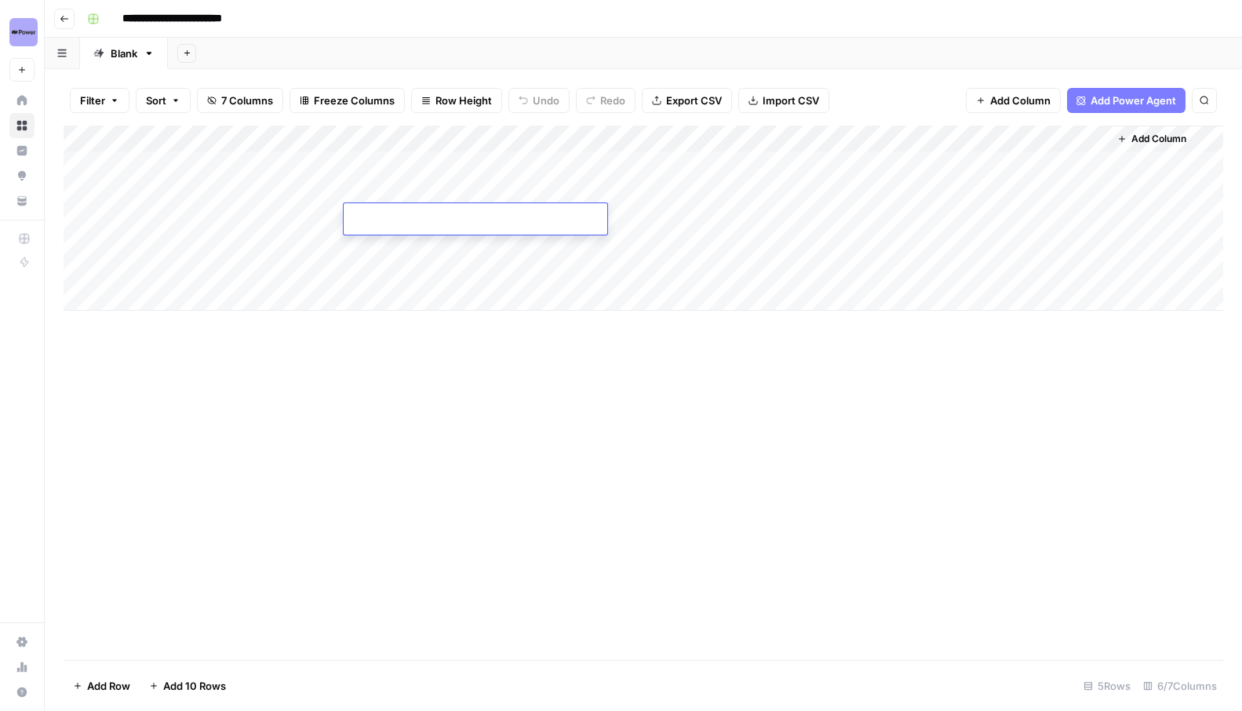
type input "**********"
click at [217, 189] on div "Add Column" at bounding box center [644, 218] width 1160 height 185
click at [217, 189] on textarea "**********" at bounding box center [243, 192] width 251 height 22
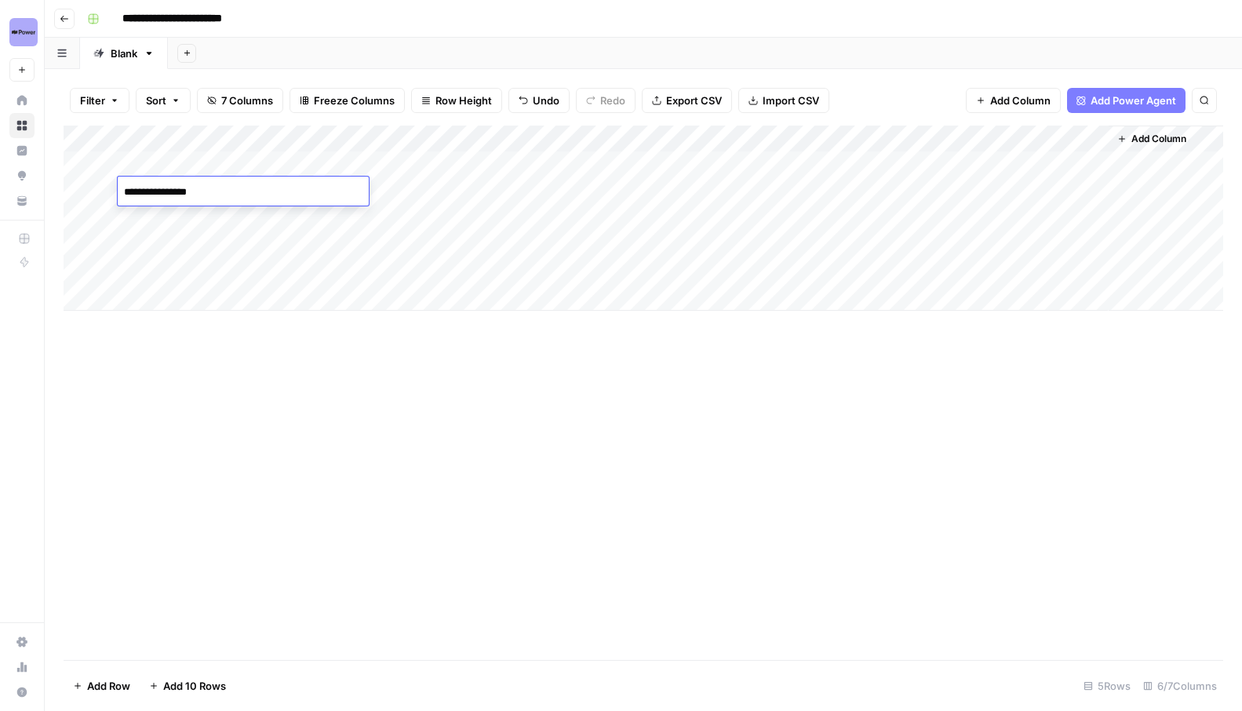
click at [259, 221] on div "Add Column" at bounding box center [644, 218] width 1160 height 185
type textarea "**********"
click at [375, 265] on div "Add Column" at bounding box center [644, 218] width 1160 height 185
click at [545, 218] on div "Add Column" at bounding box center [644, 218] width 1160 height 185
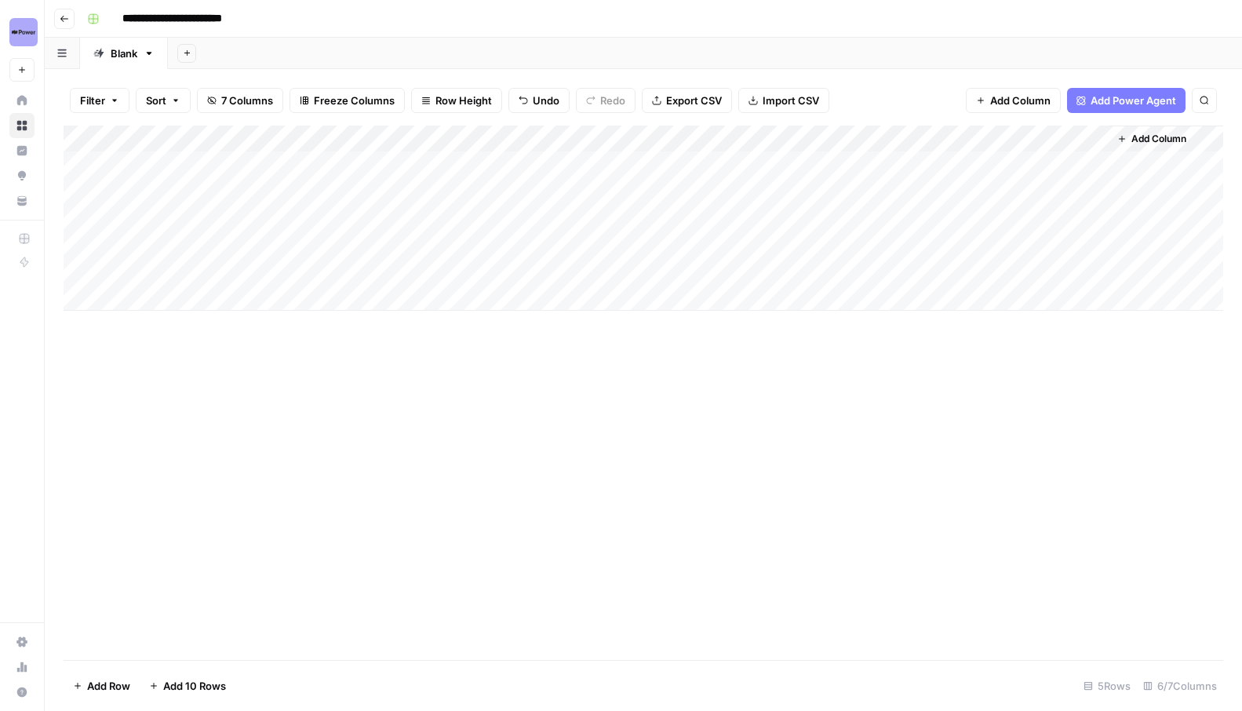
click at [385, 250] on div "Add Column" at bounding box center [644, 218] width 1160 height 185
click at [436, 243] on div "Add Column" at bounding box center [644, 218] width 1160 height 185
click at [436, 243] on input at bounding box center [475, 248] width 251 height 19
type input "**********"
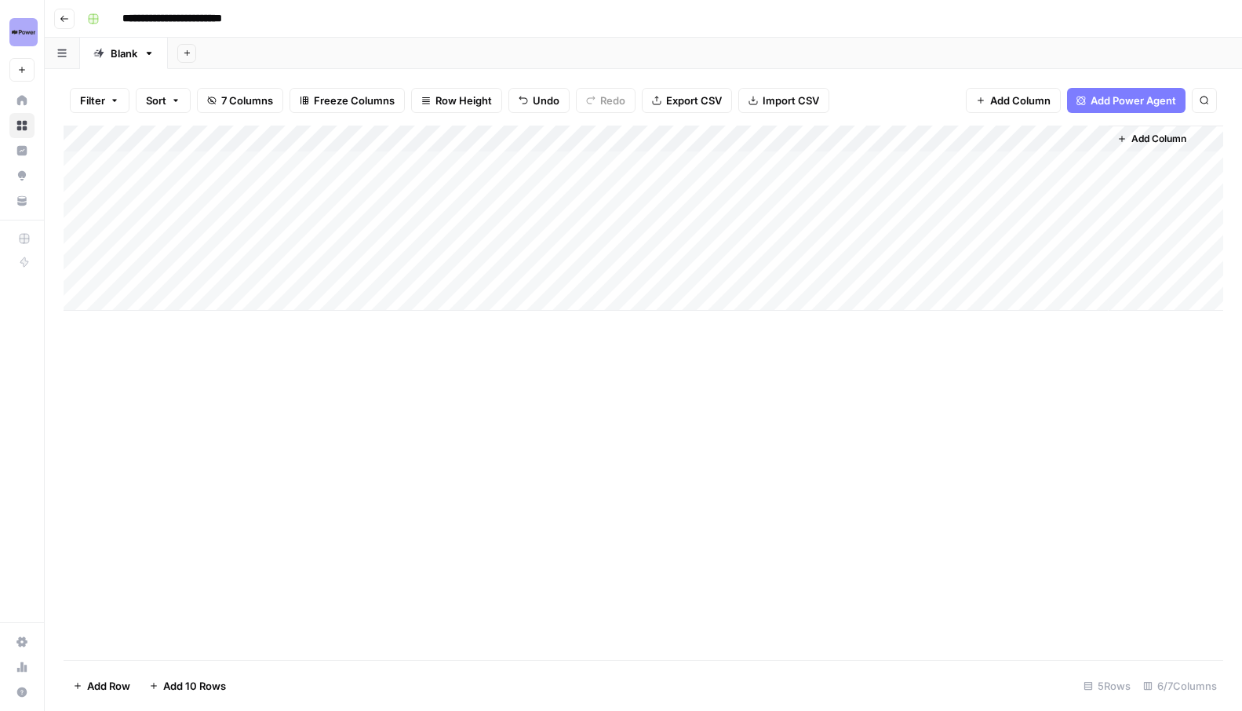
click at [246, 220] on div "Add Column" at bounding box center [644, 218] width 1160 height 185
click at [246, 220] on textarea "**********" at bounding box center [243, 219] width 251 height 22
click at [265, 245] on div "Add Column" at bounding box center [644, 218] width 1160 height 185
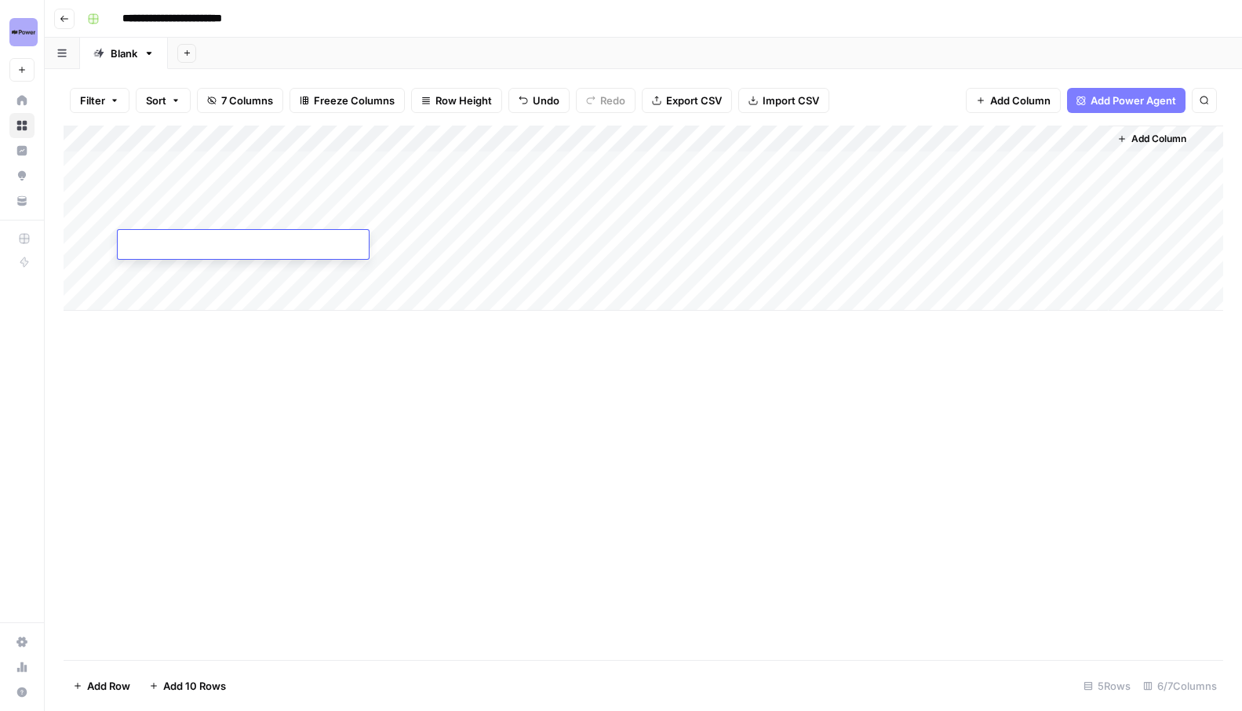
type textarea "**********"
click at [583, 247] on div "Add Column" at bounding box center [644, 218] width 1160 height 185
click at [693, 447] on div "Add Column" at bounding box center [644, 393] width 1160 height 535
click at [810, 189] on div "Add Column" at bounding box center [644, 218] width 1160 height 185
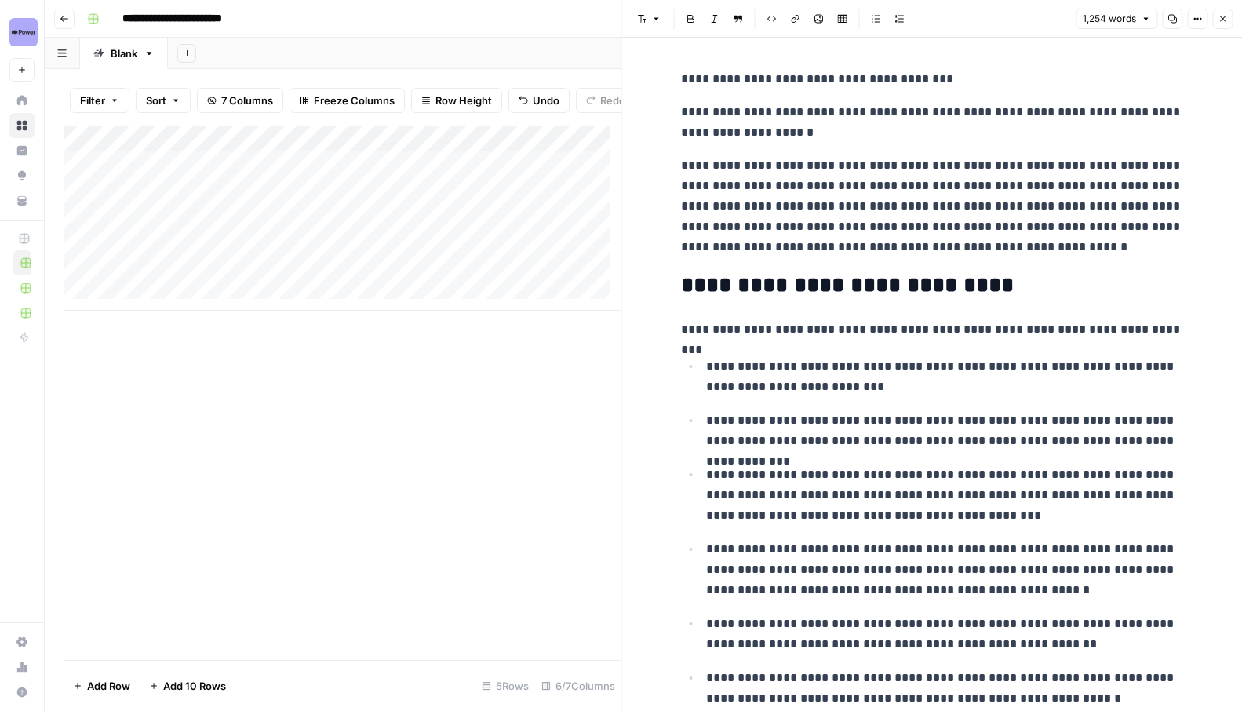
click at [1177, 17] on icon "button" at bounding box center [1172, 18] width 9 height 9
click at [1222, 20] on icon "button" at bounding box center [1222, 18] width 9 height 9
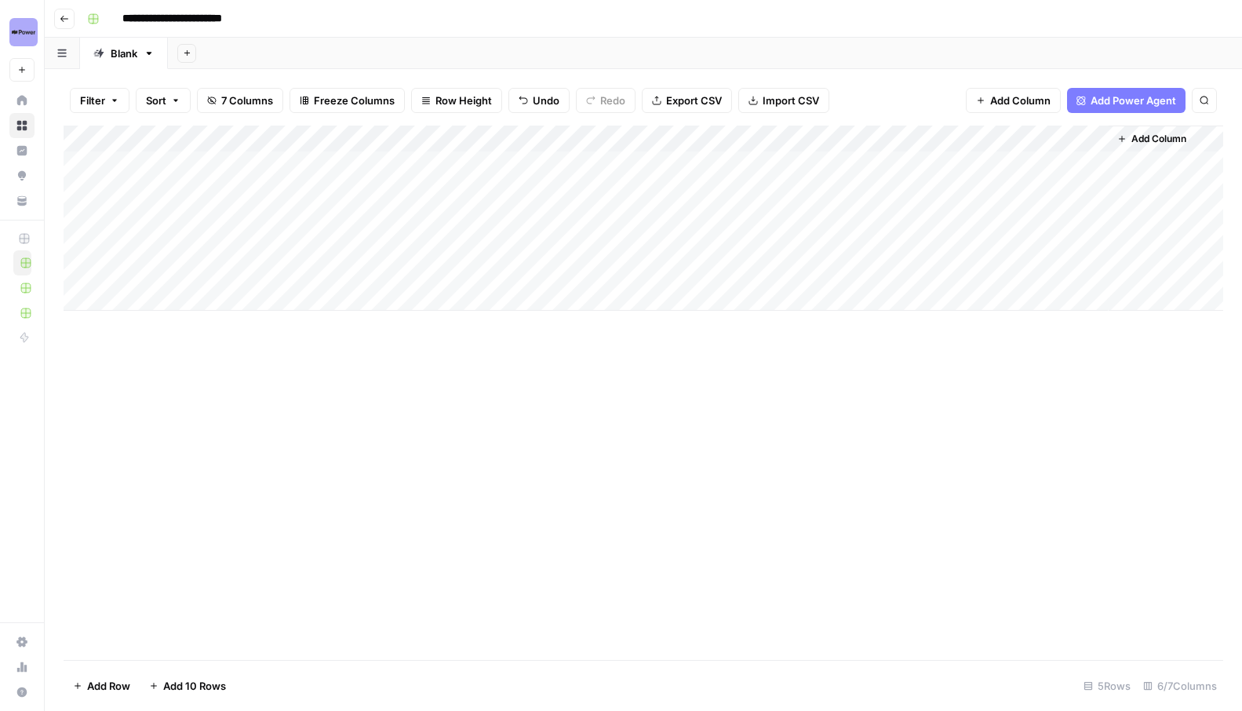
click at [810, 220] on div "Add Column" at bounding box center [644, 218] width 1160 height 185
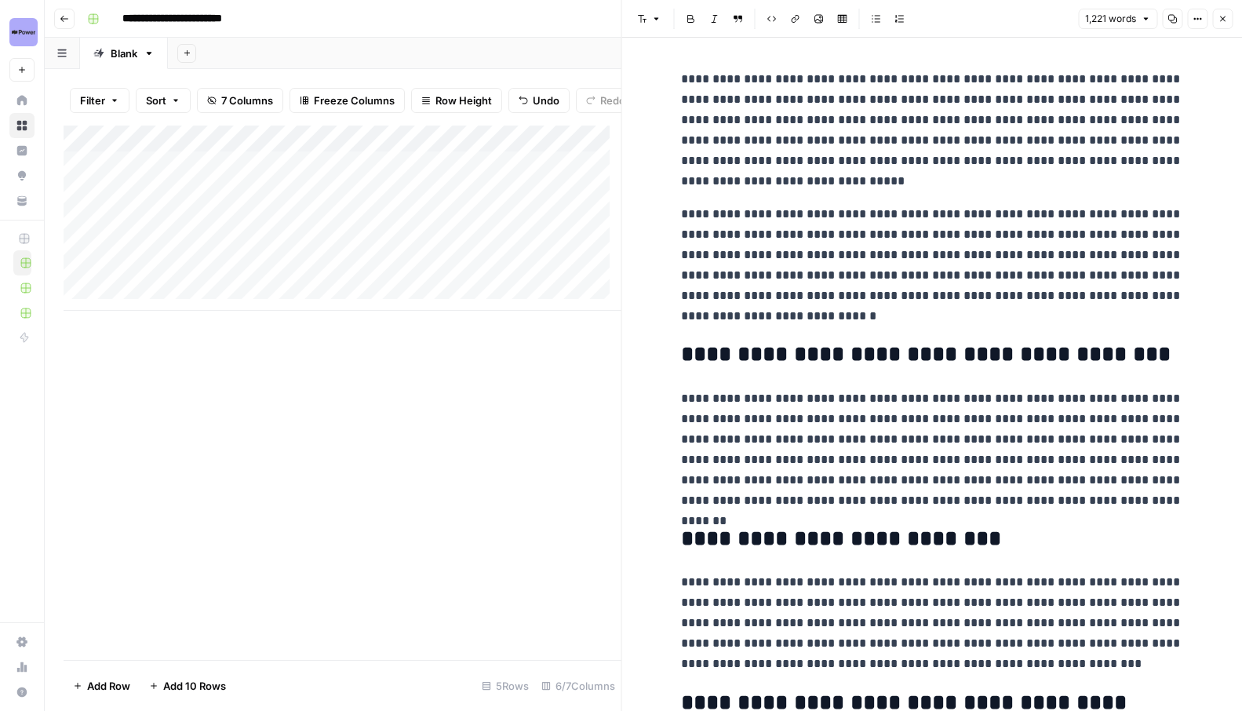
click at [1168, 17] on icon "button" at bounding box center [1172, 18] width 9 height 9
click at [1217, 13] on button "Close" at bounding box center [1223, 19] width 20 height 20
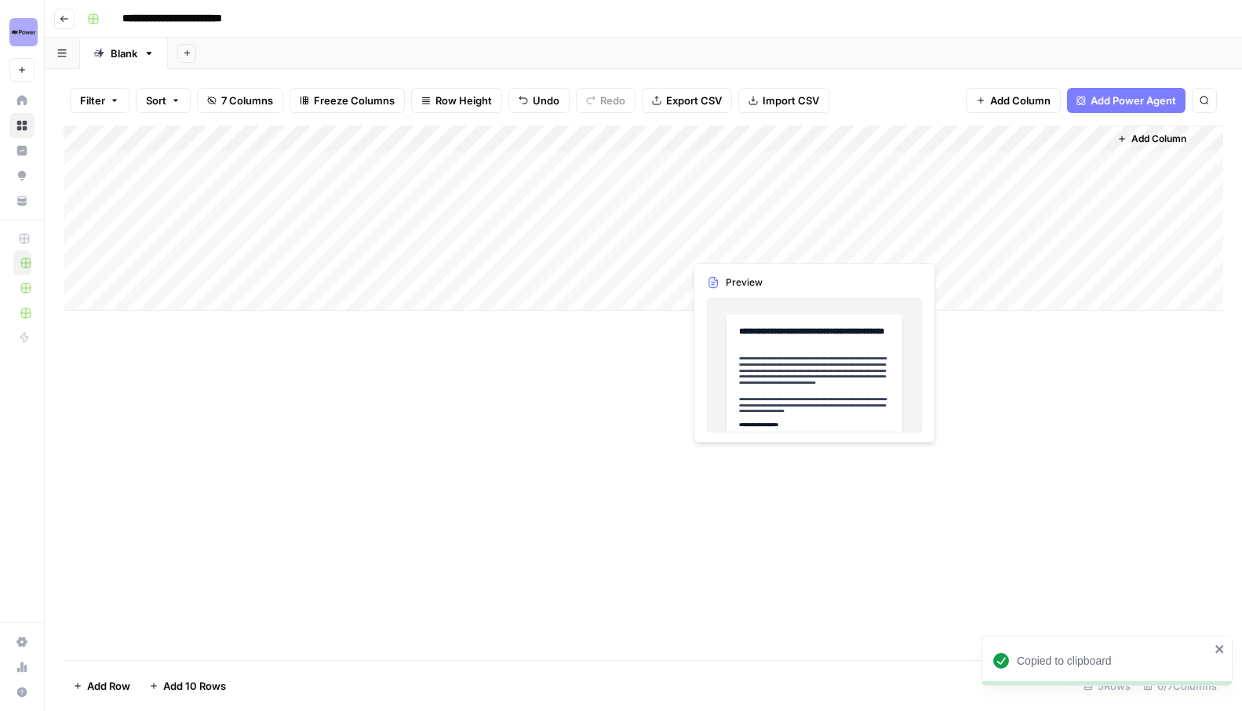
click at [808, 246] on div "Add Column" at bounding box center [644, 218] width 1160 height 185
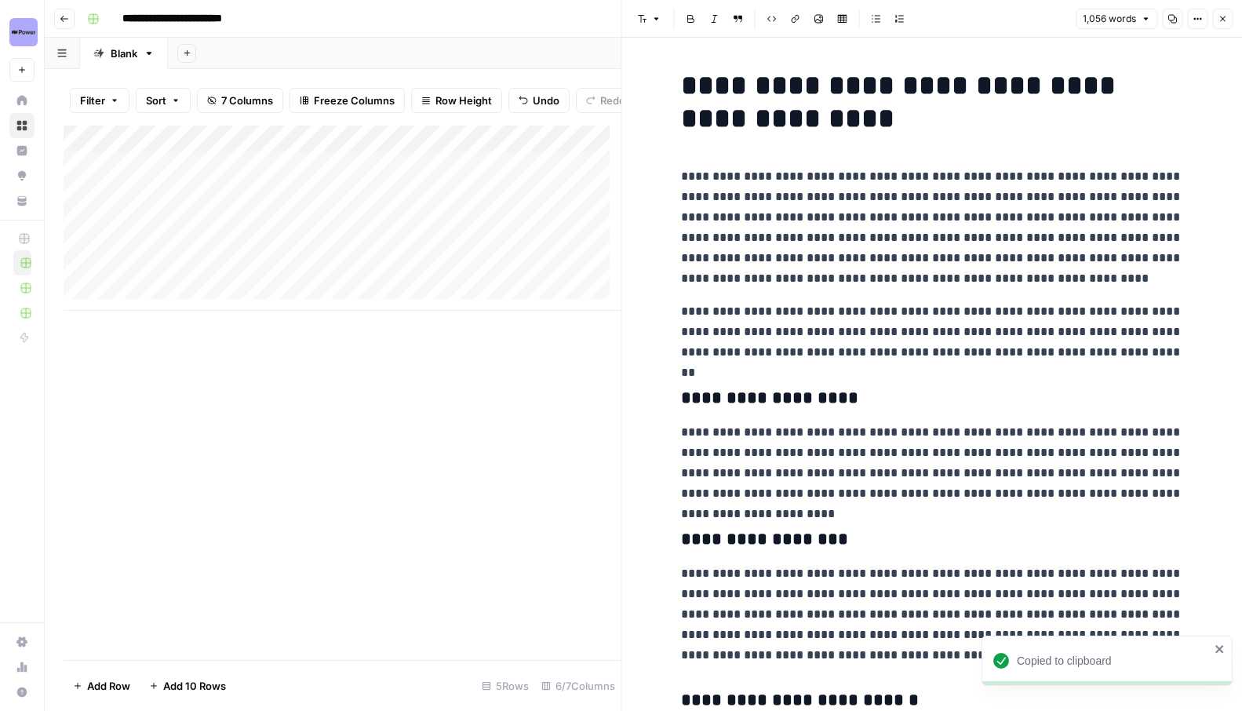
click at [1172, 16] on icon "button" at bounding box center [1172, 18] width 9 height 9
click at [1224, 20] on icon "button" at bounding box center [1223, 18] width 5 height 5
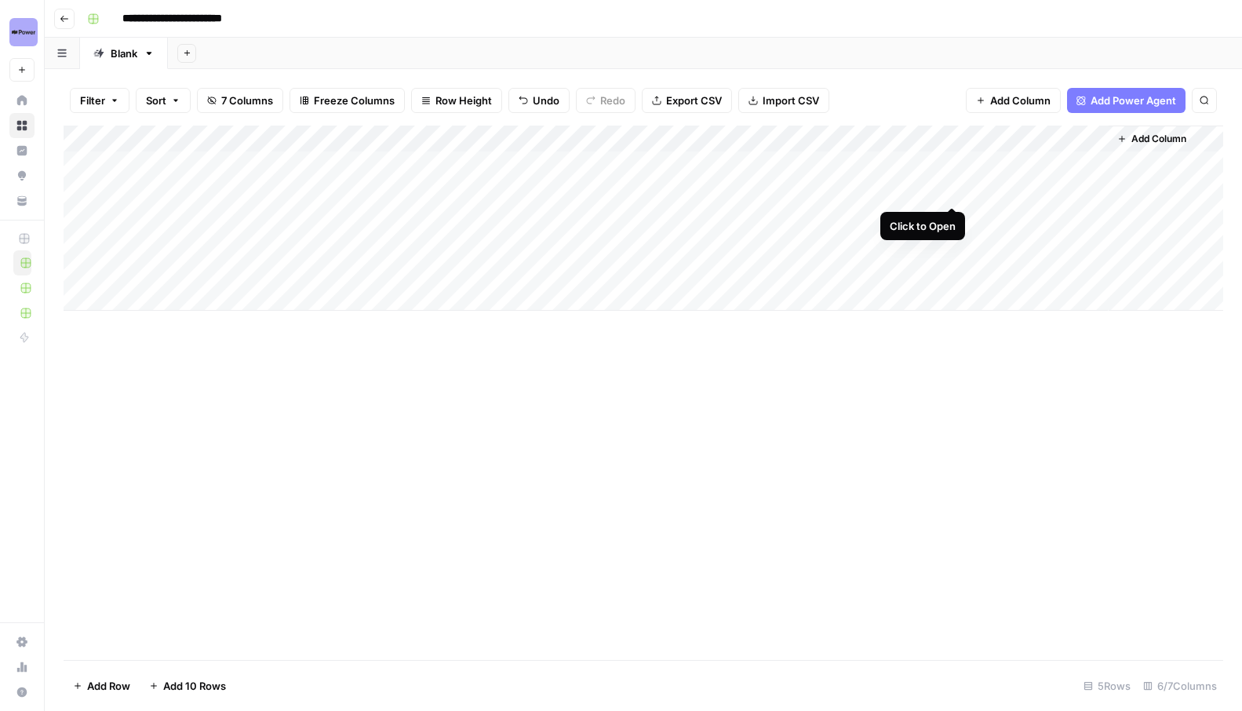
click at [955, 193] on div "Add Column" at bounding box center [644, 218] width 1160 height 185
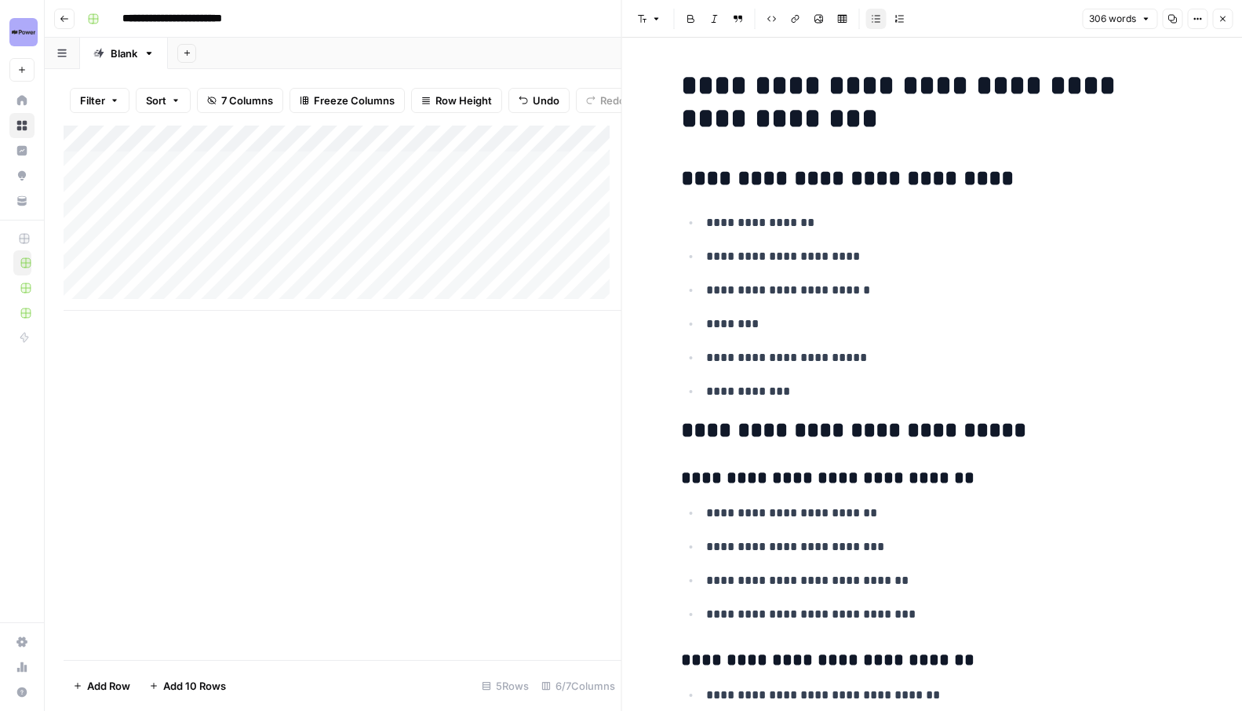
click at [1166, 17] on button "Copy" at bounding box center [1172, 19] width 20 height 20
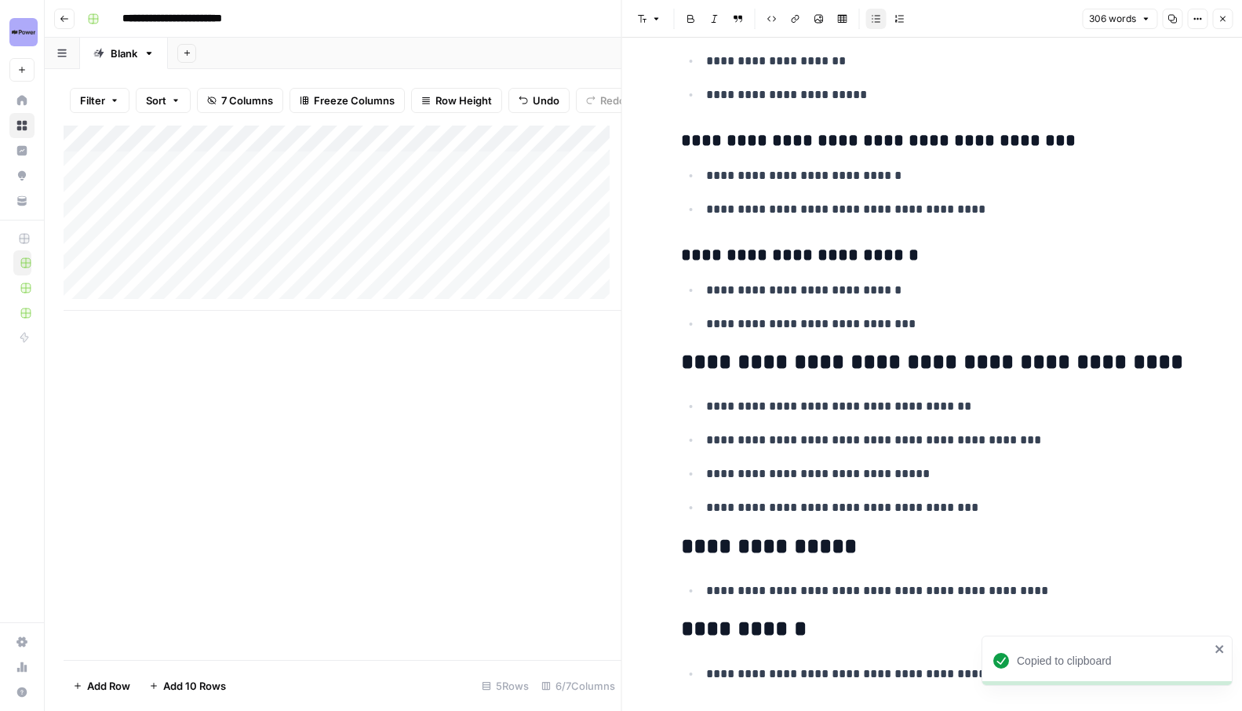
scroll to position [1755, 0]
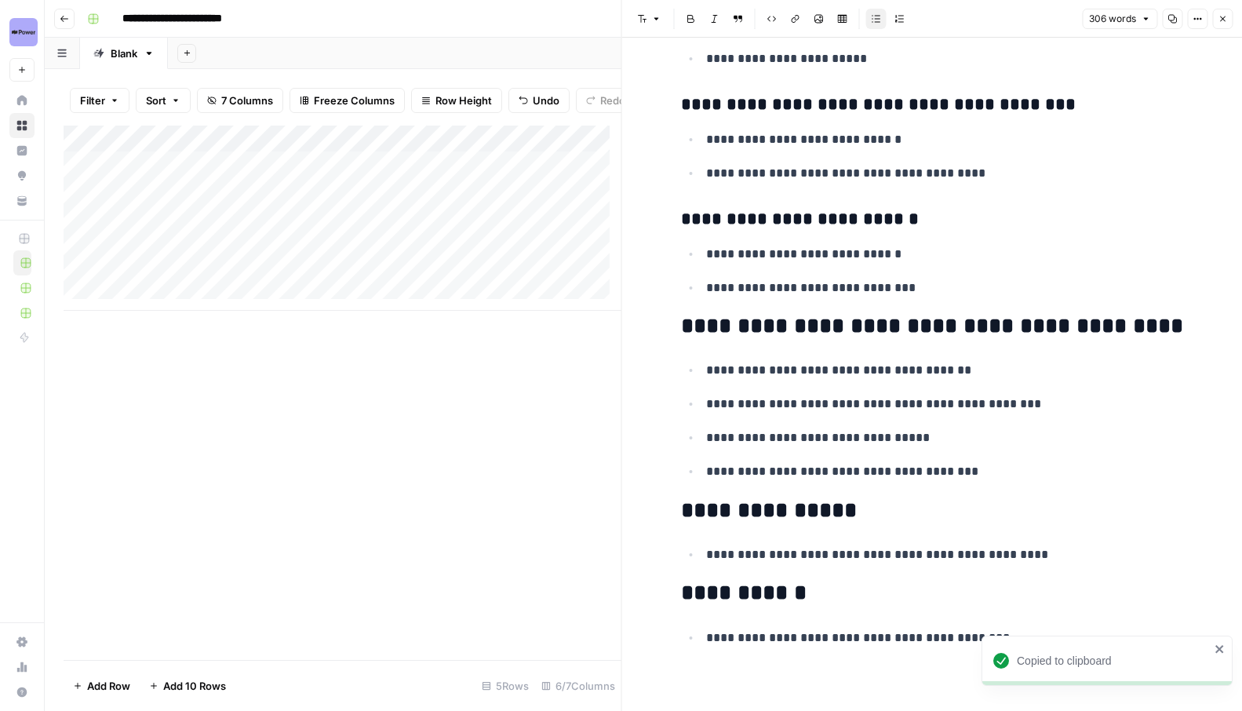
click at [871, 586] on h2 "**********" at bounding box center [932, 593] width 502 height 25
drag, startPoint x: 735, startPoint y: 607, endPoint x: 673, endPoint y: 582, distance: 66.9
drag, startPoint x: 1023, startPoint y: 652, endPoint x: 660, endPoint y: 506, distance: 390.9
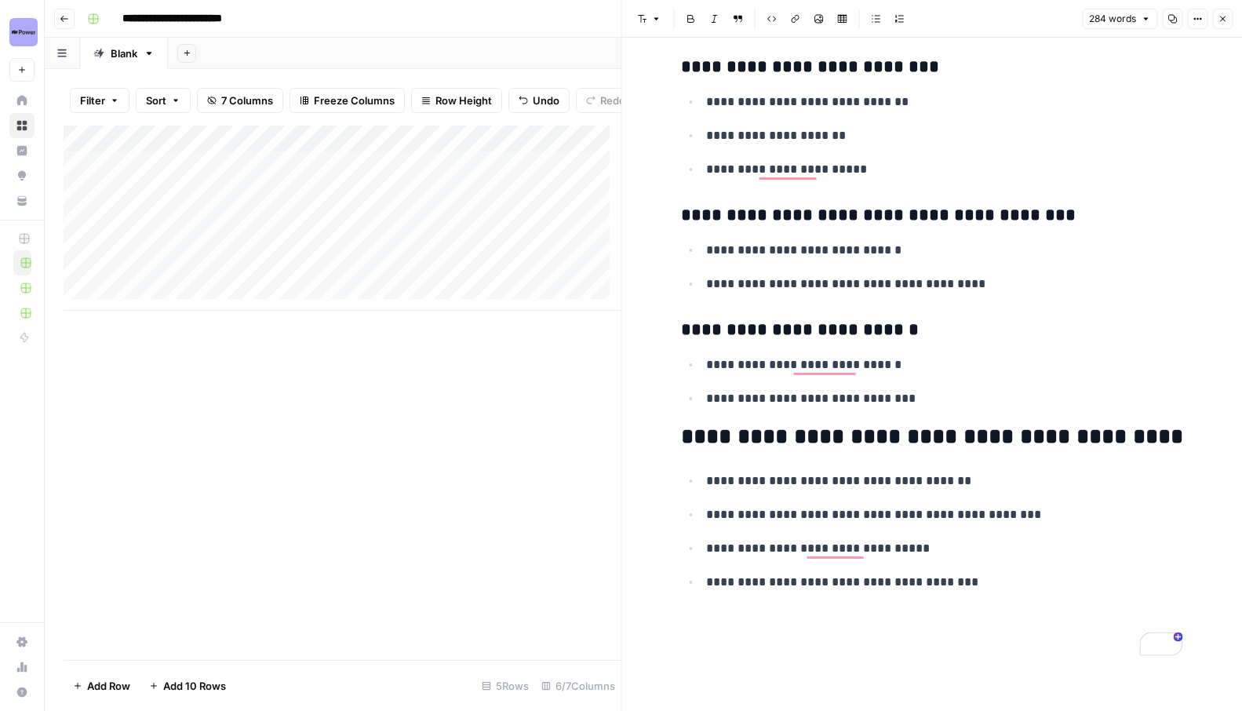
scroll to position [1601, 0]
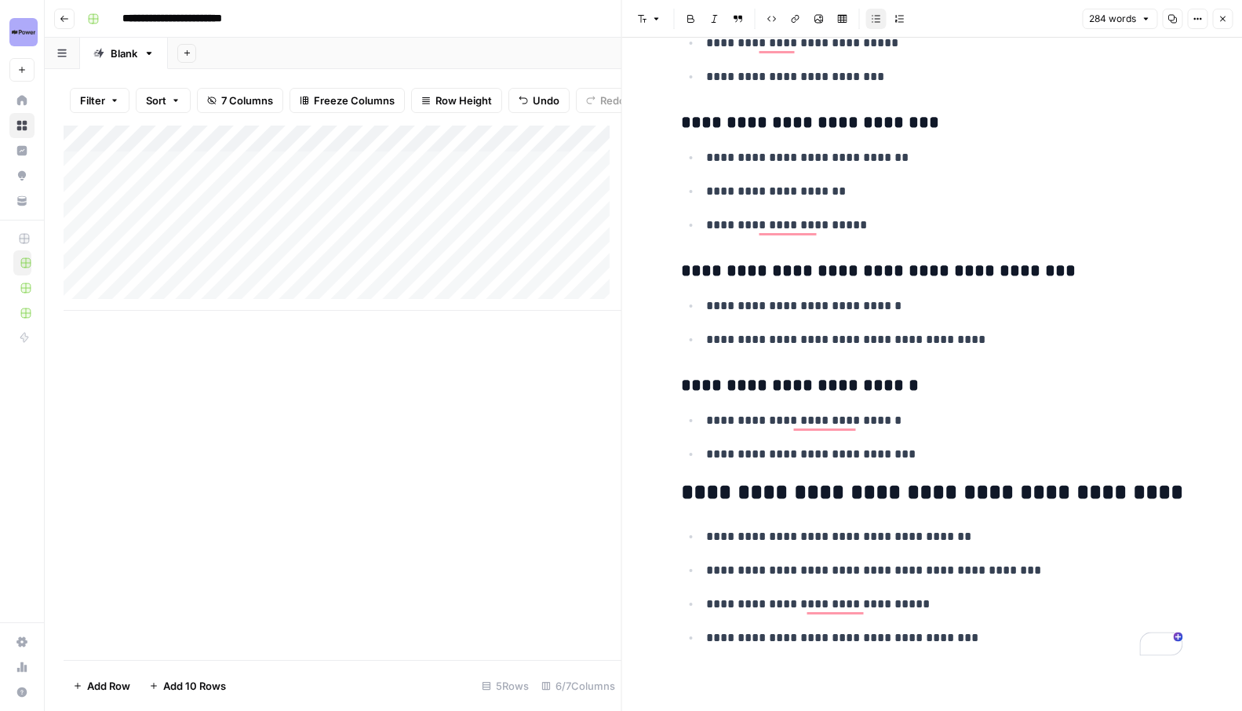
click at [1178, 19] on button "Copy" at bounding box center [1172, 19] width 20 height 20
click at [1215, 20] on button "Close" at bounding box center [1223, 19] width 20 height 20
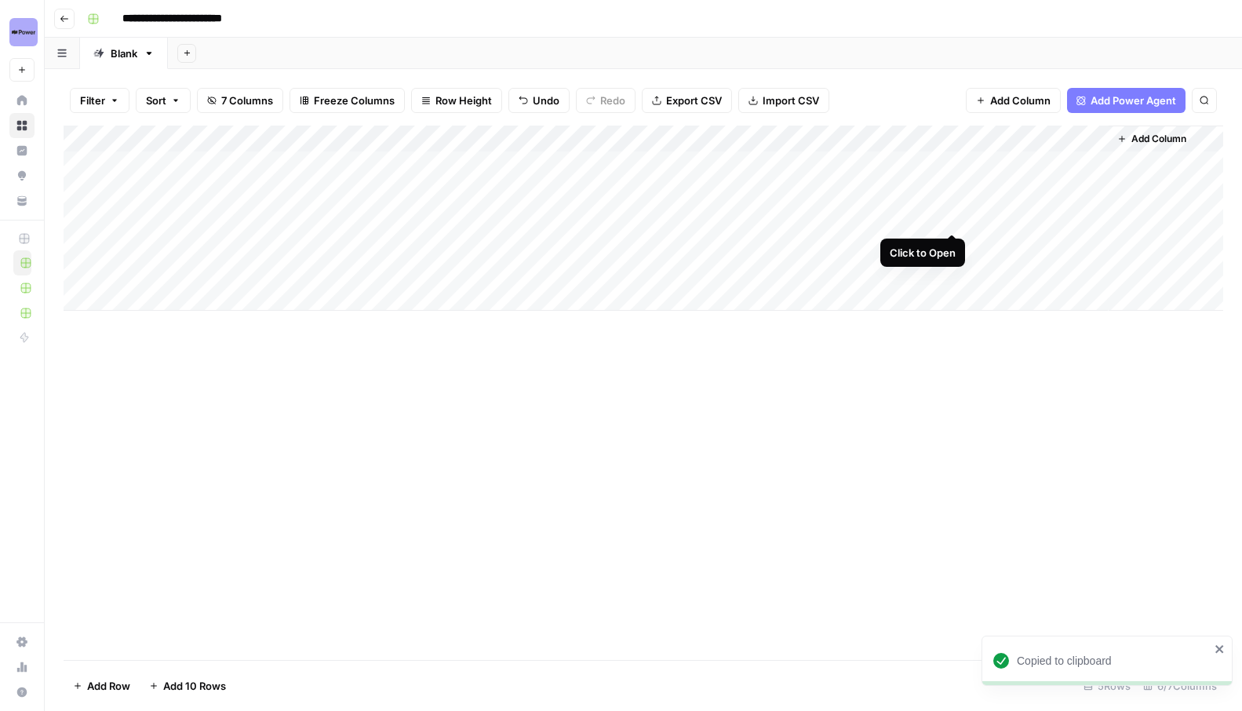
click at [957, 218] on div "Add Column" at bounding box center [644, 218] width 1160 height 185
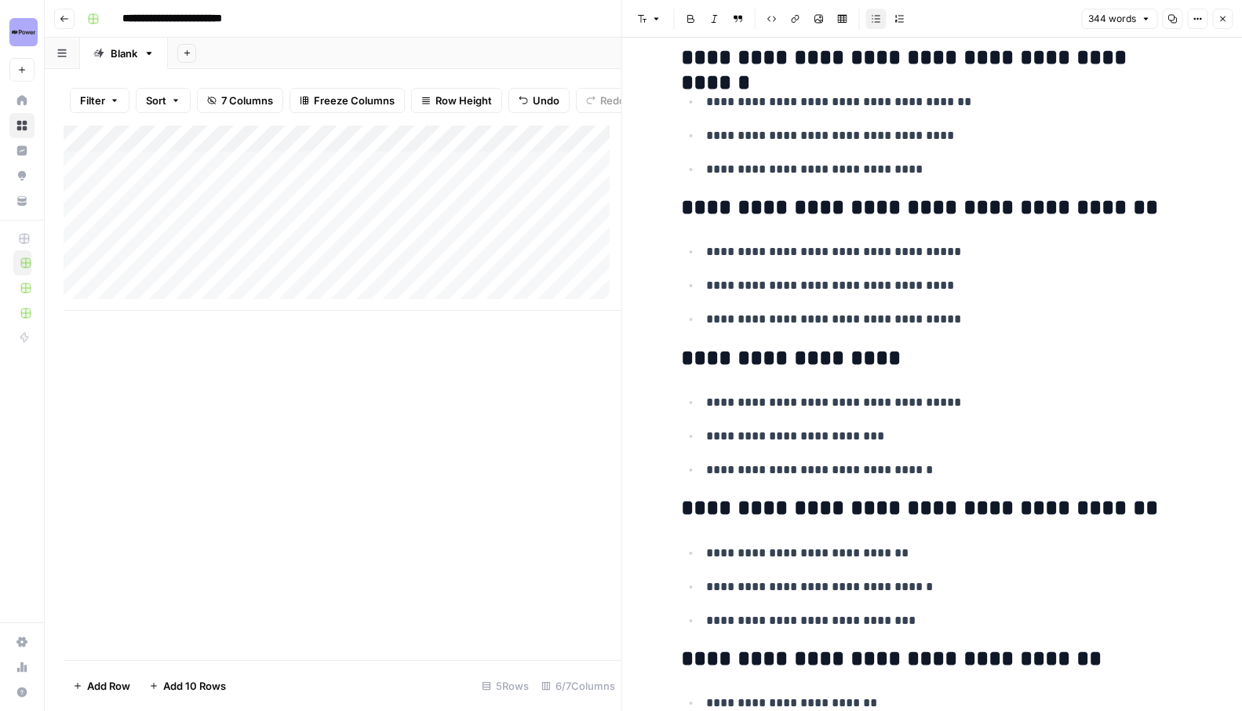
scroll to position [1866, 0]
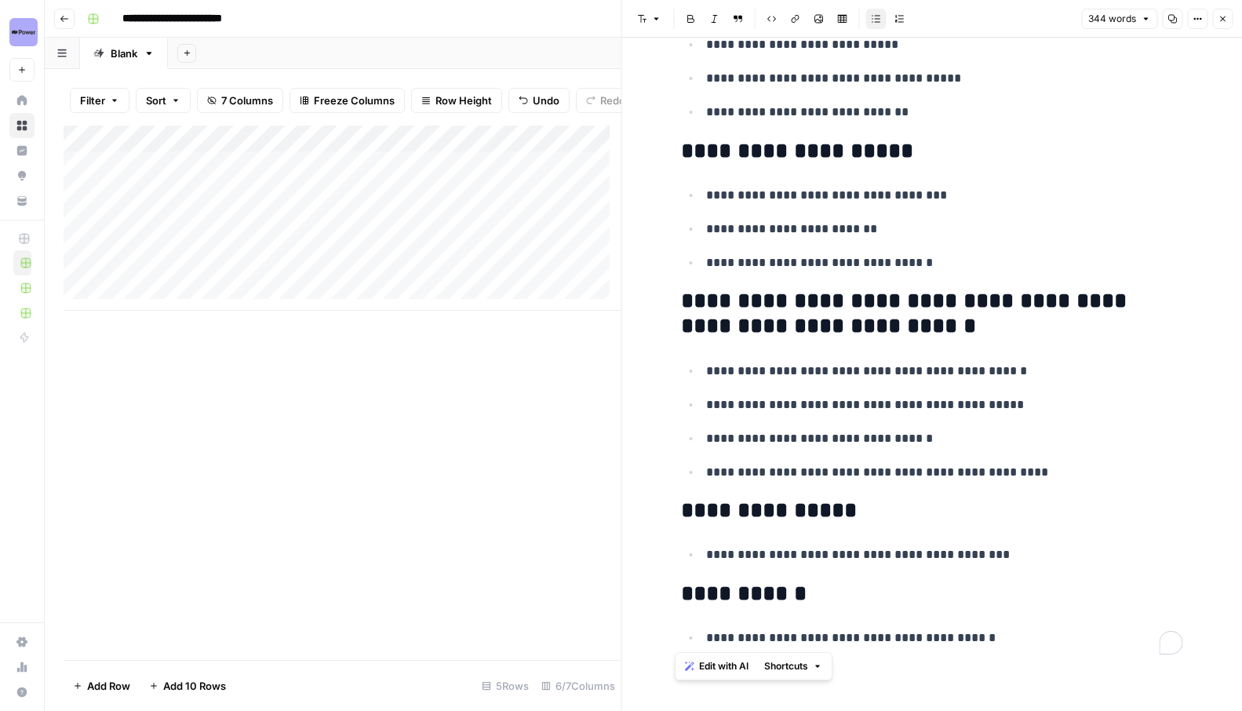
drag, startPoint x: 921, startPoint y: 631, endPoint x: 629, endPoint y: 502, distance: 320.1
click at [629, 502] on div "**********" at bounding box center [933, 355] width 622 height 711
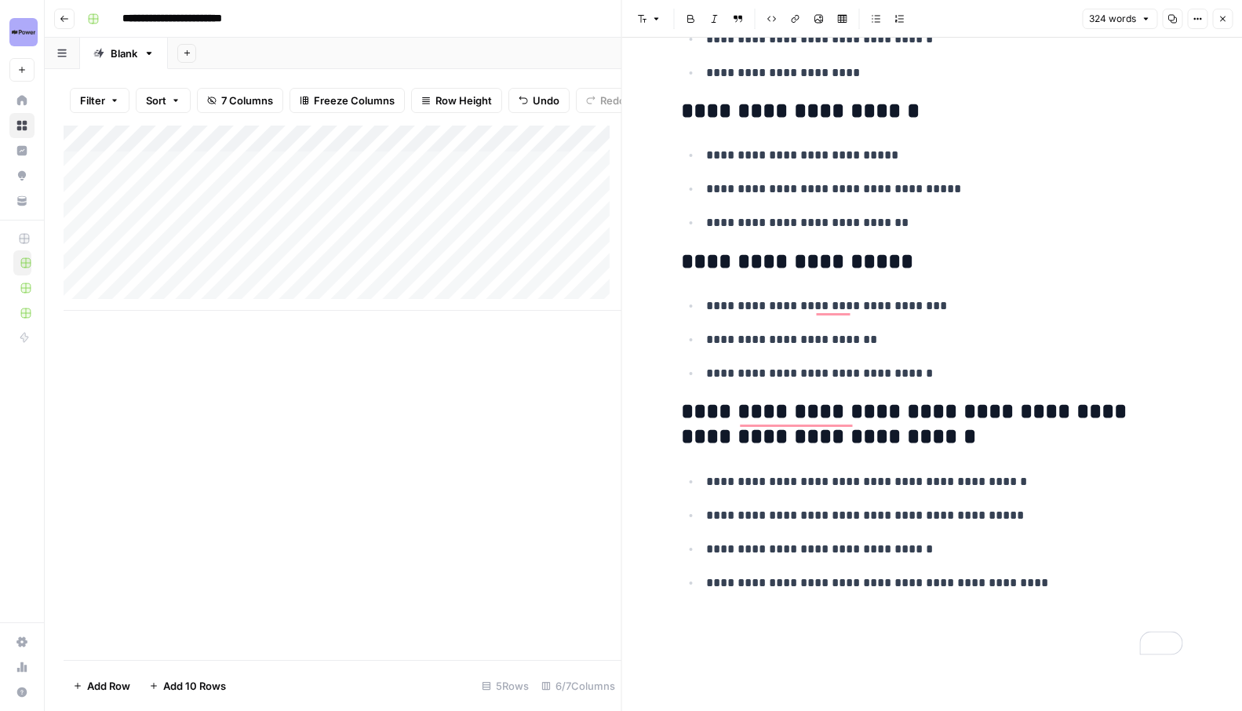
scroll to position [1767, 0]
click at [1174, 20] on icon "button" at bounding box center [1172, 18] width 9 height 9
click at [1222, 19] on icon "button" at bounding box center [1223, 18] width 5 height 5
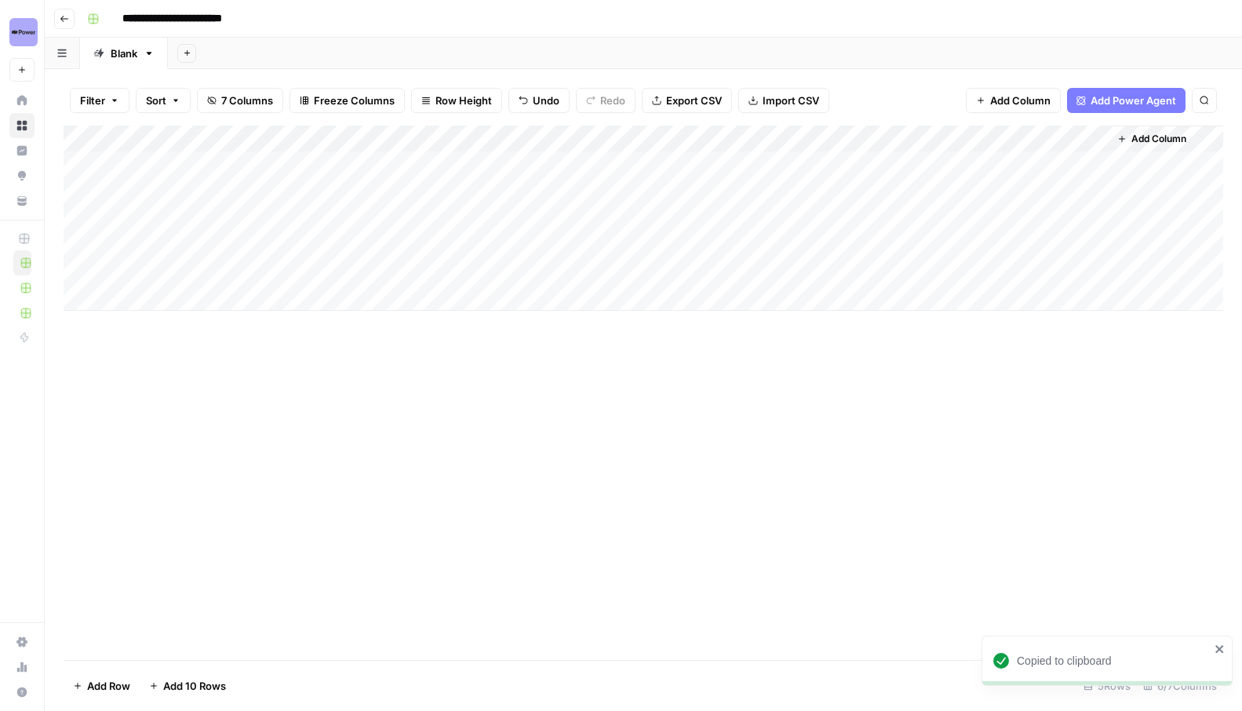
click at [951, 249] on div "Add Column" at bounding box center [644, 218] width 1160 height 185
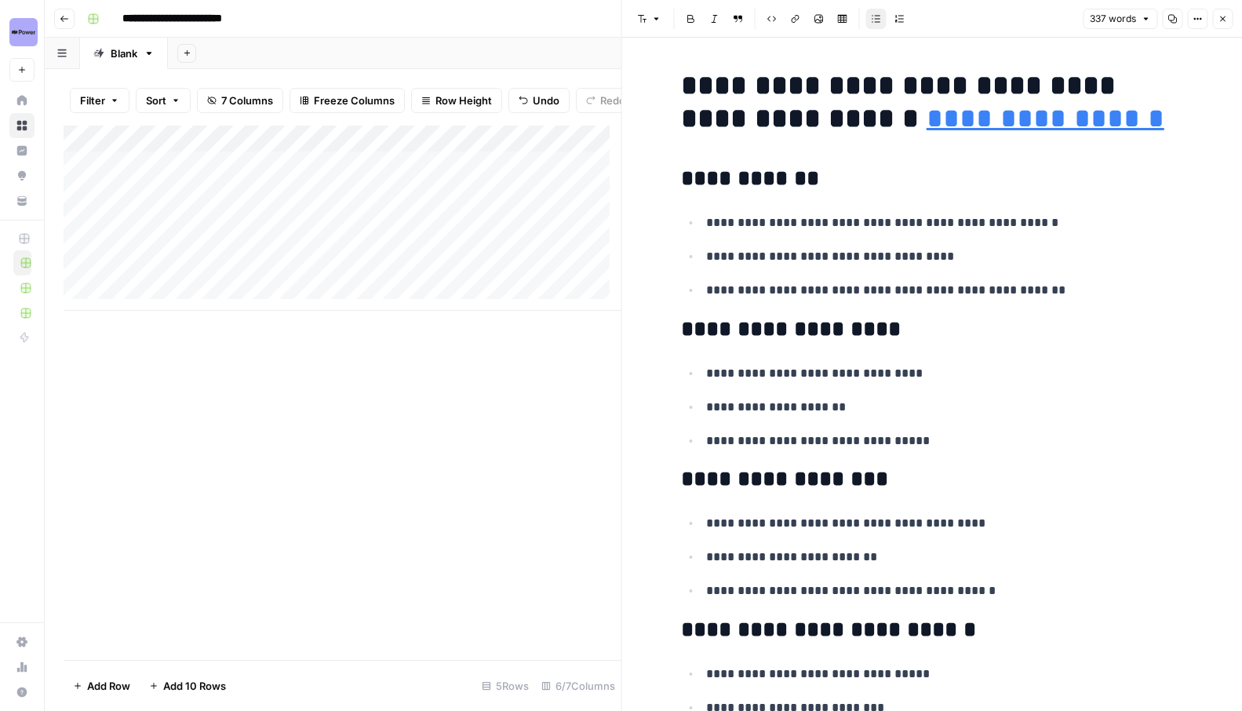
click at [1166, 14] on button "Copy" at bounding box center [1172, 19] width 20 height 20
click at [725, 174] on h2 "**********" at bounding box center [932, 178] width 502 height 25
click at [1219, 21] on icon "button" at bounding box center [1222, 18] width 9 height 9
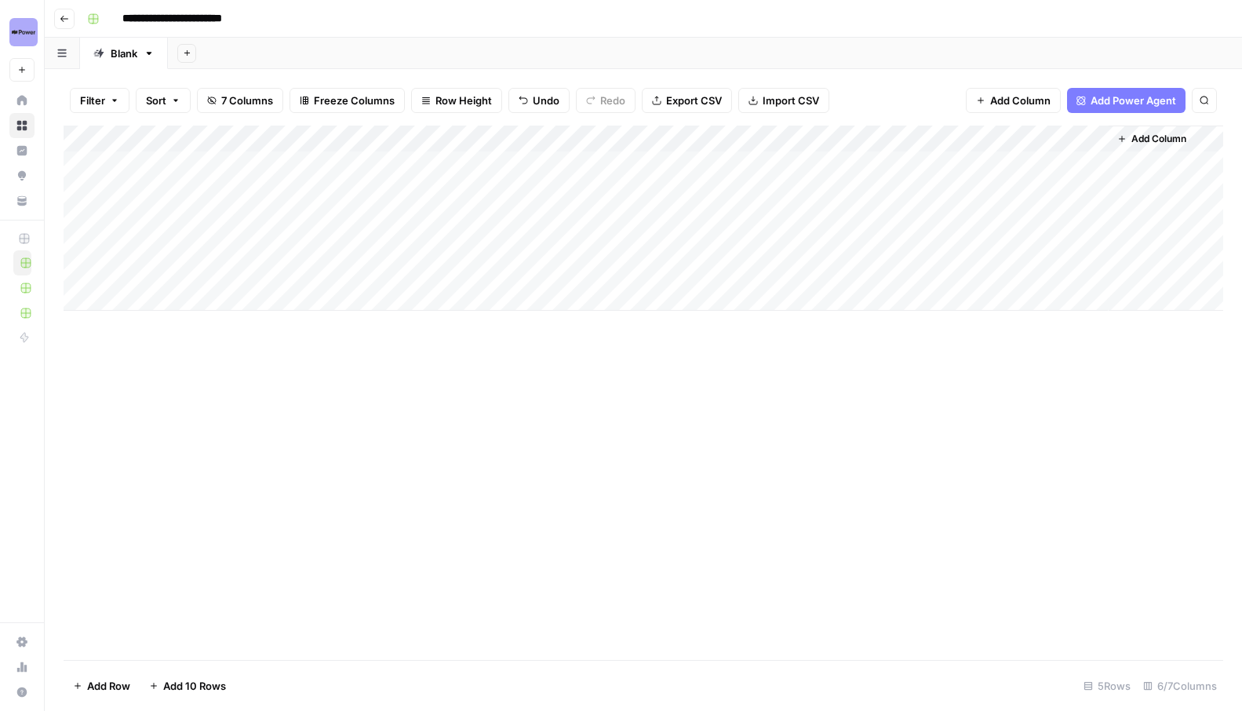
click at [1080, 249] on div "Add Column" at bounding box center [644, 218] width 1160 height 185
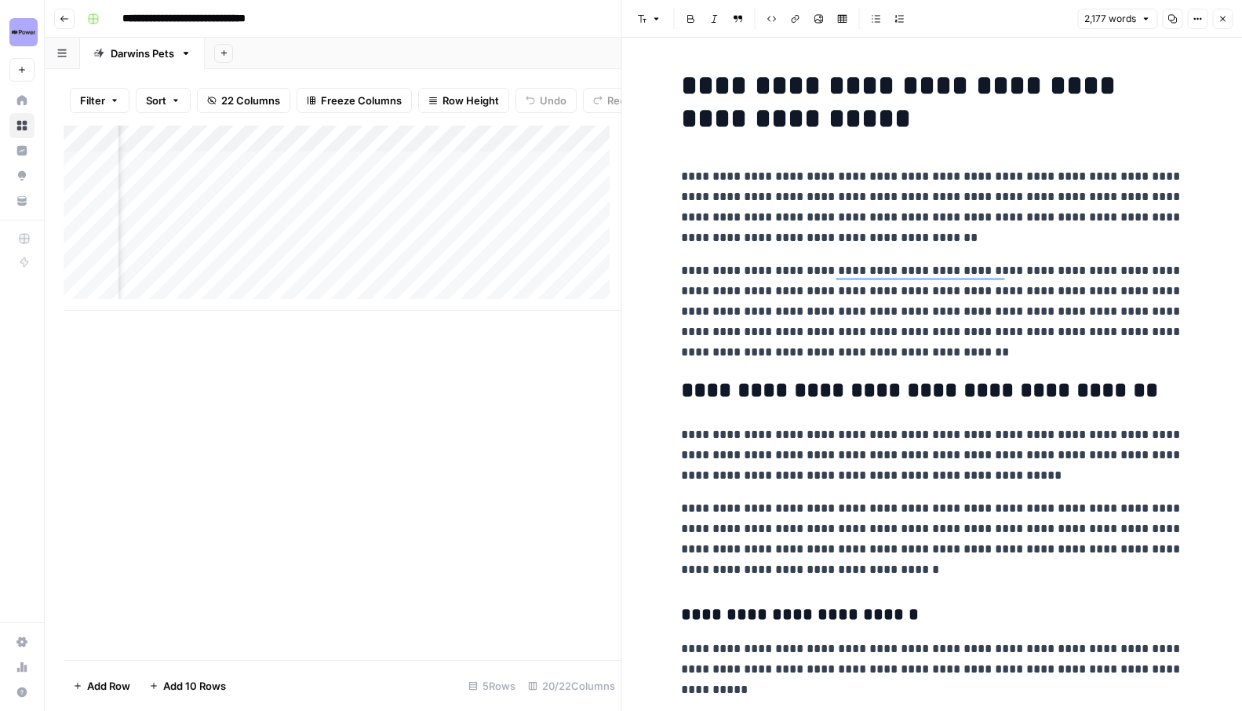
scroll to position [4387, 0]
